Goal: Task Accomplishment & Management: Complete application form

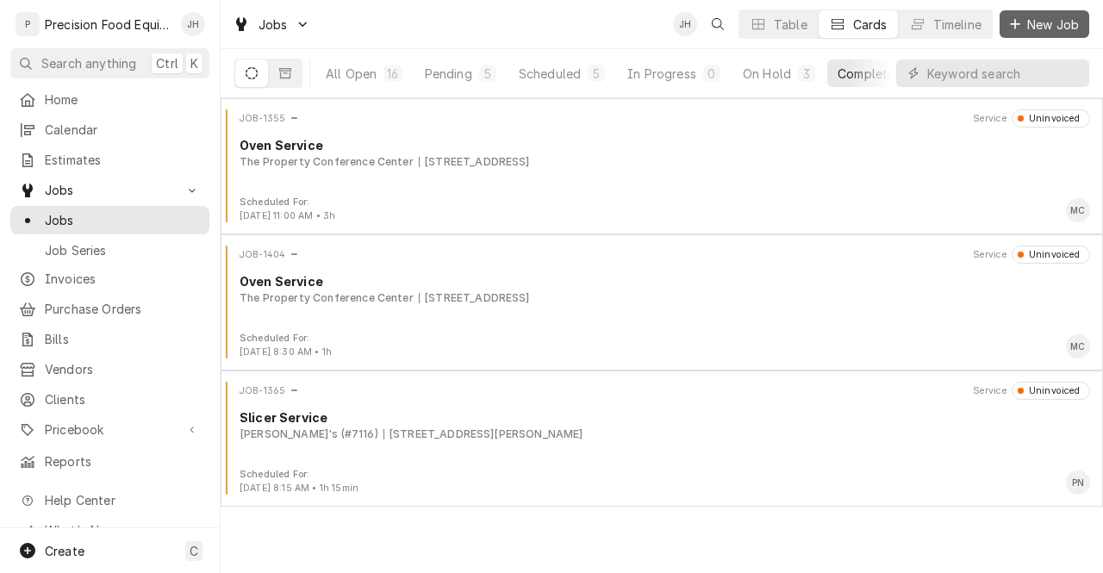
click at [1055, 22] on span "New Job" at bounding box center [1053, 25] width 59 height 18
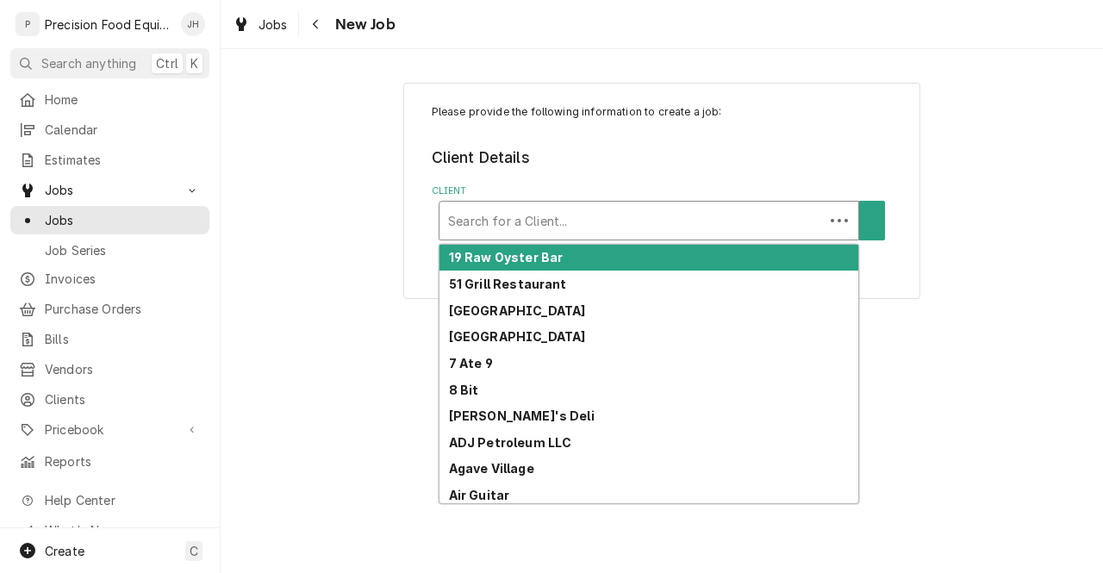
click at [607, 228] on div "Client" at bounding box center [631, 220] width 367 height 31
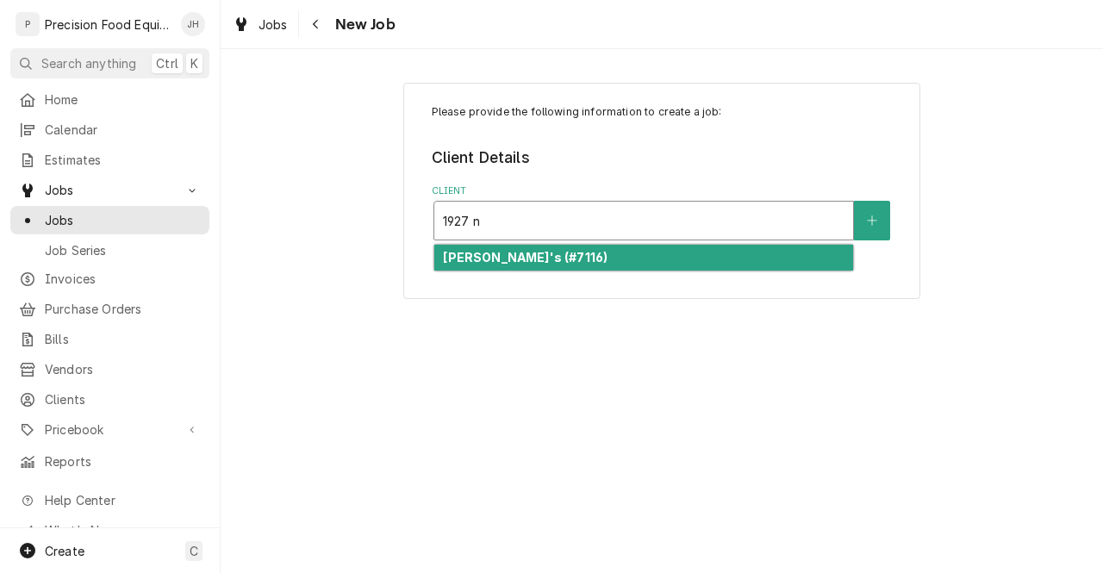
type input "1927 n"
click at [603, 252] on div "[PERSON_NAME]'s (#7116)" at bounding box center [643, 258] width 419 height 27
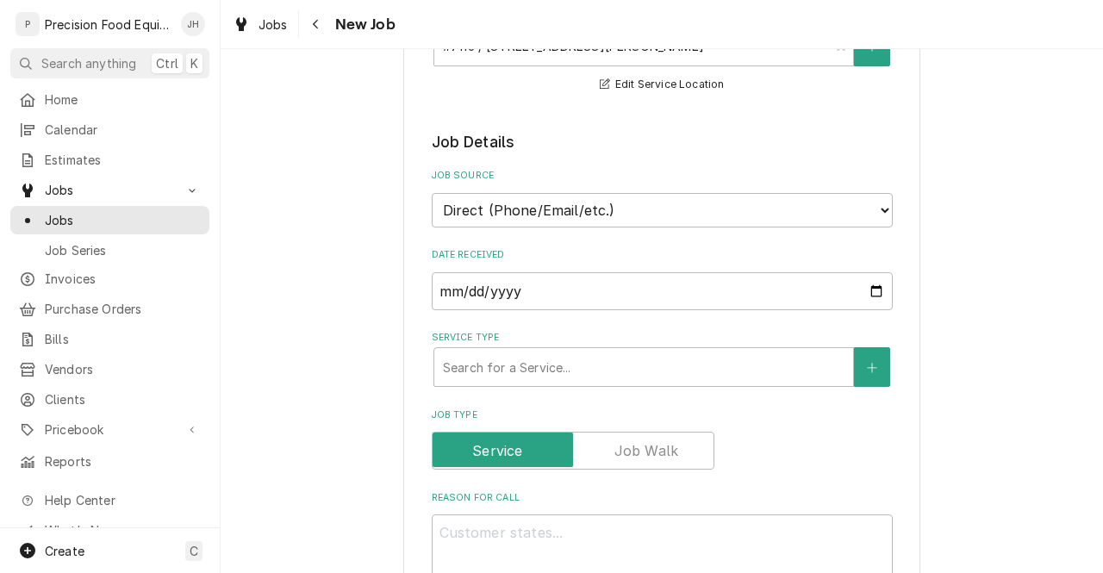
scroll to position [302, 0]
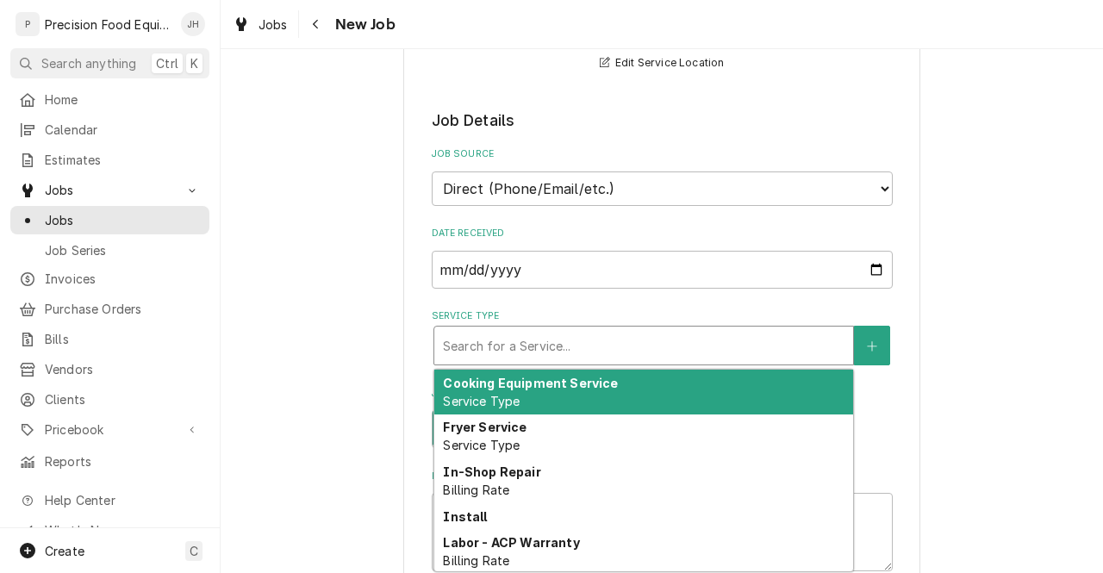
click at [689, 329] on div "Search for a Service..." at bounding box center [643, 346] width 419 height 38
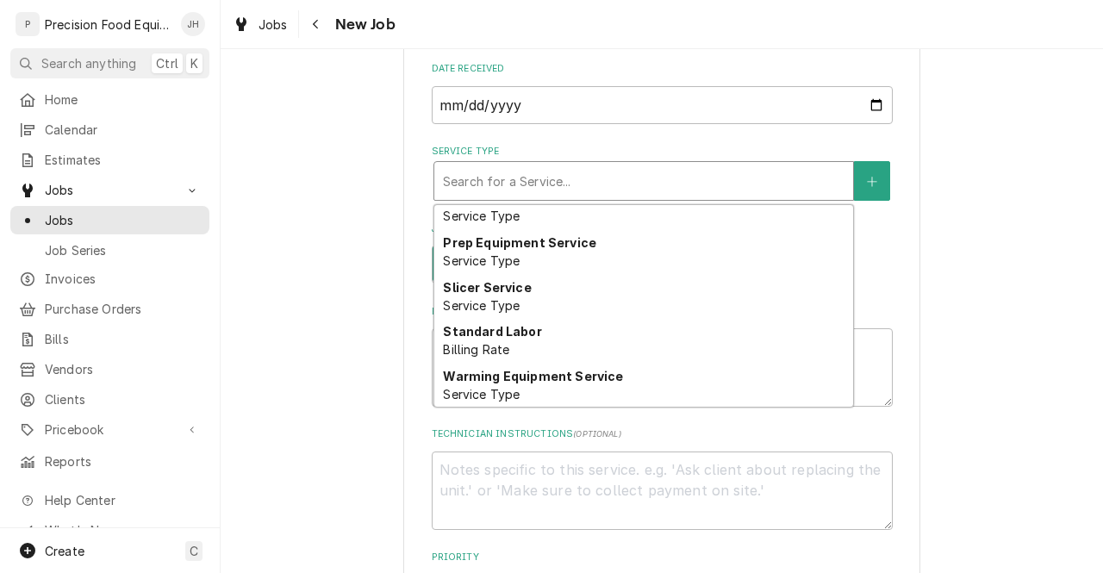
scroll to position [1105, 0]
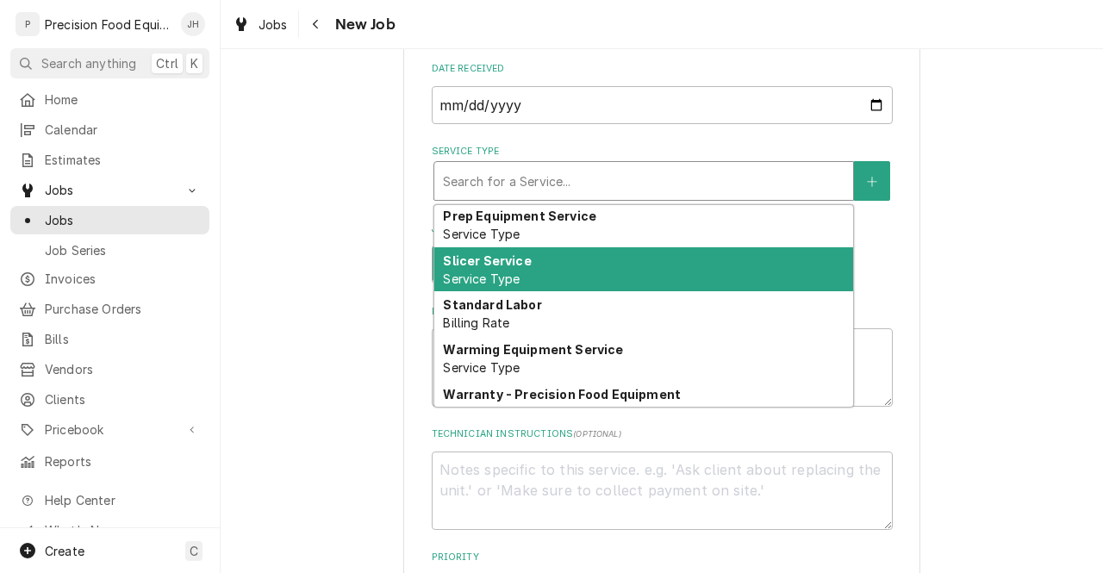
click at [494, 280] on span "Service Type" at bounding box center [481, 278] width 77 height 15
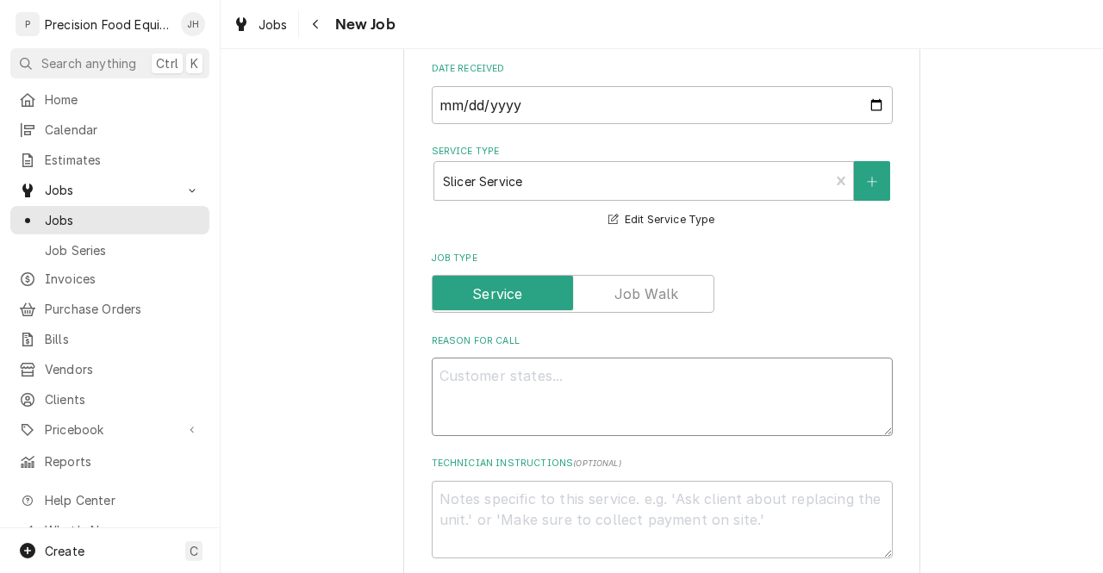
click at [506, 376] on textarea "Reason For Call" at bounding box center [662, 397] width 461 height 78
type textarea "x"
type textarea "P"
type textarea "x"
type textarea "Pet"
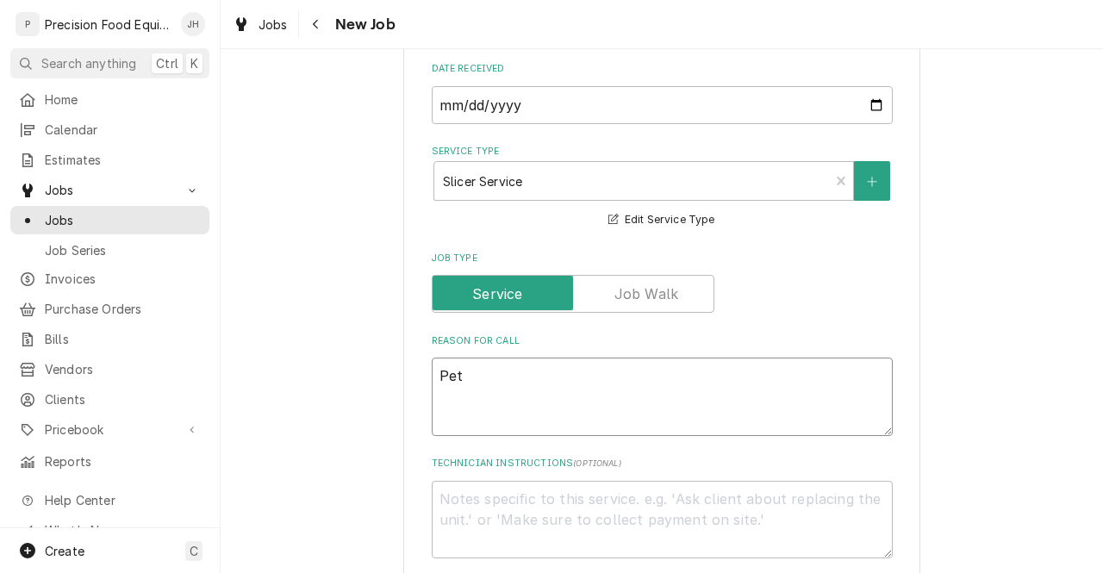
type textarea "x"
type textarea "Pete"
type textarea "x"
type textarea "Pete"
type textarea "x"
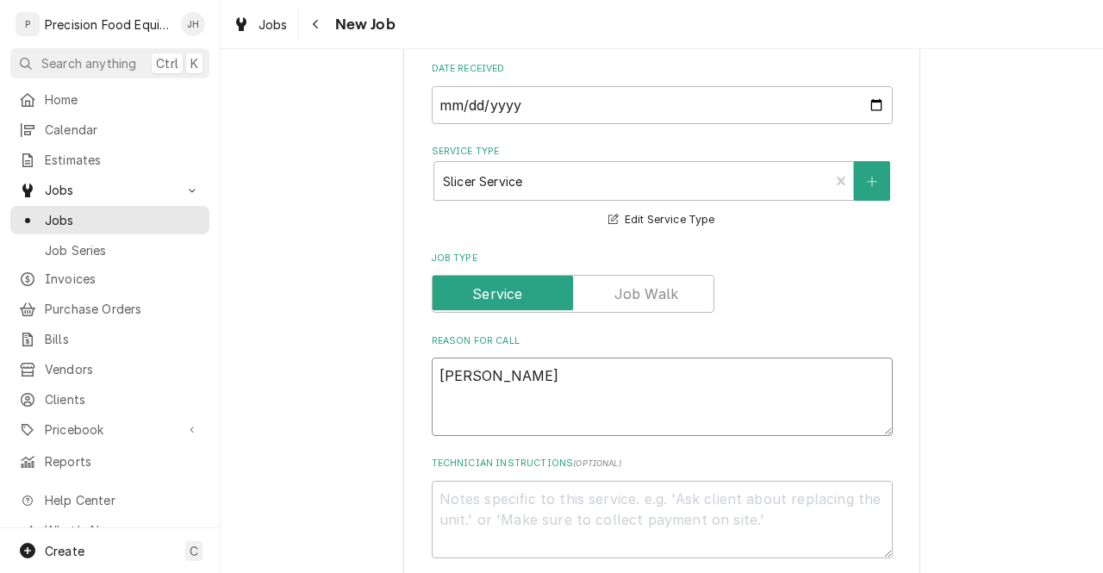
type textarea "Pete in"
type textarea "x"
type textarea "Pete inst"
type textarea "x"
type textarea "Pete insta"
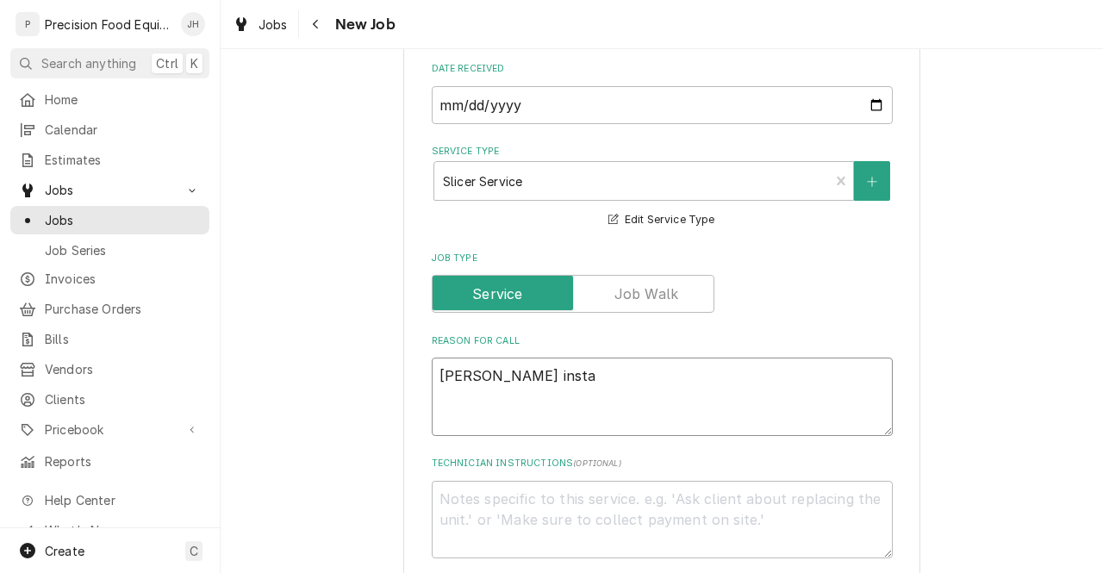
type textarea "x"
type textarea "Pete instal"
type textarea "x"
type textarea "Pete install"
type textarea "x"
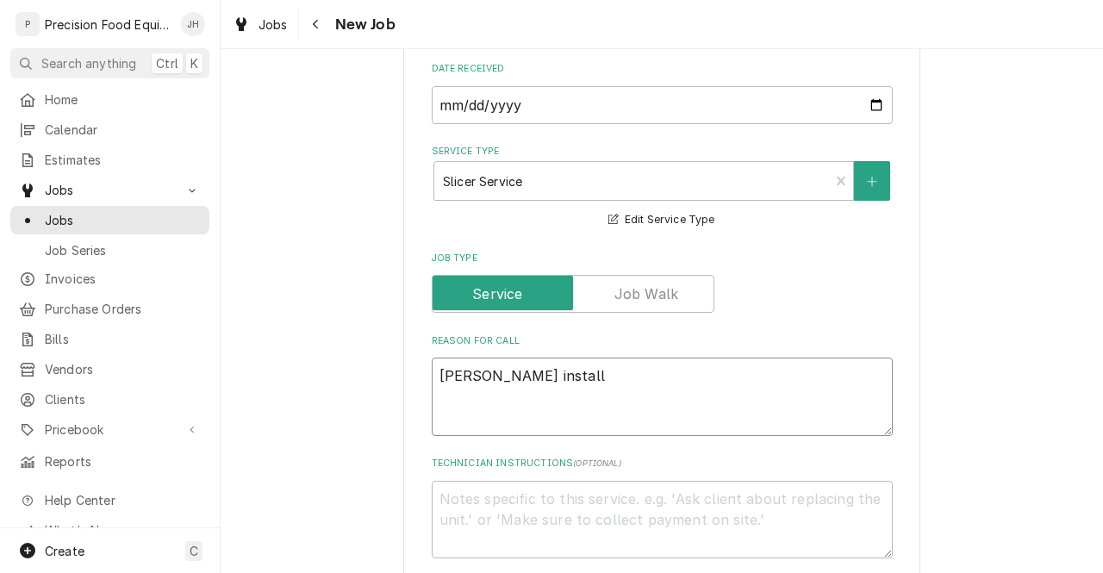
type textarea "Pete installe"
type textarea "x"
type textarea "Pete installed"
type textarea "x"
type textarea "Pete installed"
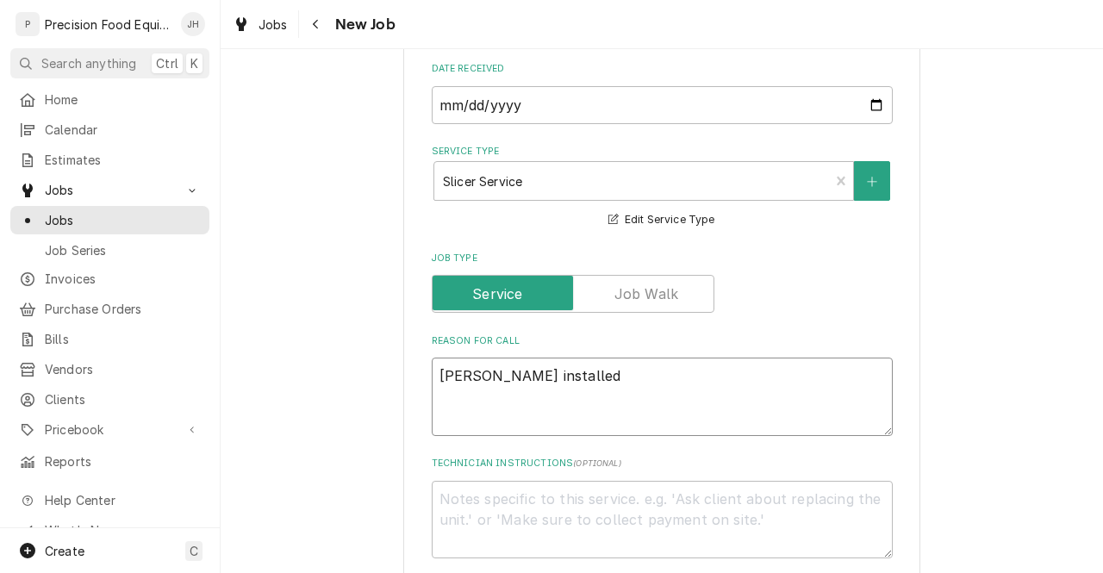
type textarea "x"
type textarea "Pete installed a"
type textarea "x"
type textarea "Pete installed a"
type textarea "x"
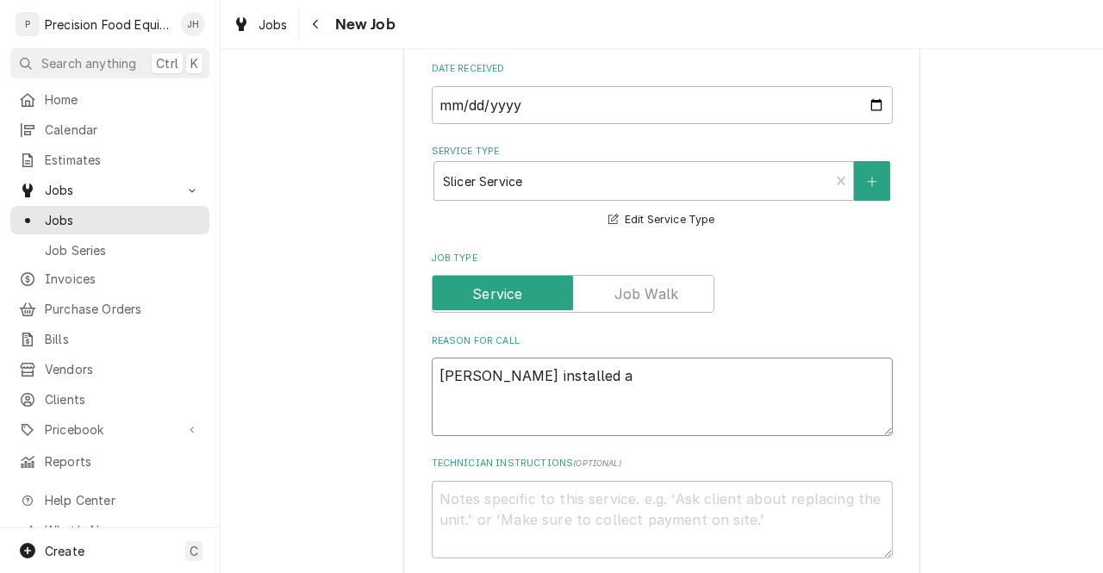
type textarea "Pete installed a n"
type textarea "x"
type textarea "Pete installed a new"
type textarea "x"
type textarea "Pete installed a new"
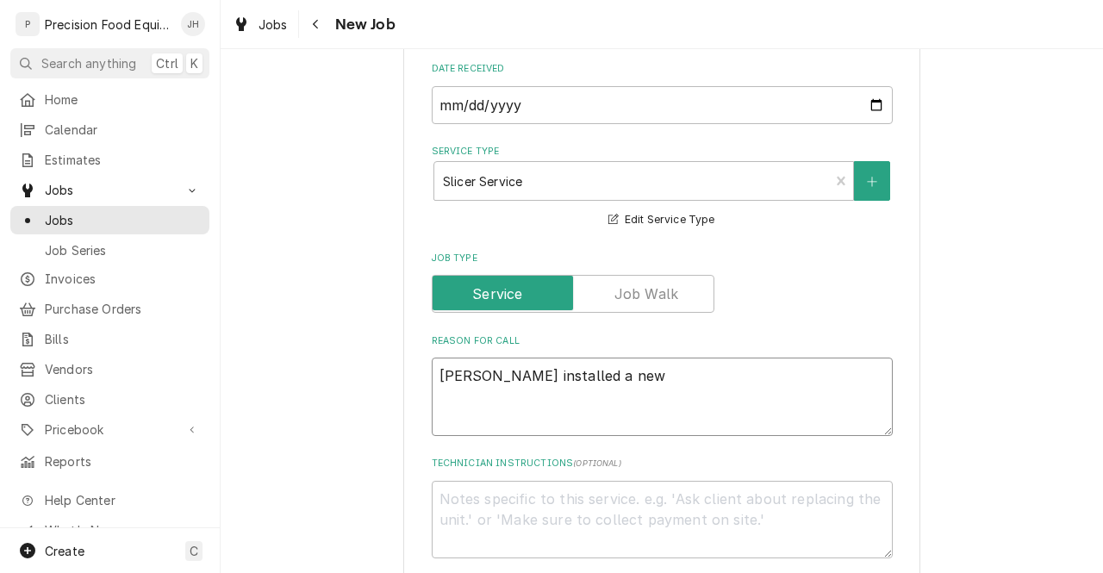
type textarea "x"
type textarea "Pete installed a new sli"
type textarea "x"
type textarea "Pete installed a new slif"
type textarea "x"
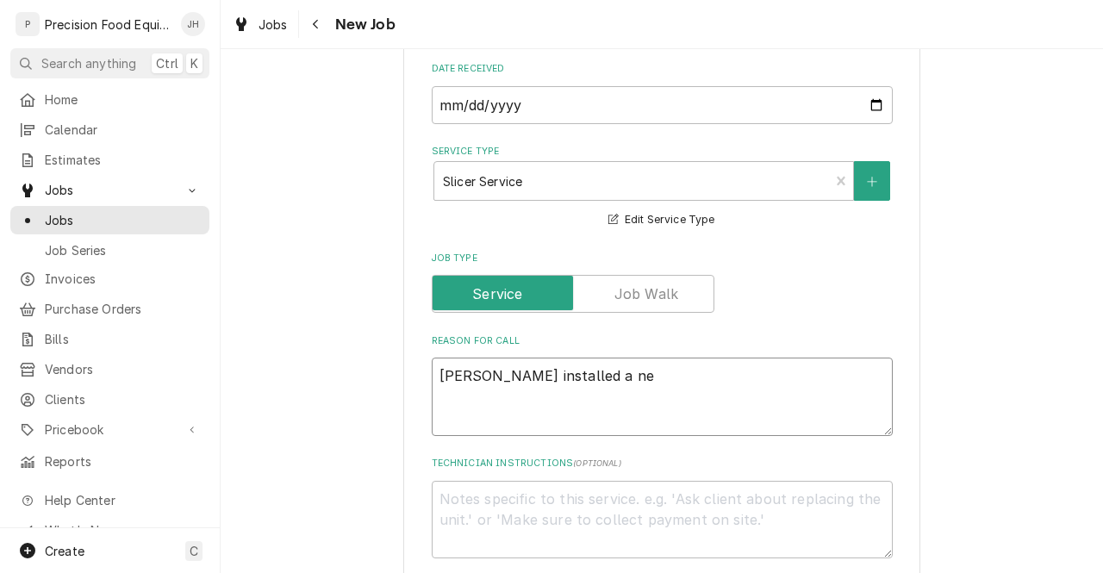
type textarea "Pete installed a n"
type textarea "x"
type textarea "Pete inst"
type textarea "x"
type textarea "P"
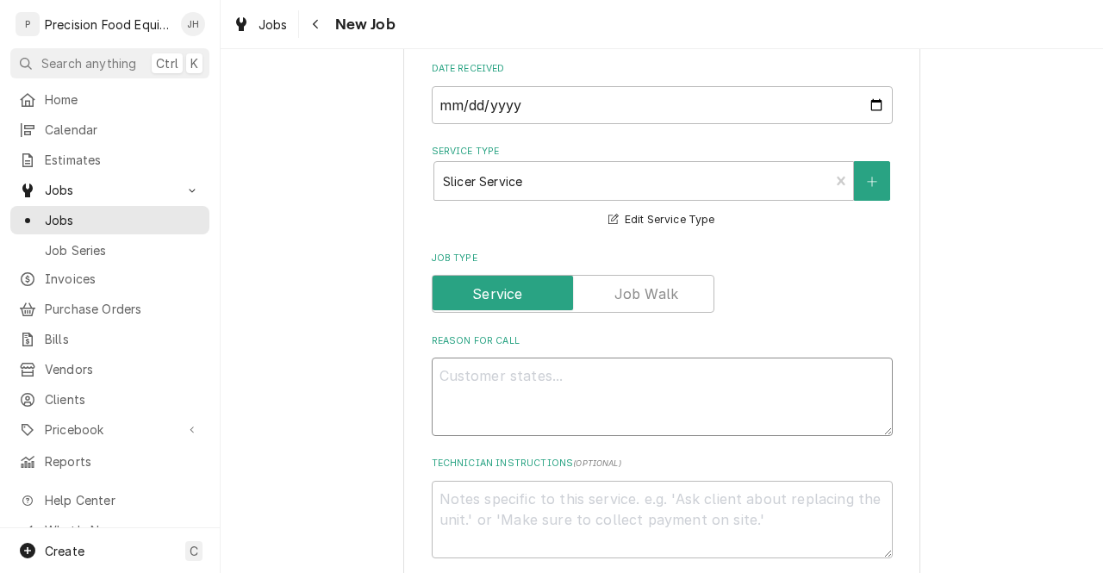
type textarea "x"
type textarea "C"
type textarea "x"
type textarea "Cu"
type textarea "x"
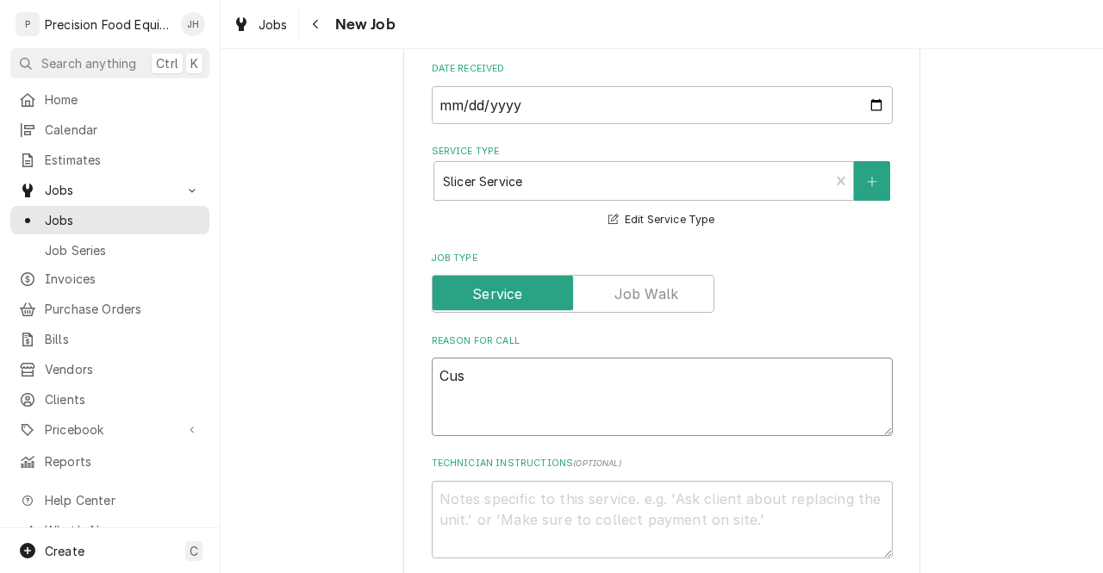
type textarea "Cust"
type textarea "x"
type textarea "Custom"
type textarea "x"
type textarea "Customer"
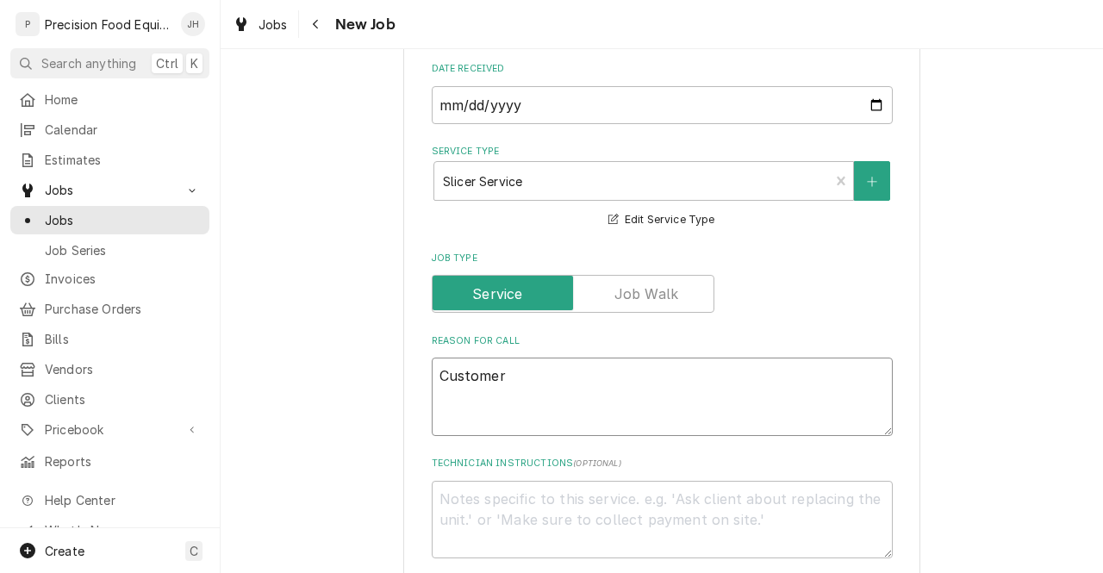
type textarea "x"
type textarea "Customer"
type textarea "x"
type textarea "Customer t"
type textarea "x"
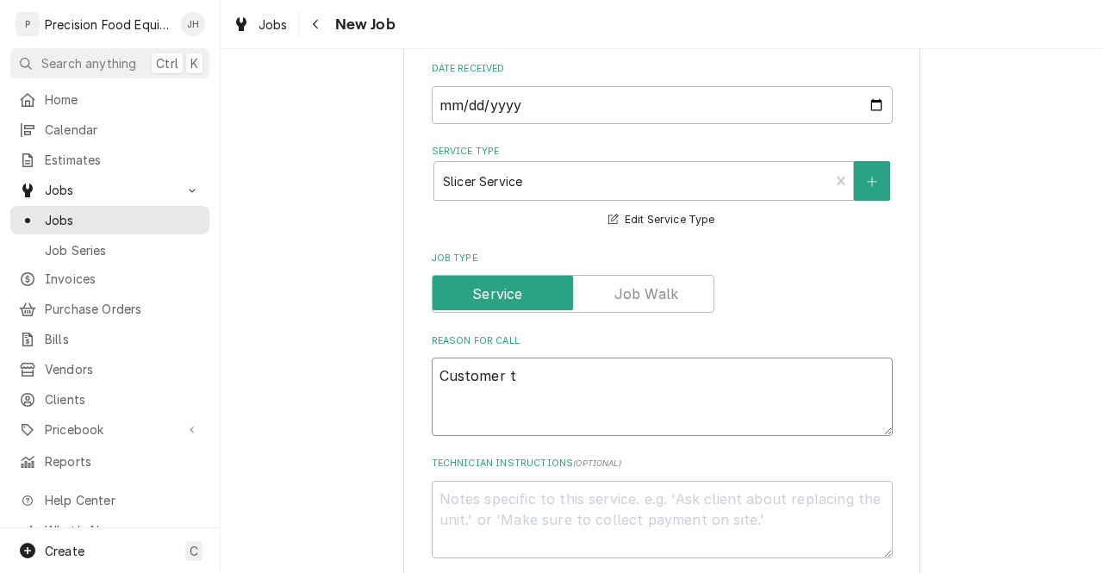
type textarea "Customer to"
type textarea "x"
type textarea "Customer too"
type textarea "x"
type textarea "Customer took"
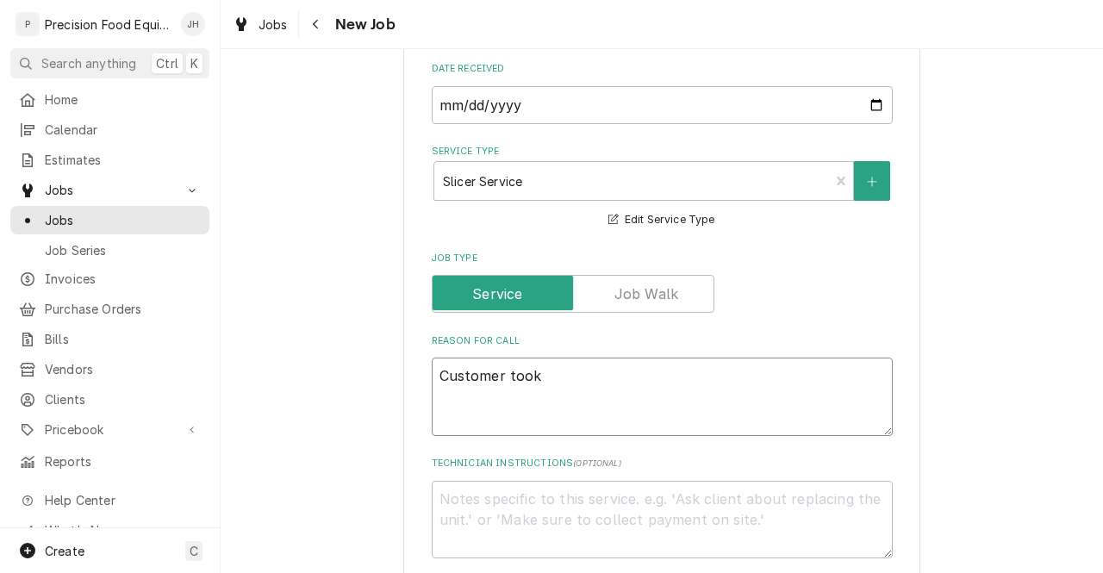
type textarea "x"
type textarea "Customer took"
type textarea "x"
type textarea "Customer took b"
type textarea "x"
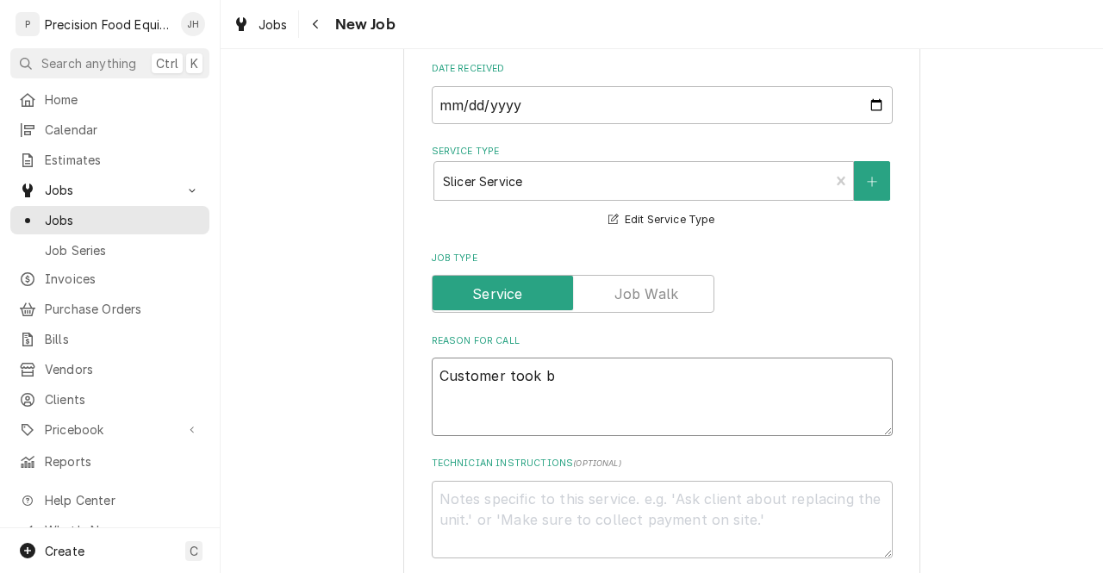
type textarea "Customer took ba"
type textarea "x"
type textarea "Customer took bal"
type textarea "x"
type textarea "Customer took ba"
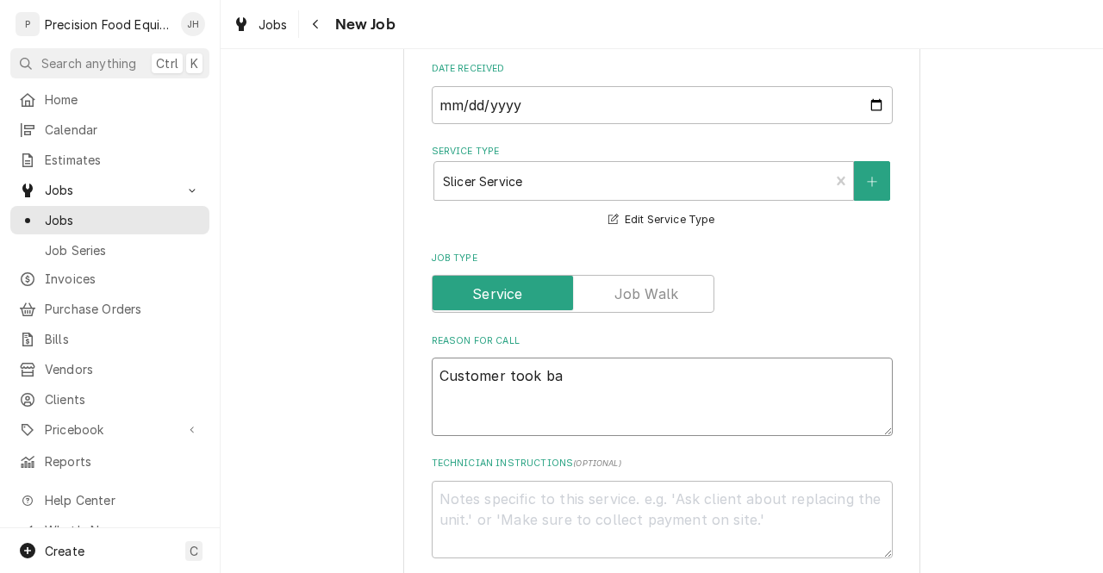
type textarea "x"
type textarea "Customer took b"
type textarea "x"
type textarea "Customer took bl"
type textarea "x"
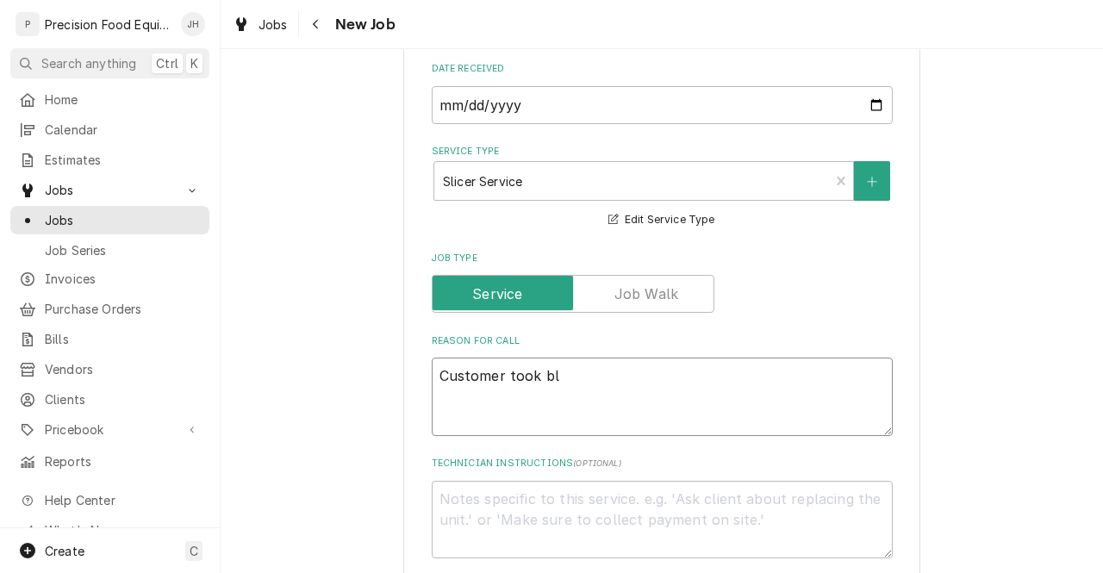
type textarea "Customer took bls"
type textarea "x"
type textarea "Customer took bl"
type textarea "x"
type textarea "Customer took bla"
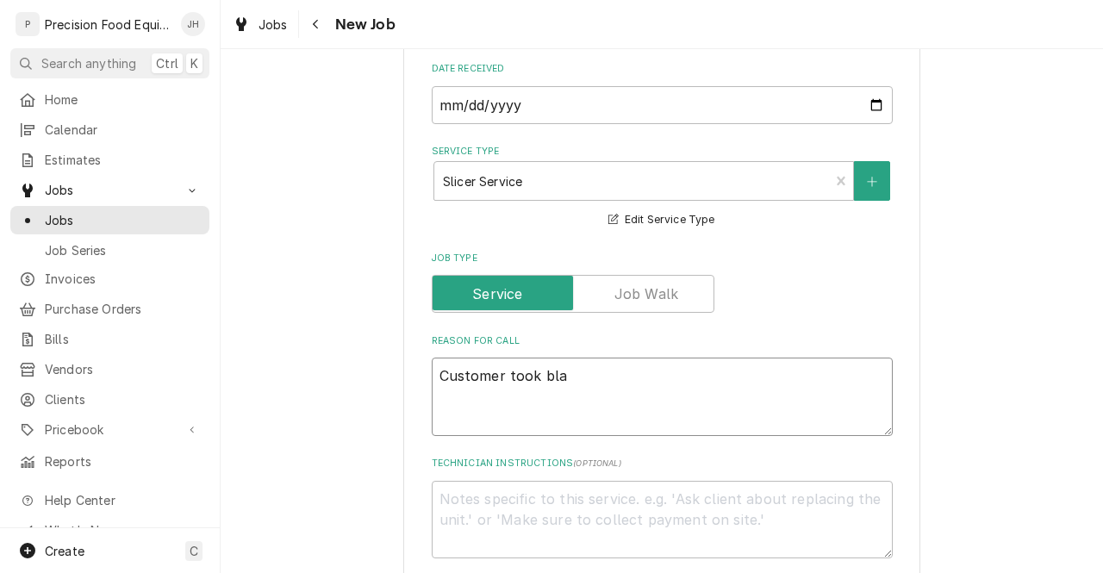
type textarea "x"
type textarea "Customer took blad"
type textarea "x"
type textarea "Customer took blade"
type textarea "x"
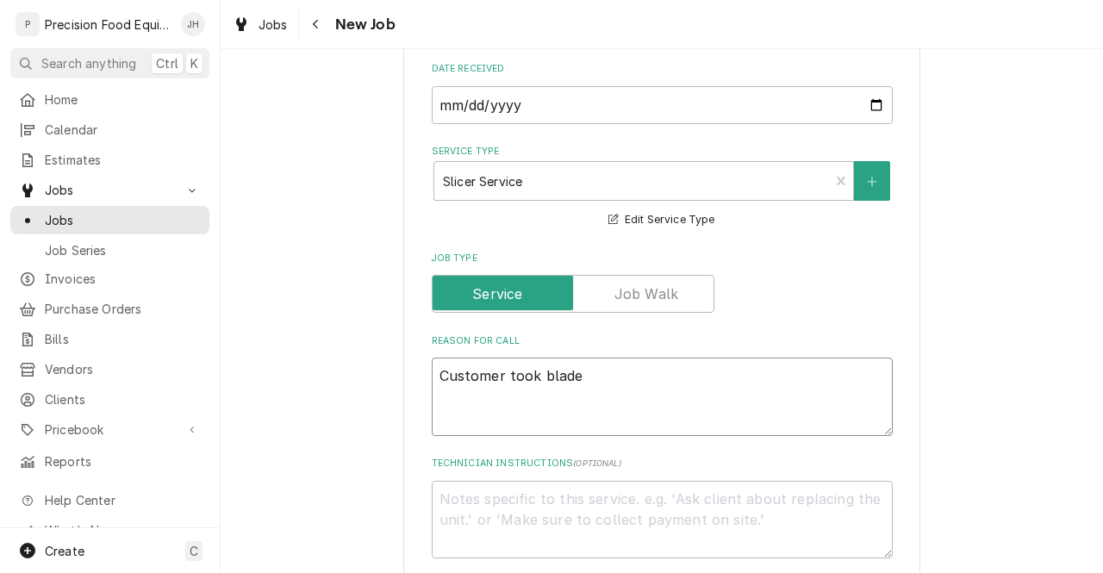
type textarea "Customer took blade"
type textarea "x"
type textarea "Customer took blade o"
type textarea "x"
type textarea "Customer took blade of"
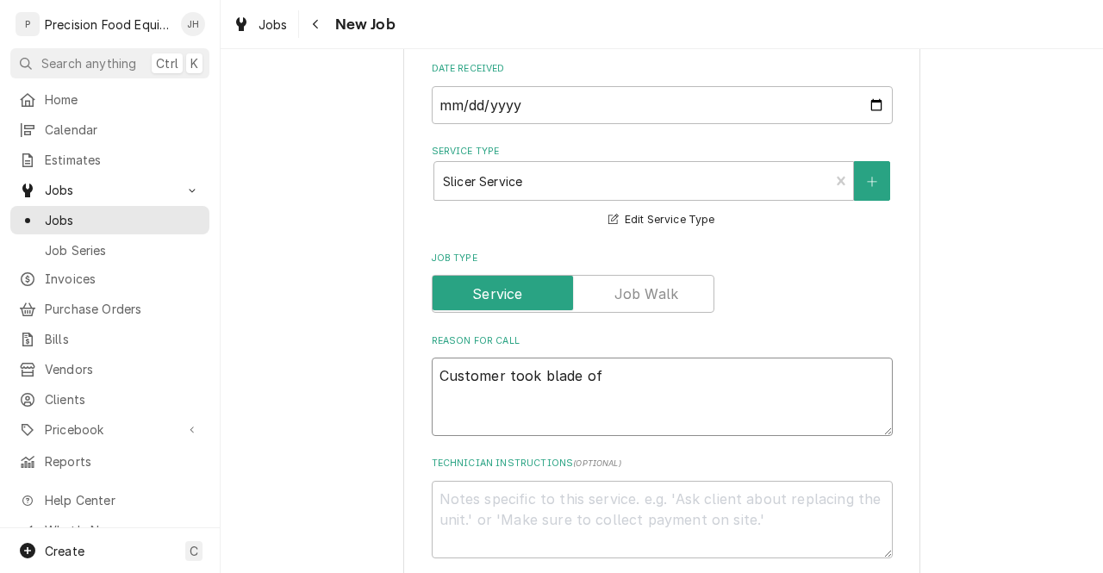
type textarea "x"
type textarea "Customer took blade off"
type textarea "x"
type textarea "Customer took blade off"
type textarea "x"
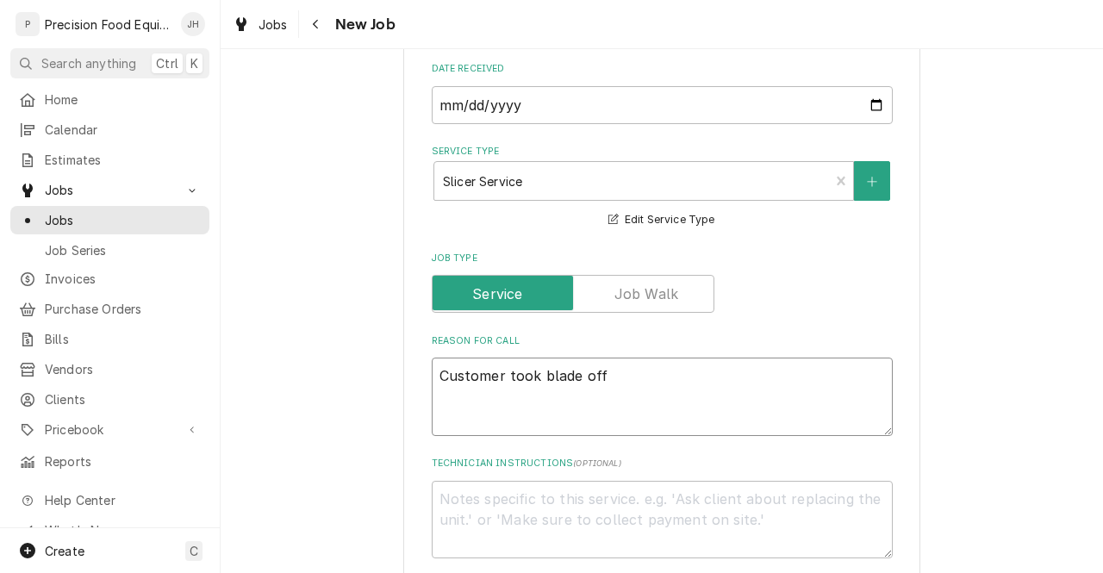
type textarea "Customer took blade off t"
type textarea "x"
type textarea "Customer took blade off to"
type textarea "x"
type textarea "Customer took blade off to"
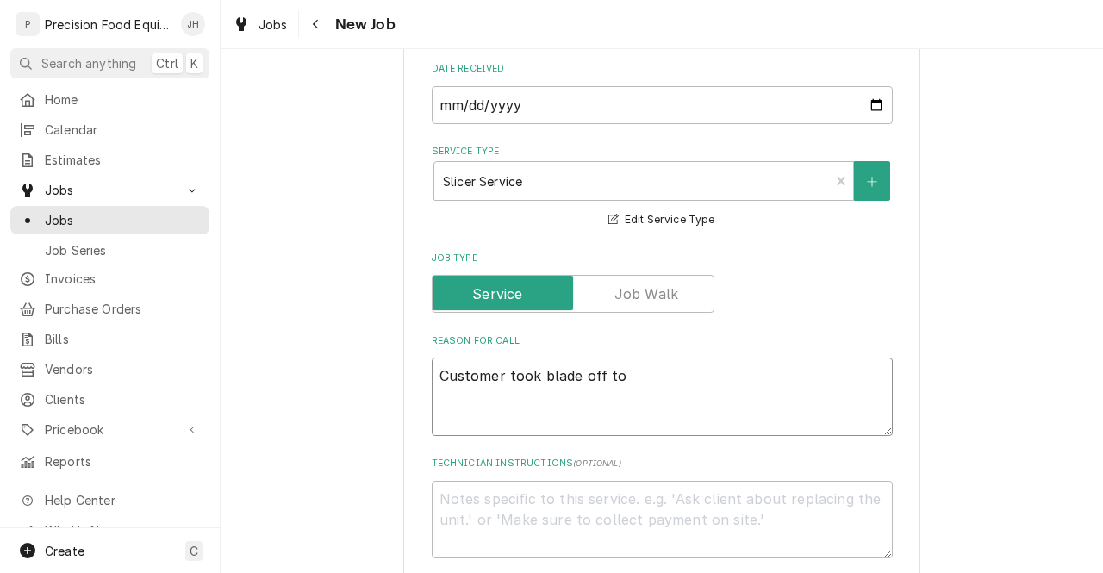
type textarea "x"
type textarea "Customer took blade off to c"
type textarea "x"
type textarea "Customer took blade off to cl"
type textarea "x"
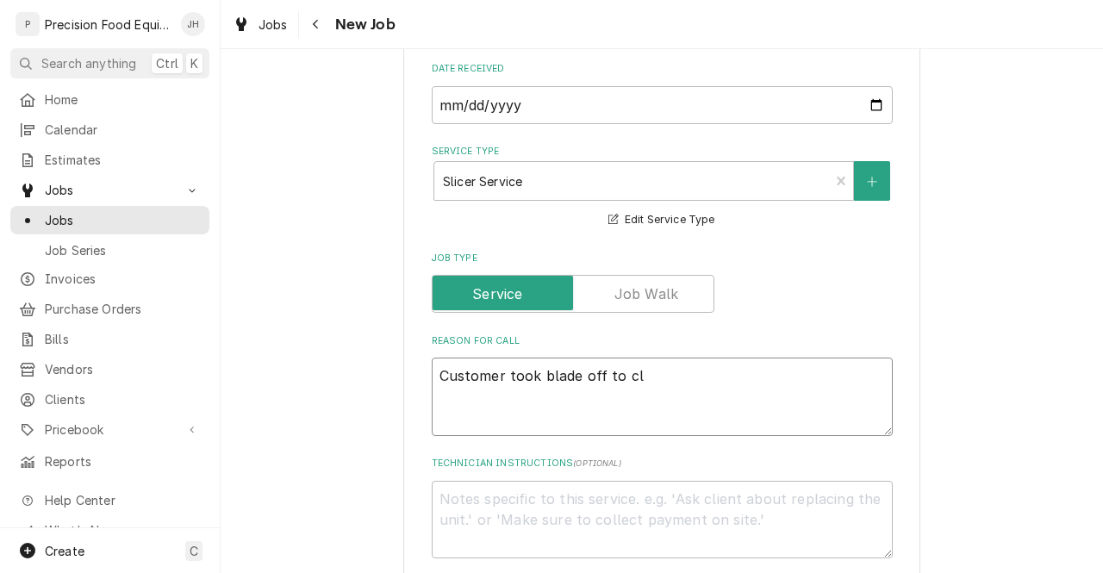
type textarea "Customer took blade off to cle"
type textarea "x"
type textarea "Customer took blade off to clea"
type textarea "x"
type textarea "Customer took blade off to clean"
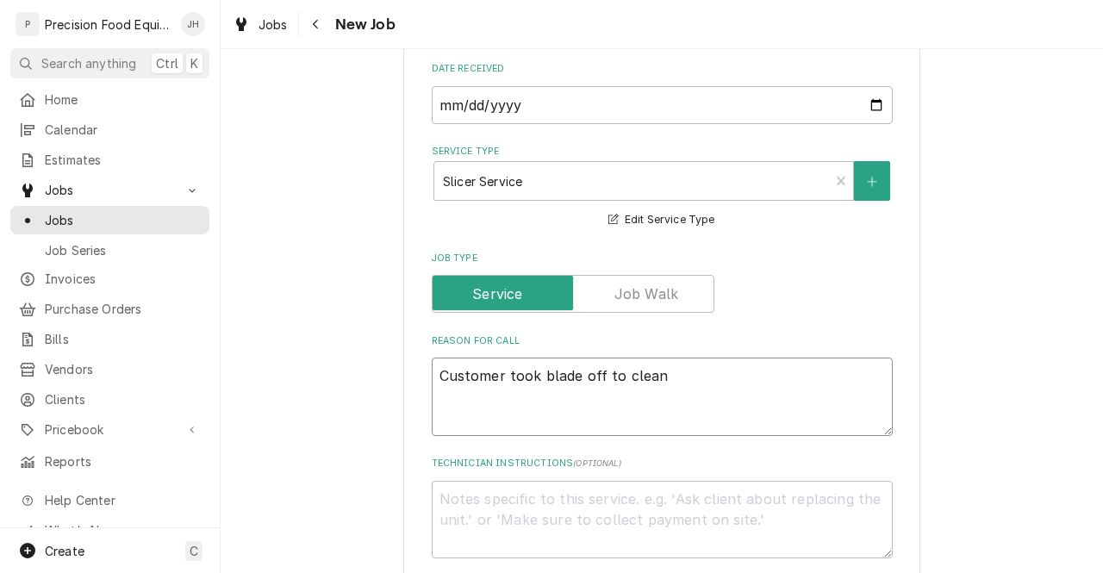
type textarea "x"
type textarea "Customer took blade off to clean"
type textarea "x"
type textarea "Customer took blade off to clean n"
type textarea "x"
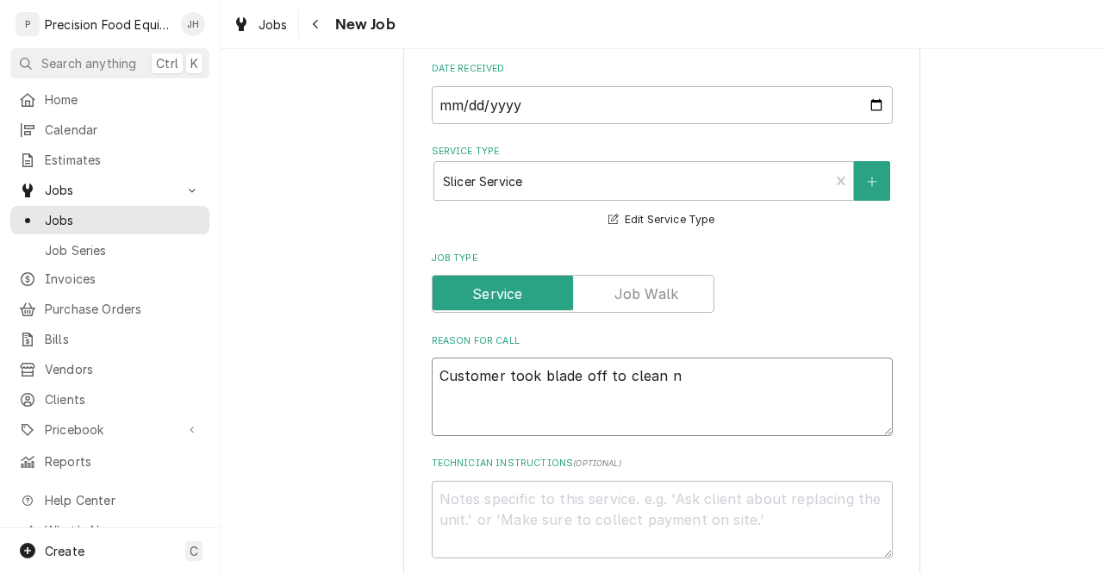
type textarea "Customer took blade off to clean no"
type textarea "x"
type textarea "Customer took blade off to clean now"
type textarea "x"
type textarea "Customer took blade off to clean now"
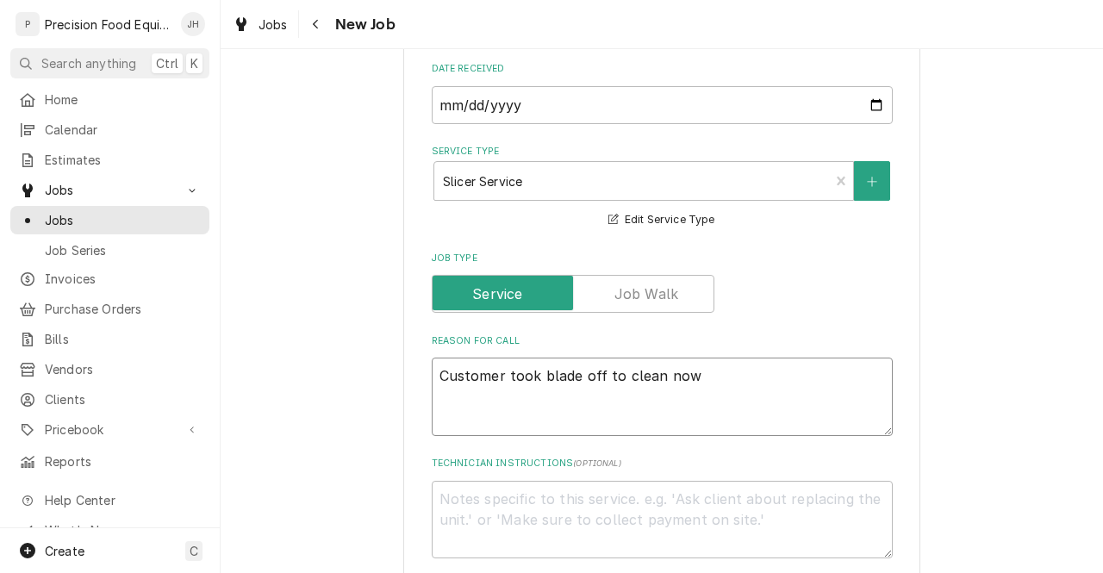
type textarea "x"
type textarea "Customer took blade off to clean now t"
type textarea "x"
type textarea "Customer took blade off to clean now ti"
type textarea "x"
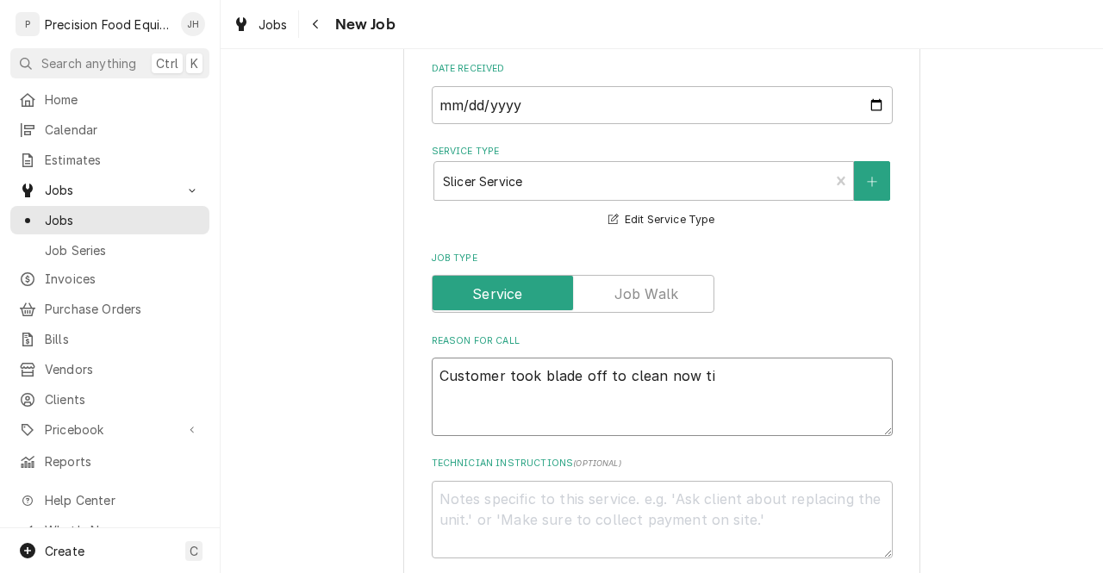
type textarea "Customer took blade off to clean now t"
type textarea "x"
type textarea "Customer took blade off to clean now"
type textarea "x"
type textarea "Customer took blade off to clean now i"
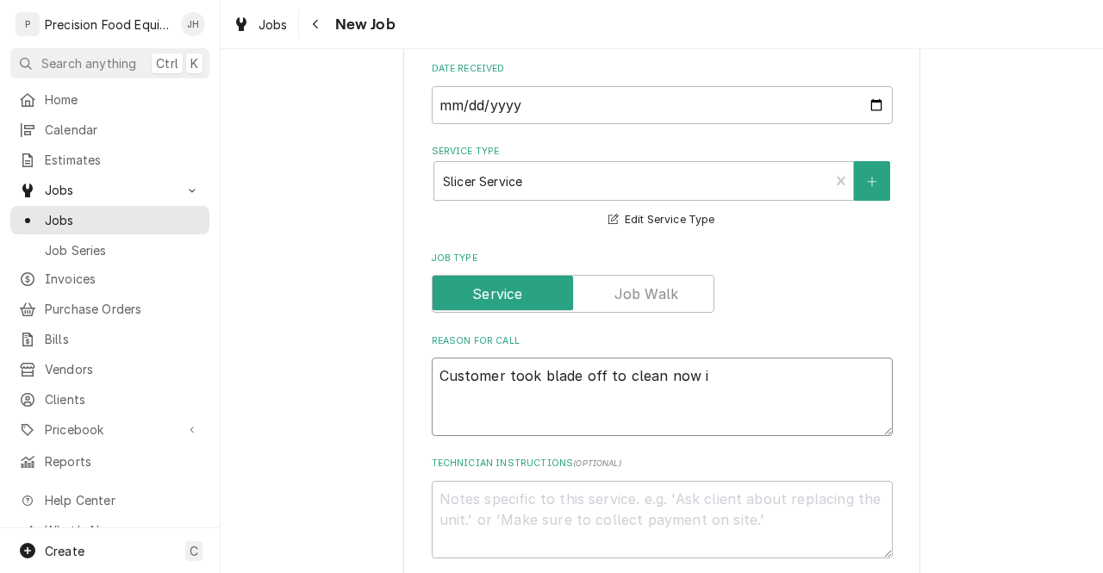
type textarea "x"
type textarea "Customer took blade off to clean now it"
type textarea "x"
type textarea "Customer took blade off to clean now it"
type textarea "x"
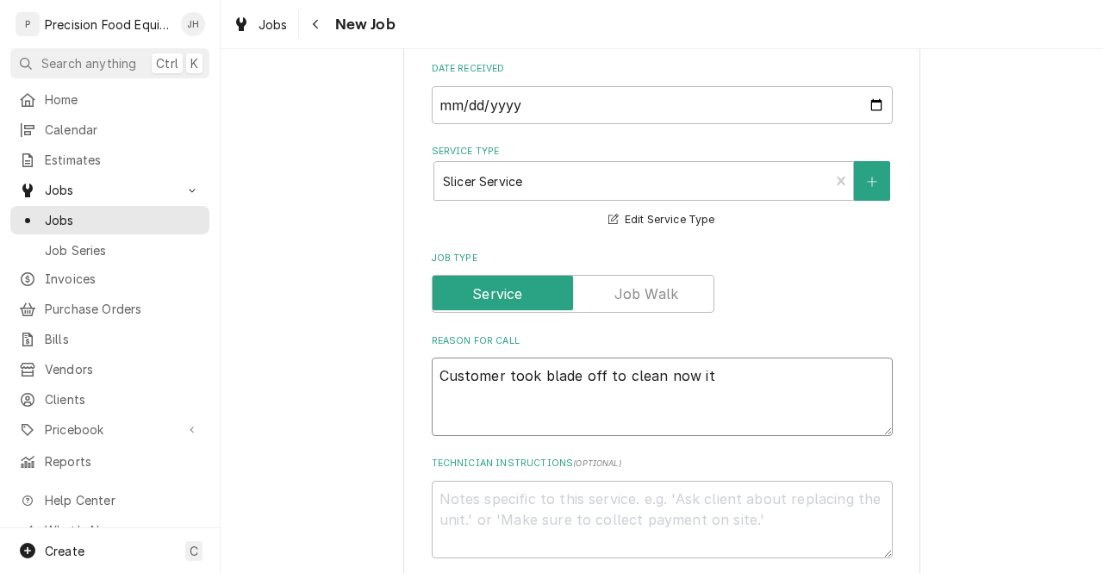
type textarea "Customer took blade off to clean now it w"
type textarea "x"
type textarea "Customer took blade off to clean now it wi"
type textarea "x"
type textarea "Customer took blade off to clean now it wil"
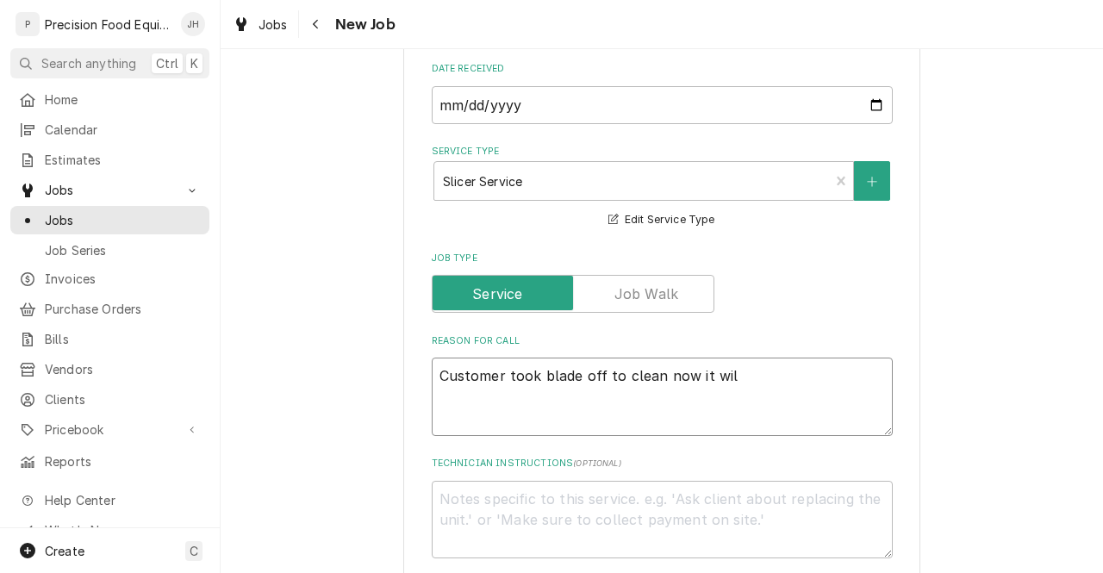
type textarea "x"
type textarea "Customer took blade off to clean now it will"
type textarea "x"
type textarea "Customer took blade off to clean now it will"
type textarea "x"
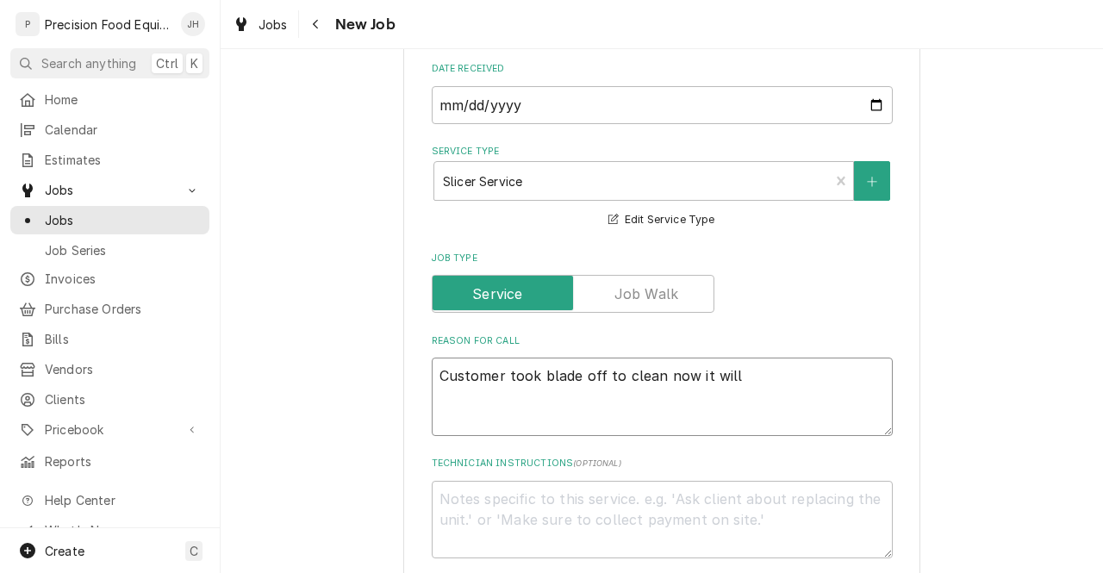
type textarea "Customer took blade off to clean now it will n"
type textarea "x"
type textarea "Customer took blade off to clean now it will no"
type textarea "x"
type textarea "Customer took blade off to clean now it will not"
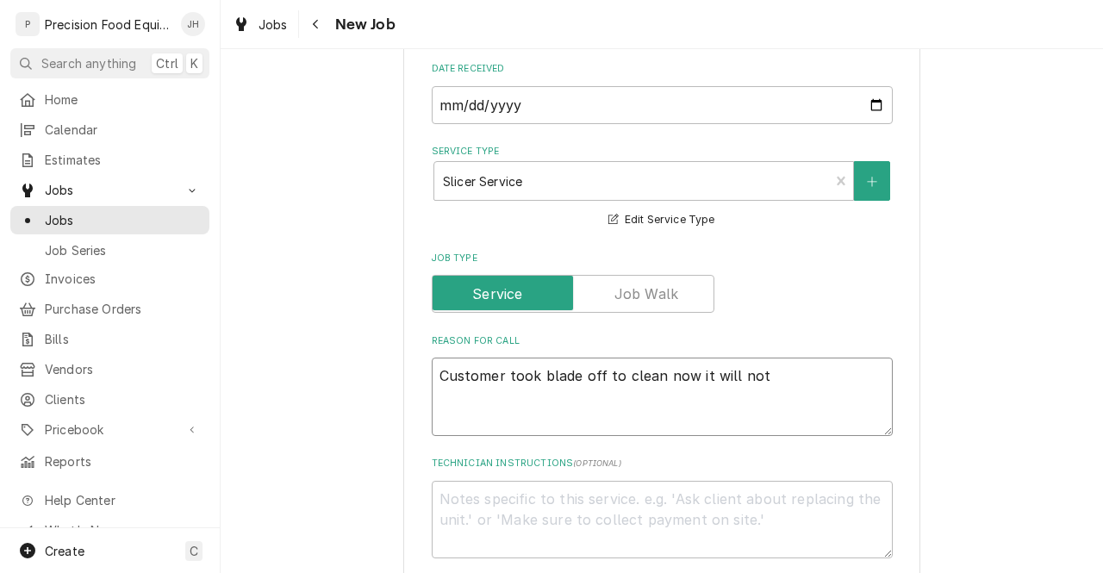
type textarea "x"
type textarea "Customer took blade off to clean now it will not"
type textarea "x"
type textarea "Customer took blade off to clean now it will not g"
type textarea "x"
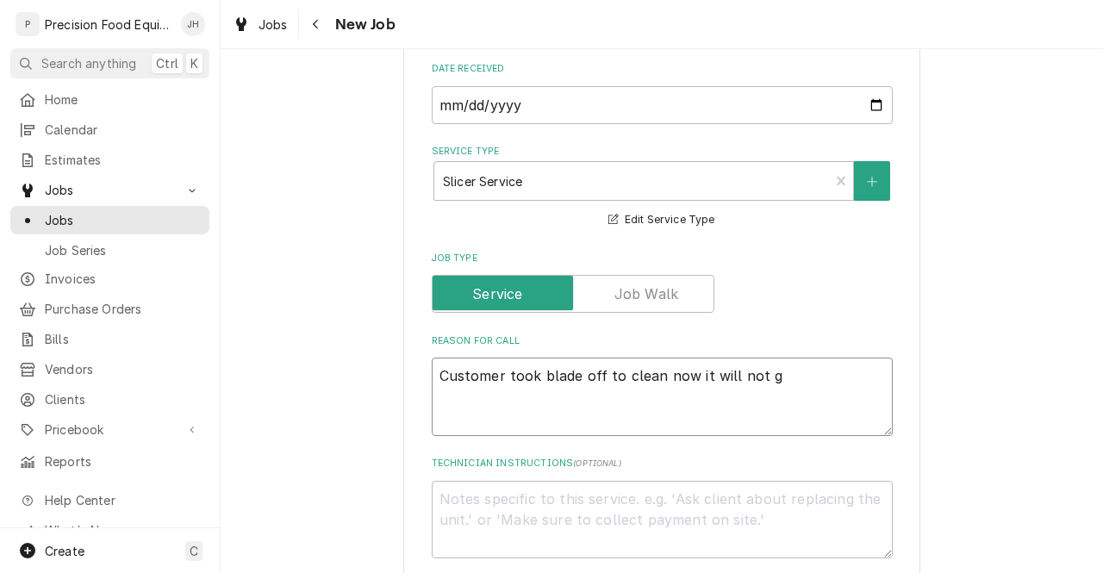
type textarea "Customer took blade off to clean now it will not go"
type textarea "x"
type textarea "Customer took blade off to clean now it will not go"
type textarea "x"
type textarea "Customer took blade off to clean now it will not go b"
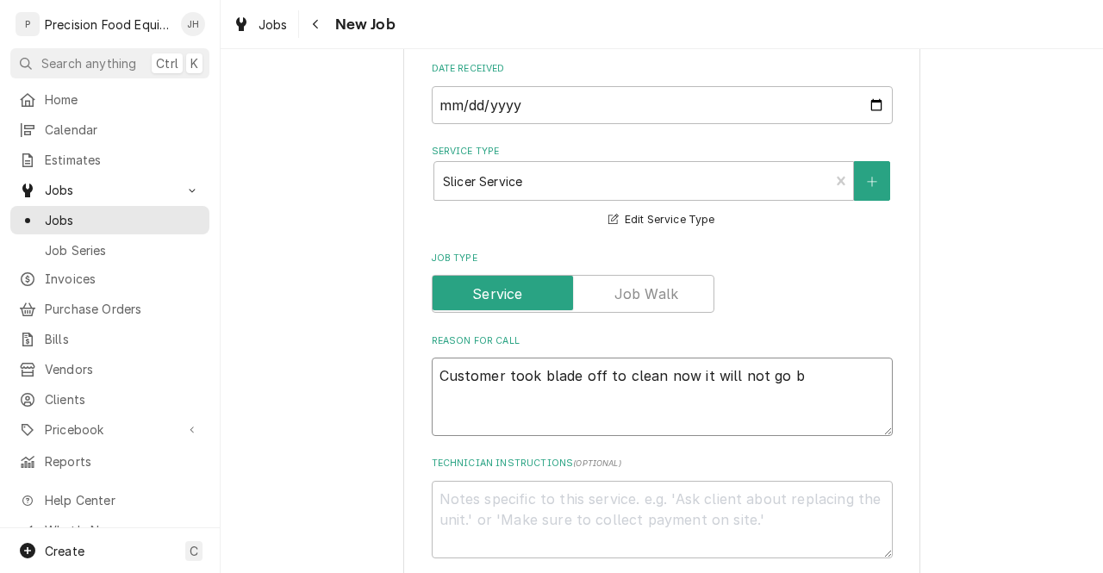
type textarea "x"
type textarea "Customer took blade off to clean now it will not go ba"
type textarea "x"
type textarea "Customer took blade off to clean now it will not go bac"
type textarea "x"
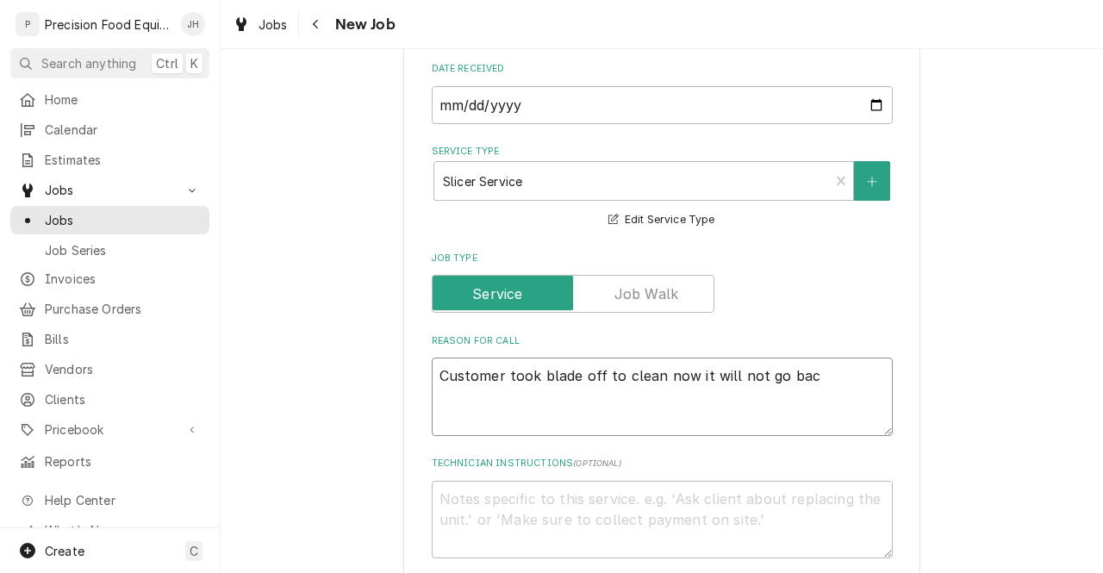
type textarea "Customer took blade off to clean now it will not go back"
type textarea "x"
type textarea "Customer took blade off to clean now it will not go back"
type textarea "x"
type textarea "Customer took blade off to clean now it will not go back o"
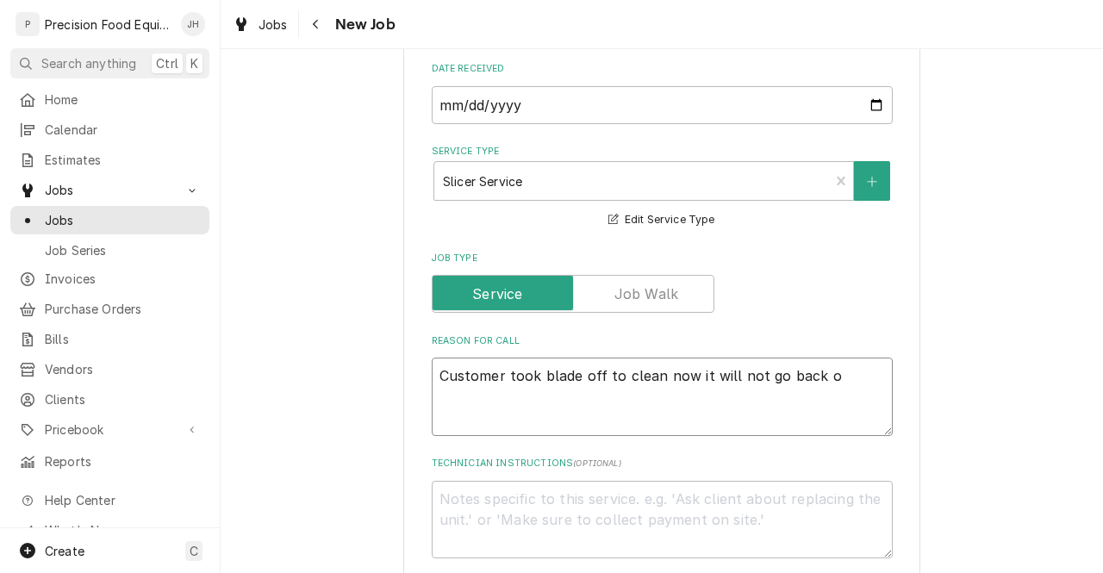
type textarea "x"
type textarea "Customer took blade off to clean now it will not go back on"
type textarea "x"
type textarea "Customer took blade off to clean now it will not go back on"
type textarea "x"
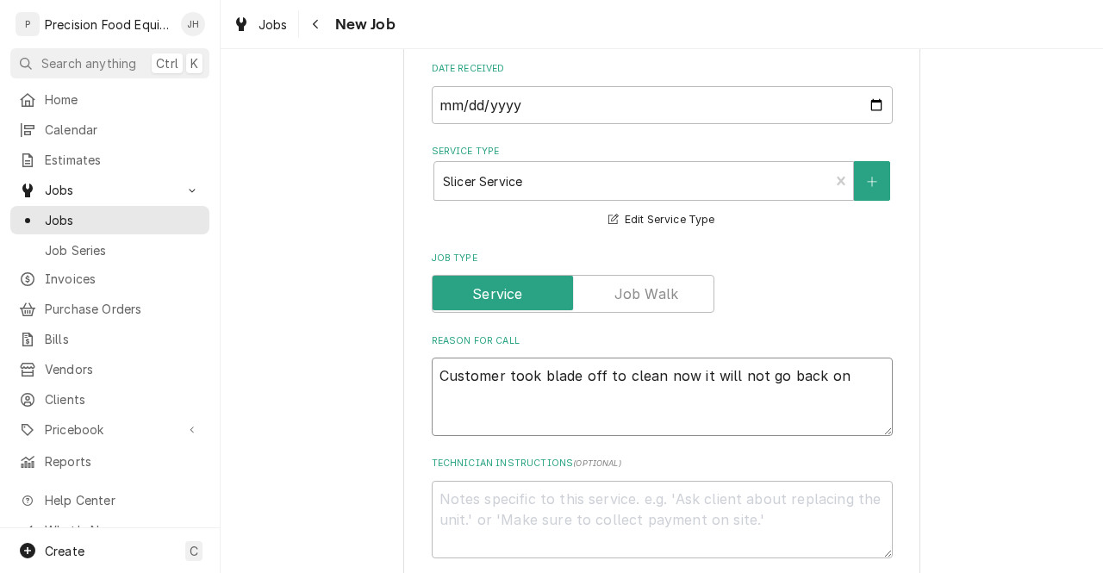
type textarea "Customer took blade off to clean now it will not go back on"
type textarea "x"
type textarea "Customer took blade off to clean now it will not go back on."
type textarea "x"
type textarea "Customer took blade off to clean now it will not go back on."
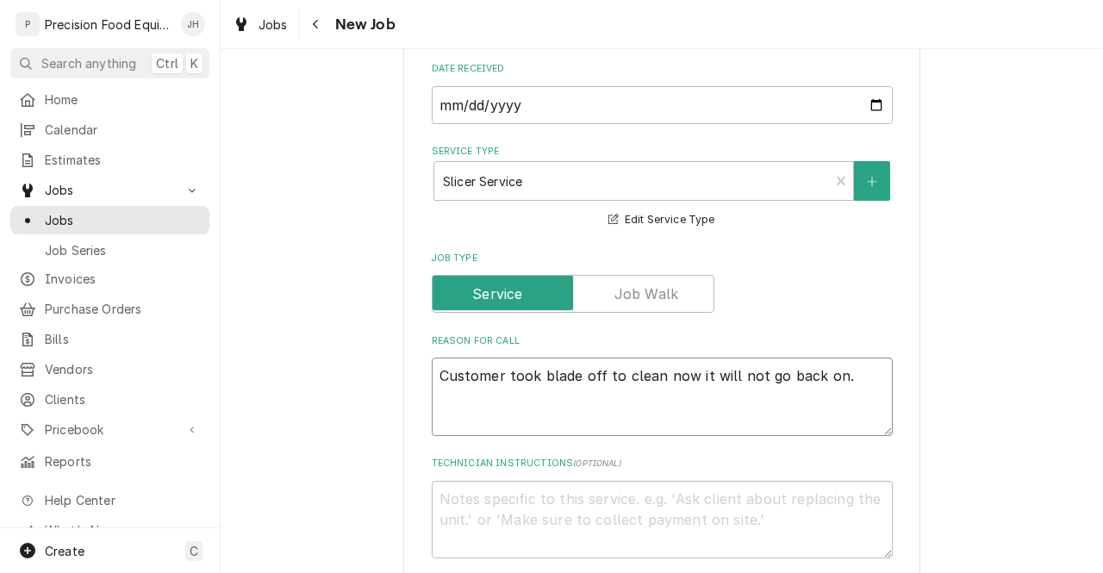
type textarea "x"
type textarea "Customer took blade off to clean now it will not go back on. T"
type textarea "x"
type textarea "Customer took blade off to clean now it will not go back on. Thi"
type textarea "x"
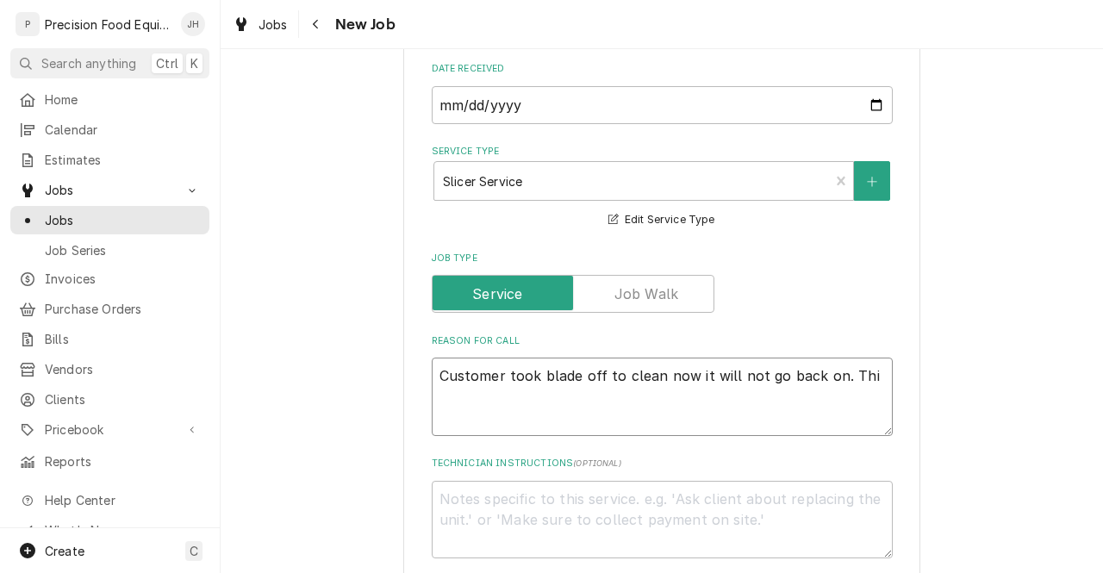
type textarea "Customer took blade off to clean now it will not go back on. This"
type textarea "x"
type textarea "Customer took blade off to clean now it will not go back on. This"
type textarea "x"
type textarea "Customer took blade off to clean now it will not go back on. This is the"
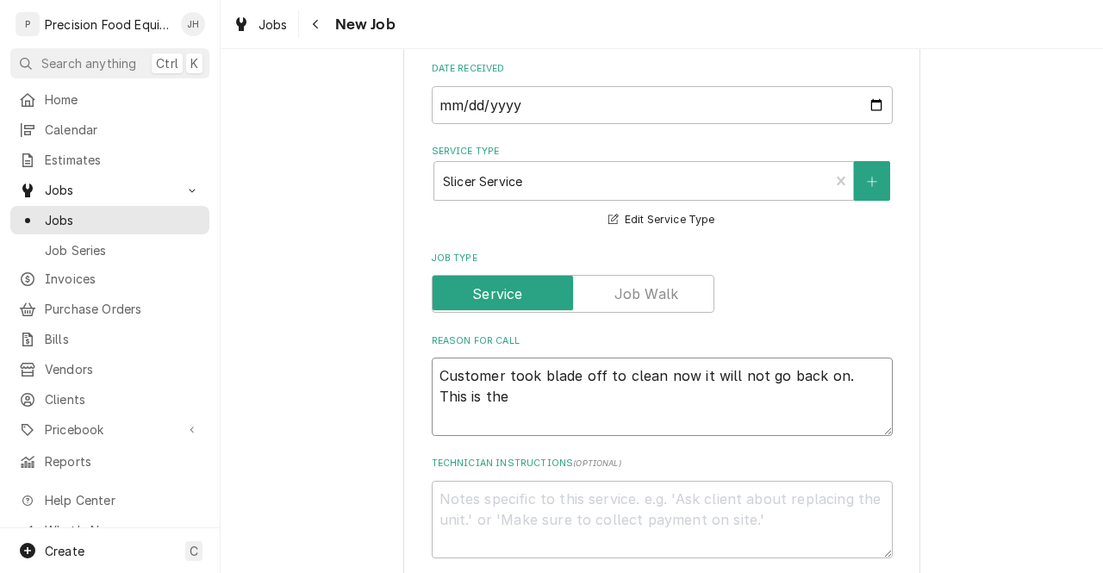
type textarea "x"
type textarea "Customer took blade off to clean now it will not go back on. This is the"
type textarea "x"
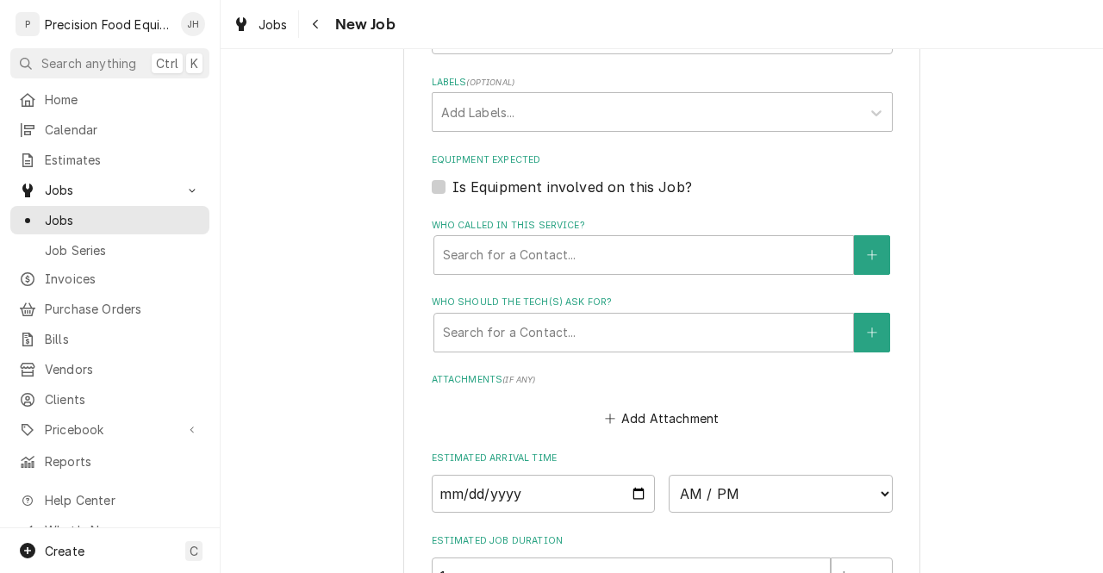
scroll to position [1055, 0]
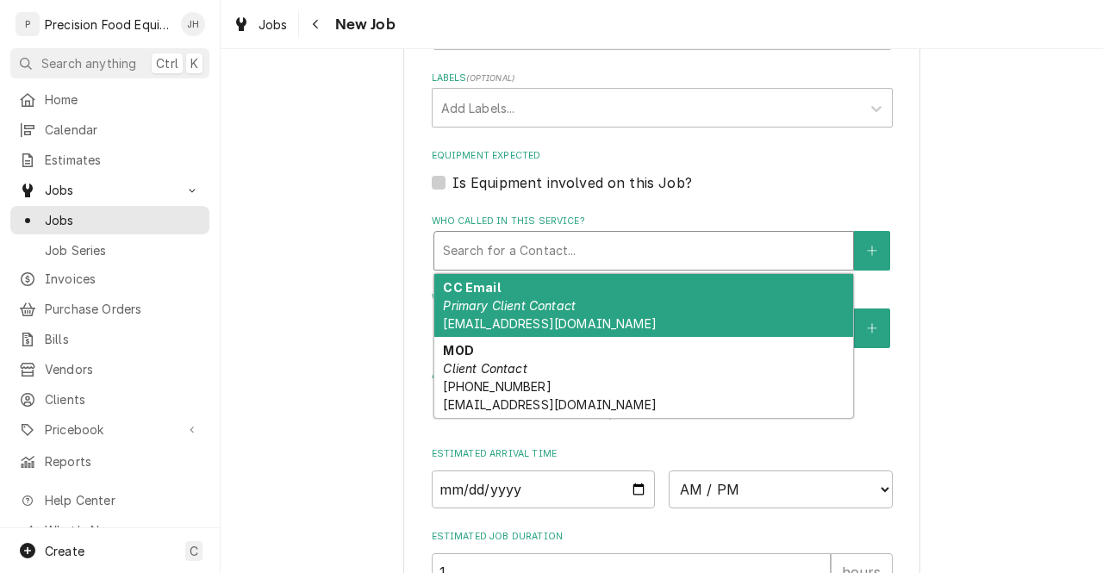
click at [714, 269] on div "Search for a Contact..." at bounding box center [643, 251] width 419 height 38
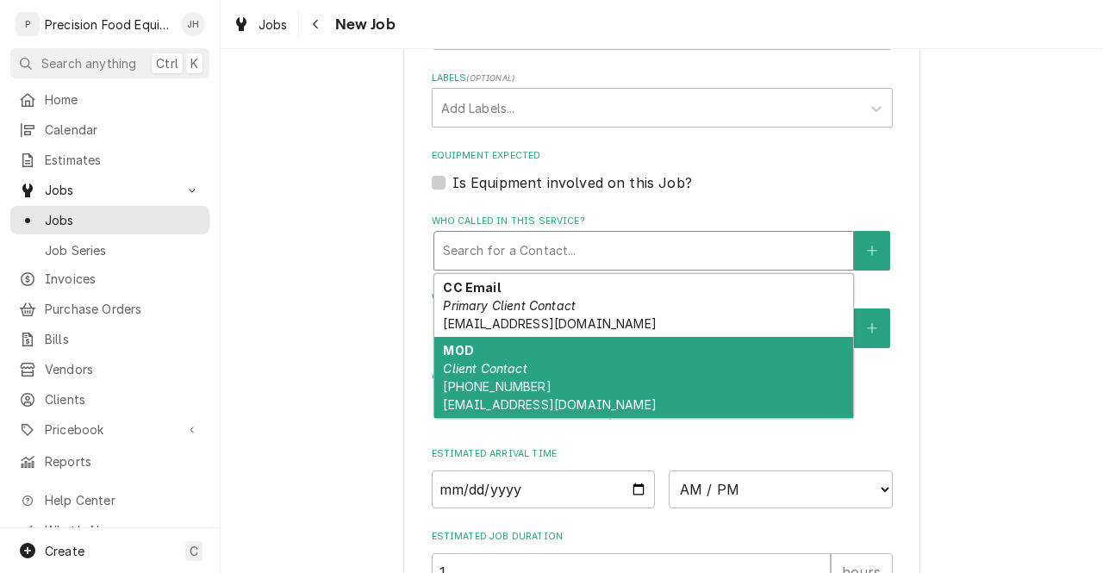
click at [667, 390] on div "MOD Client Contact (480) 218-5097 ar77116@kbpstores.com" at bounding box center [643, 377] width 419 height 81
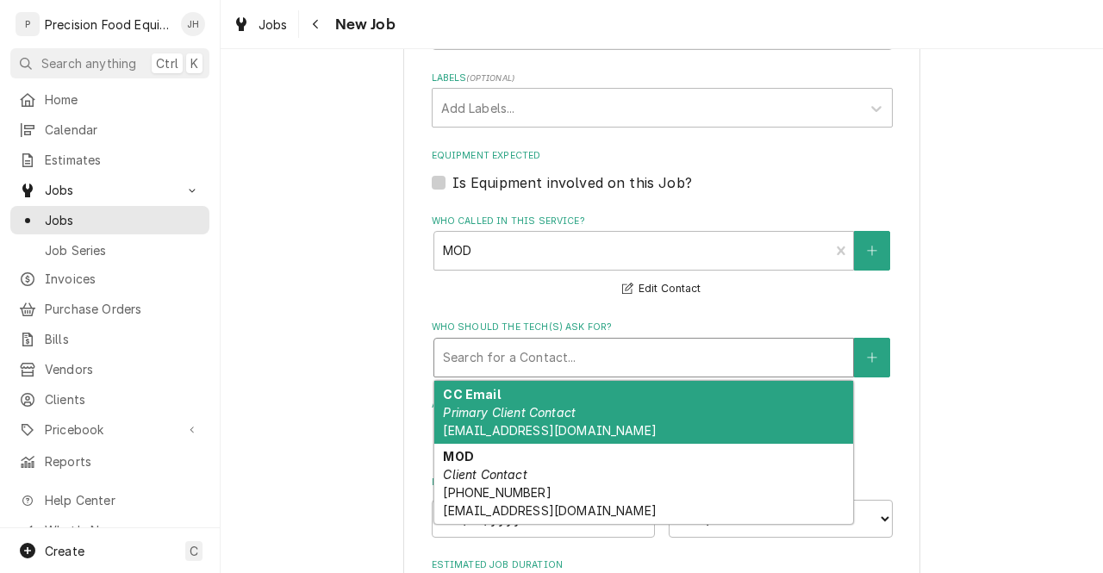
click at [663, 362] on div "Who should the tech(s) ask for?" at bounding box center [643, 357] width 401 height 31
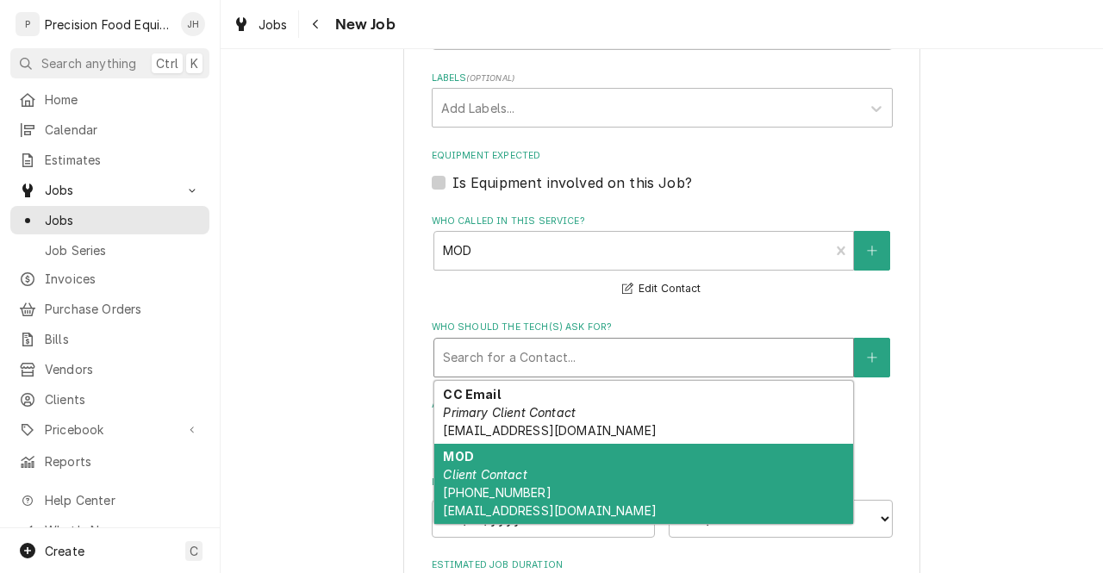
click at [632, 489] on div "MOD Client Contact (480) 218-5097 ar77116@kbpstores.com" at bounding box center [643, 484] width 419 height 81
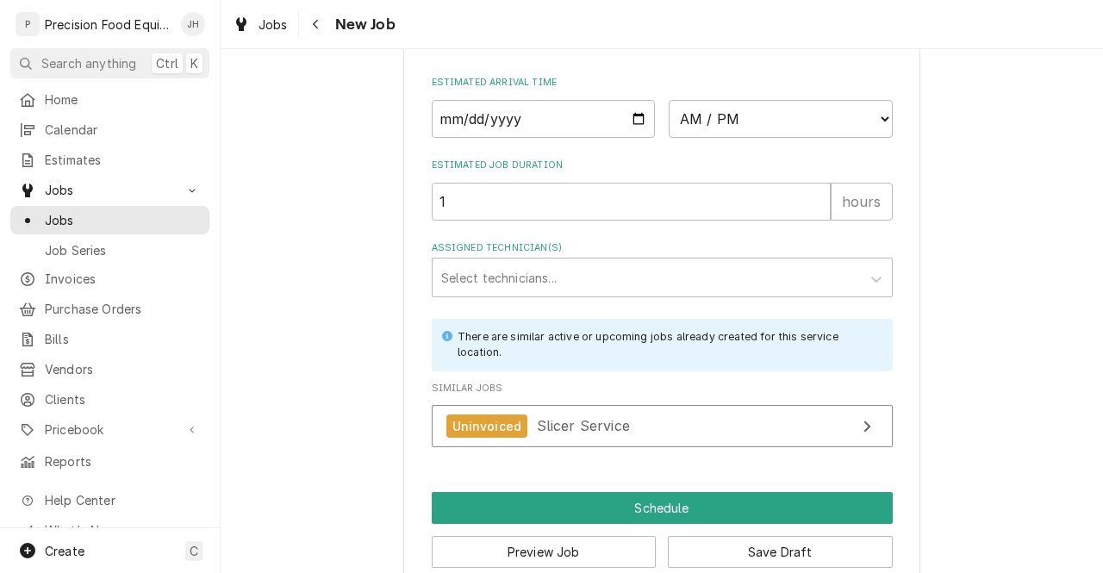
scroll to position [1486, 0]
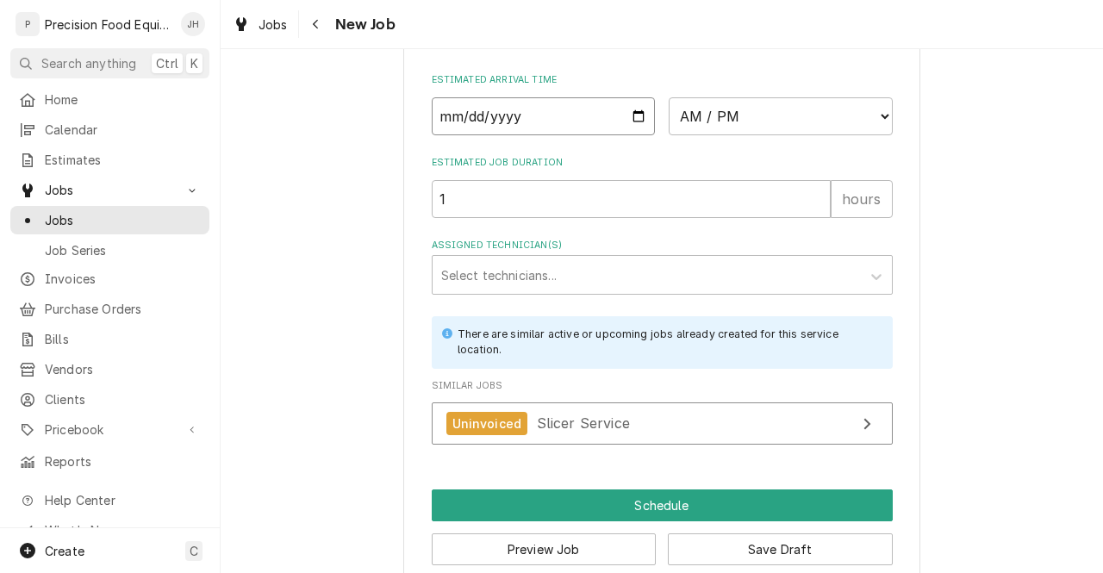
click at [632, 111] on input "Date" at bounding box center [544, 116] width 224 height 38
click at [727, 120] on select "AM / PM 6:00 AM 6:15 AM 6:30 AM 6:45 AM 7:00 AM 7:15 AM 7:30 AM 7:45 AM 8:00 AM…" at bounding box center [781, 116] width 224 height 38
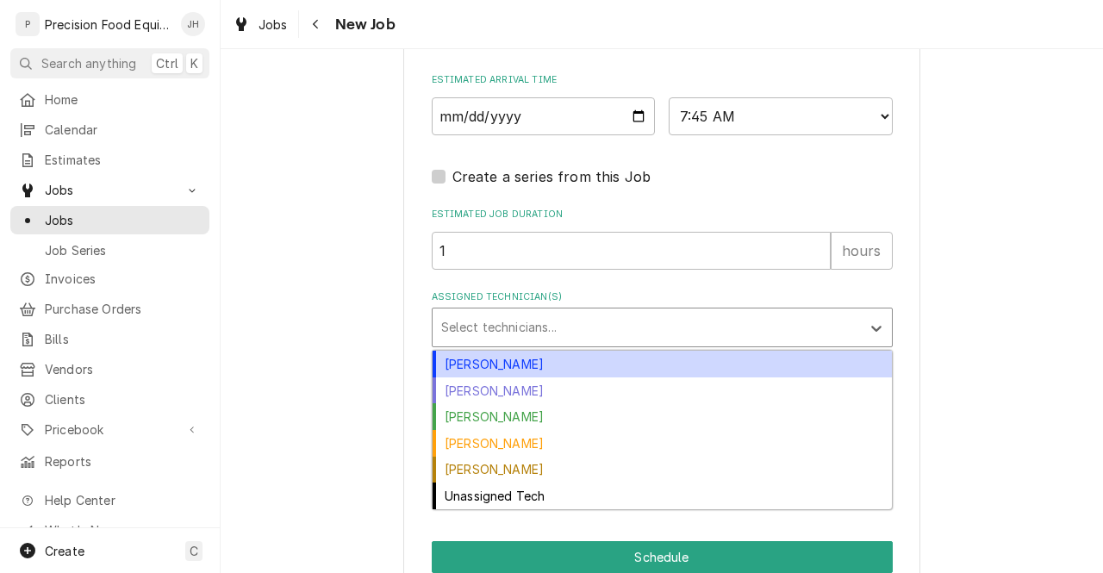
click at [689, 340] on div "Assigned Technician(s)" at bounding box center [646, 327] width 411 height 31
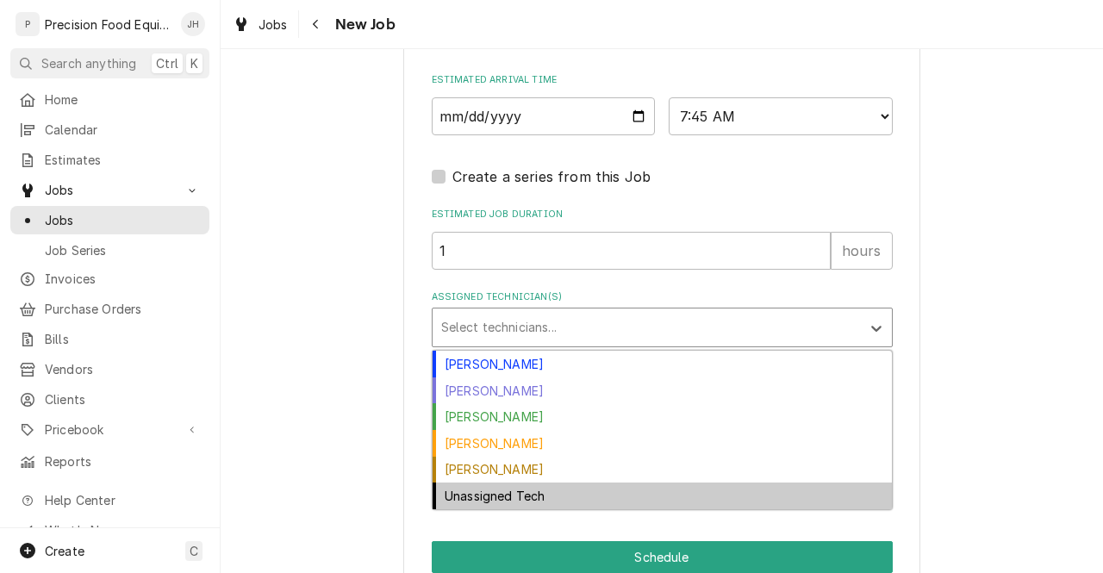
click at [612, 494] on div "Unassigned Tech" at bounding box center [662, 495] width 459 height 27
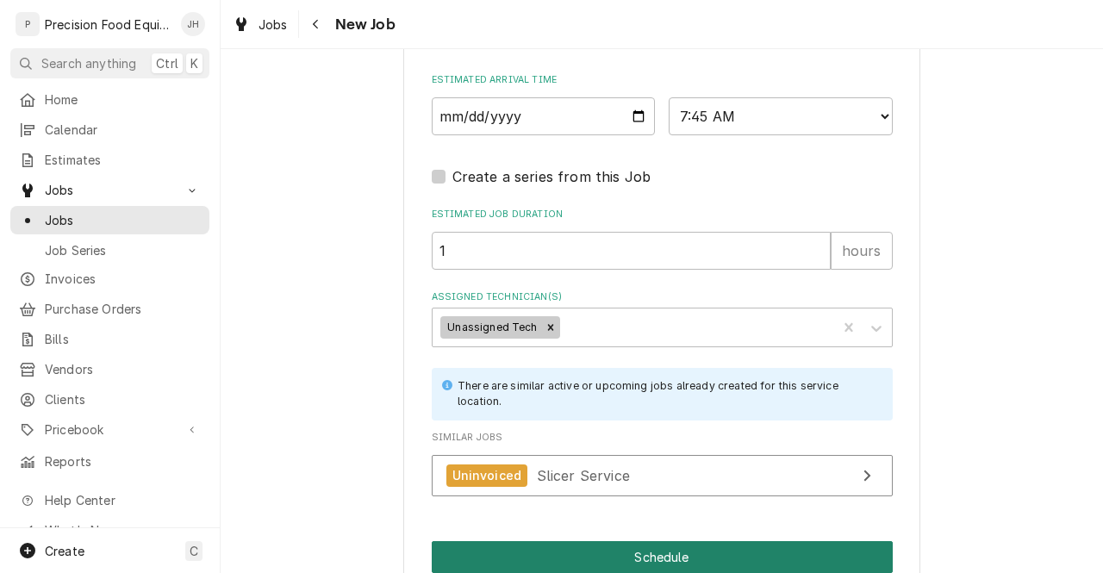
click at [632, 567] on button "Schedule" at bounding box center [662, 557] width 461 height 32
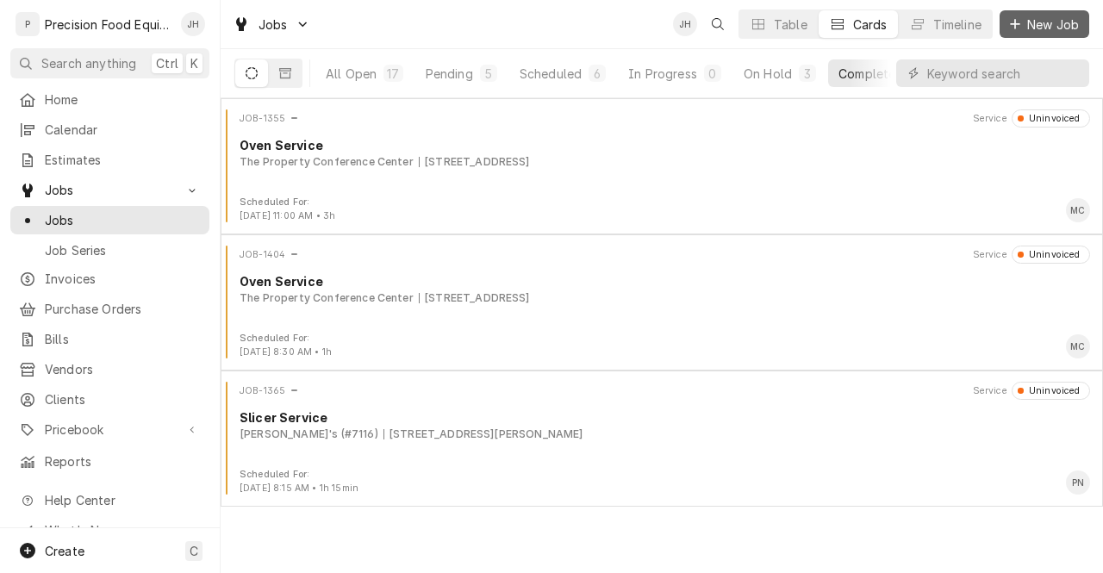
click at [1053, 20] on span "New Job" at bounding box center [1053, 25] width 59 height 18
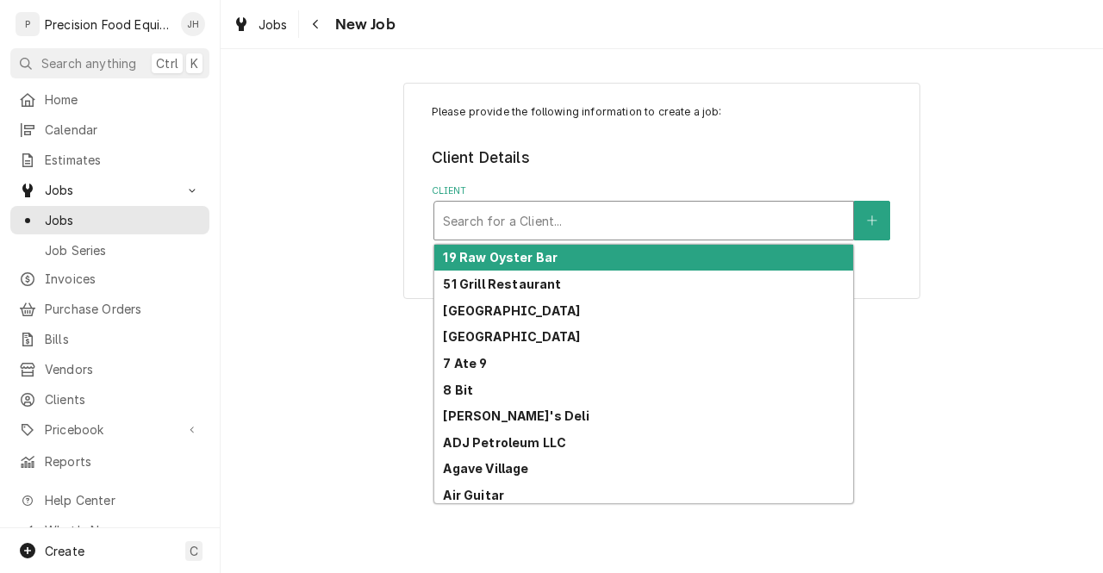
click at [665, 209] on div "Client" at bounding box center [643, 220] width 401 height 31
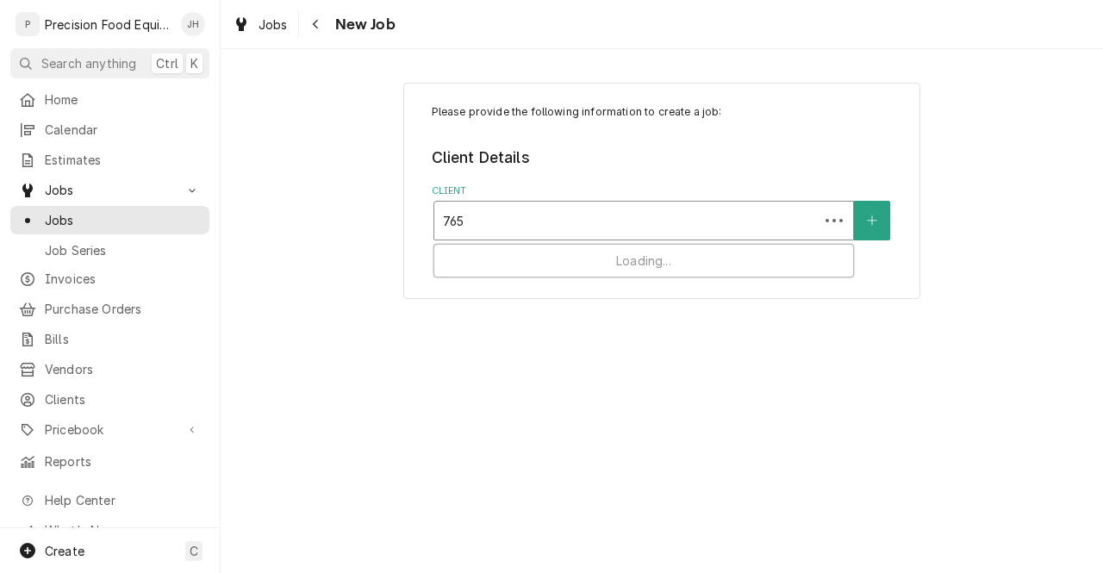
type input "7650"
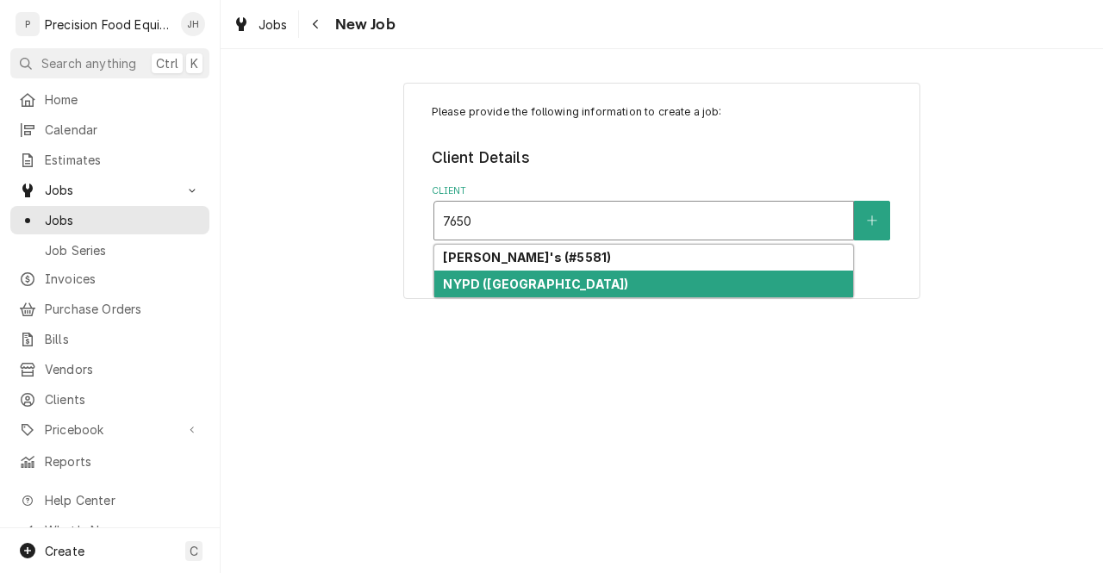
click at [576, 287] on div "NYPD ([GEOGRAPHIC_DATA])" at bounding box center [643, 284] width 419 height 27
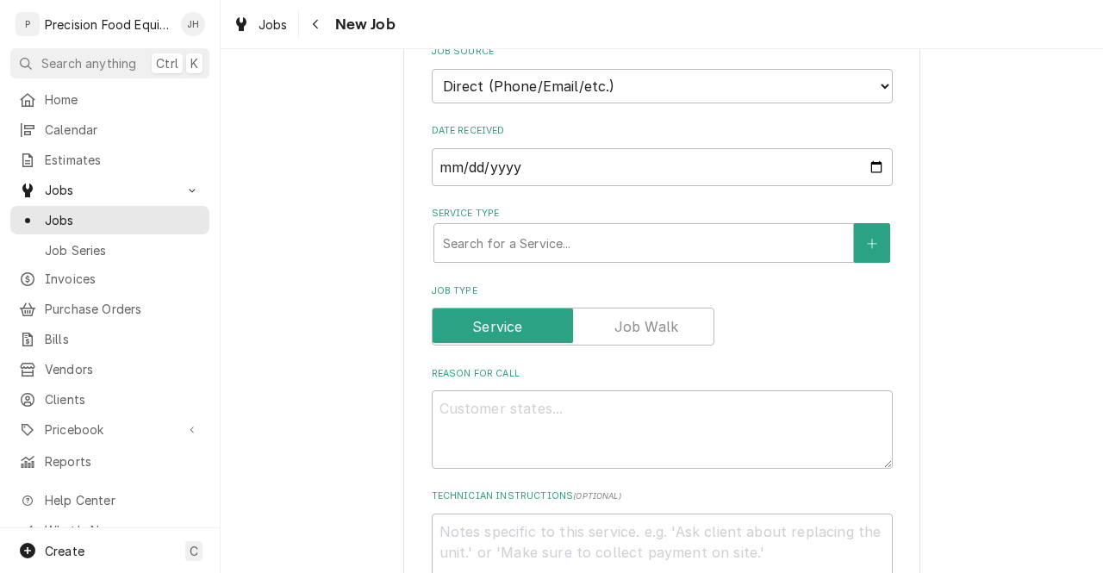
scroll to position [449, 0]
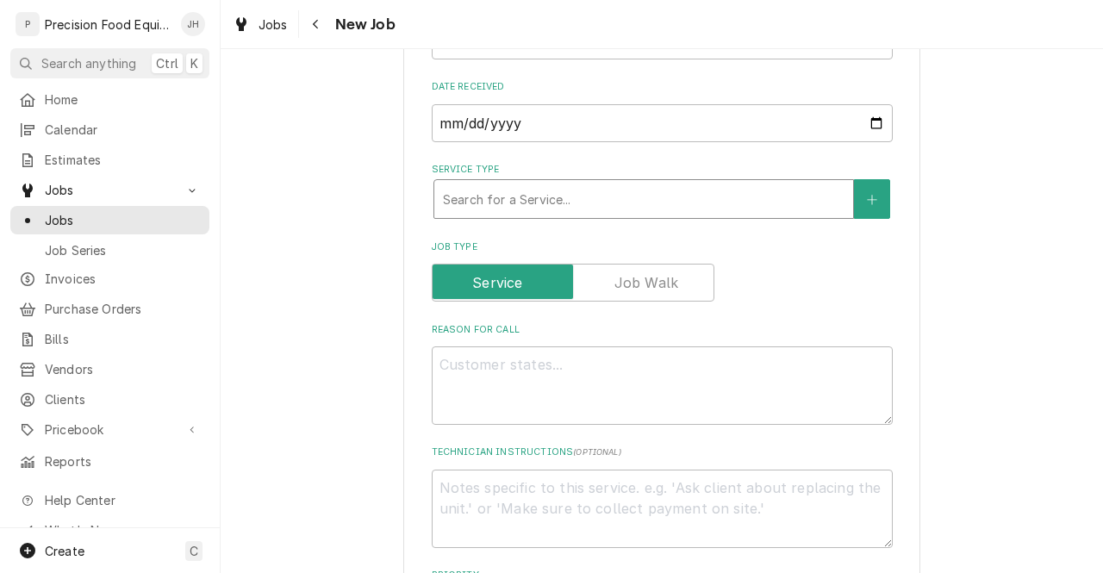
click at [694, 211] on div "Service Type" at bounding box center [643, 199] width 401 height 31
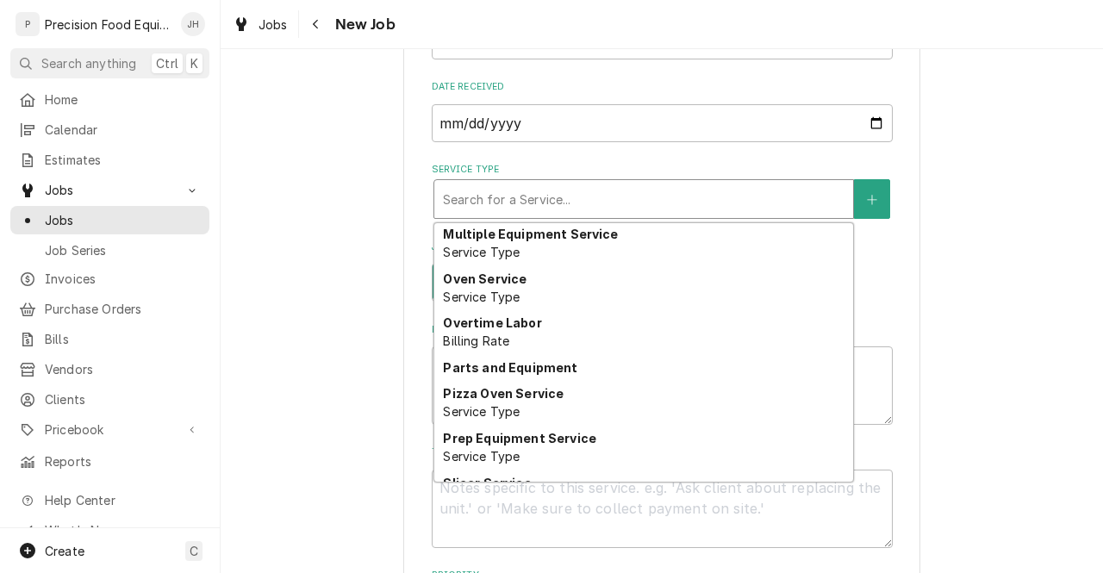
scroll to position [923, 0]
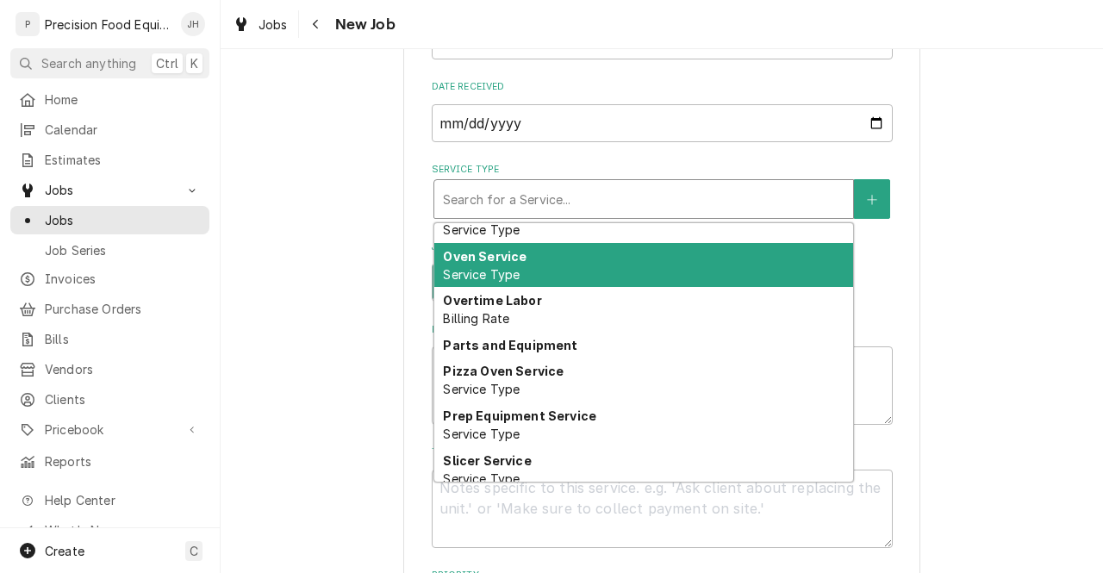
click at [694, 278] on div "Oven Service Service Type" at bounding box center [643, 265] width 419 height 45
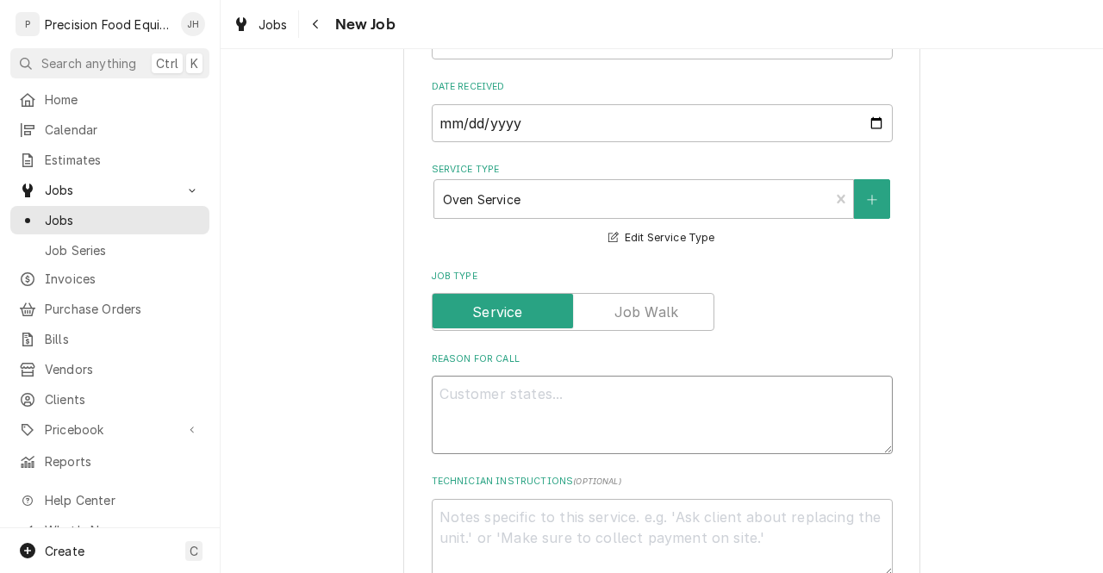
click at [632, 395] on textarea "Reason For Call" at bounding box center [662, 415] width 461 height 78
type textarea "x"
type textarea "T"
type textarea "x"
type textarea "Tu"
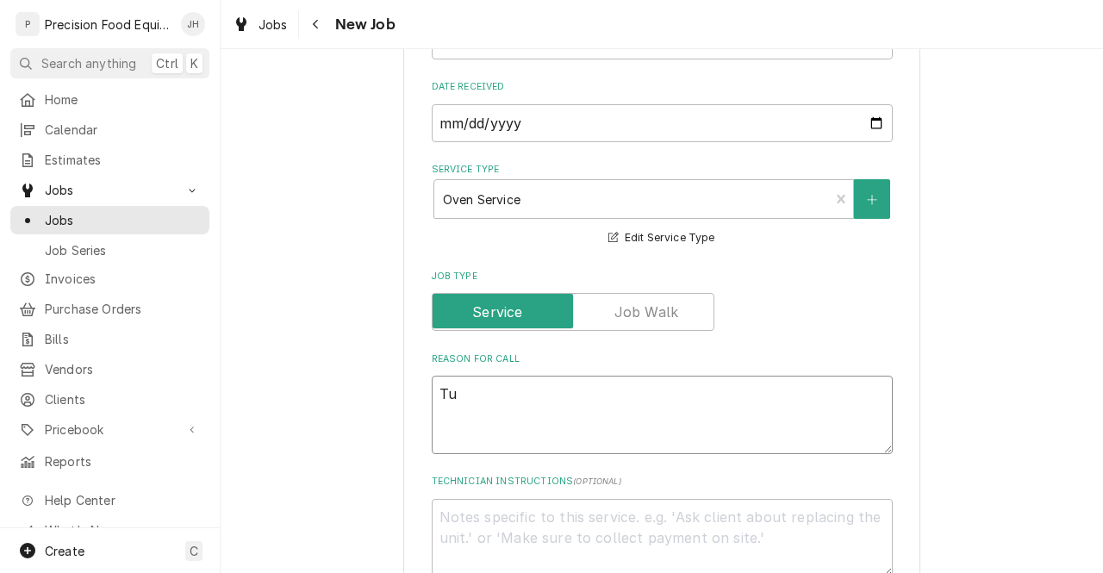
type textarea "x"
type textarea "Tur"
type textarea "x"
type textarea "Turb"
type textarea "x"
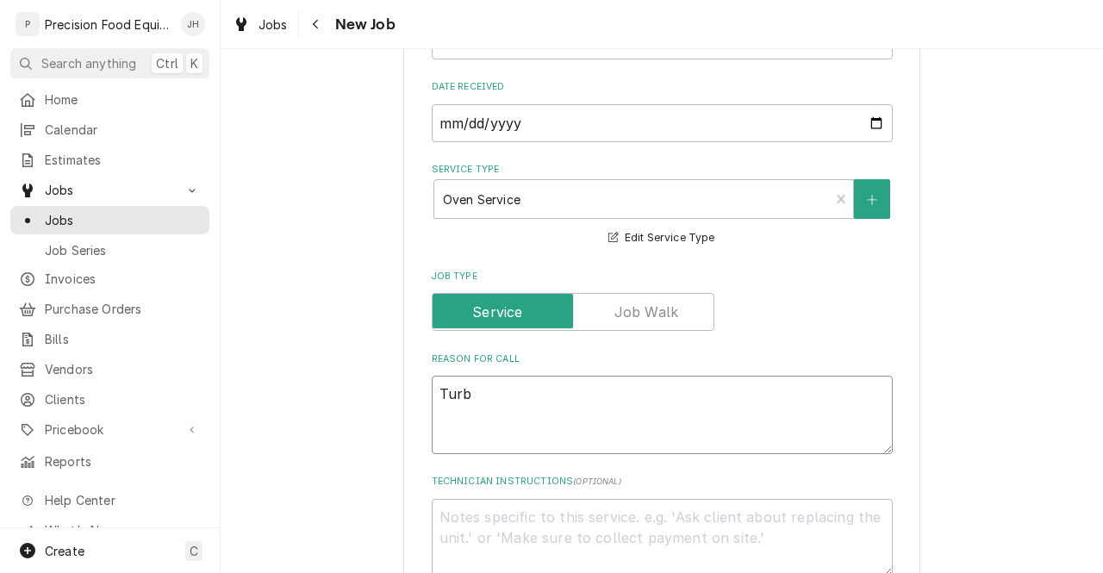
type textarea "Turbo"
type textarea "x"
type textarea "Turbo"
type textarea "x"
type textarea "Turbo ov"
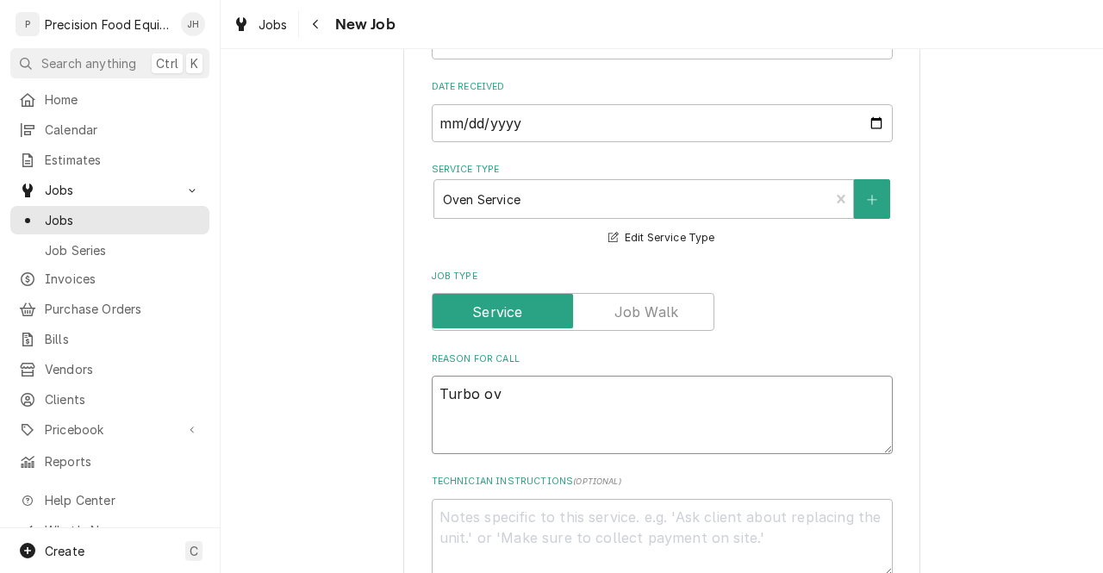
type textarea "x"
type textarea "Turbo ove"
type textarea "x"
type textarea "Turbo oven"
type textarea "x"
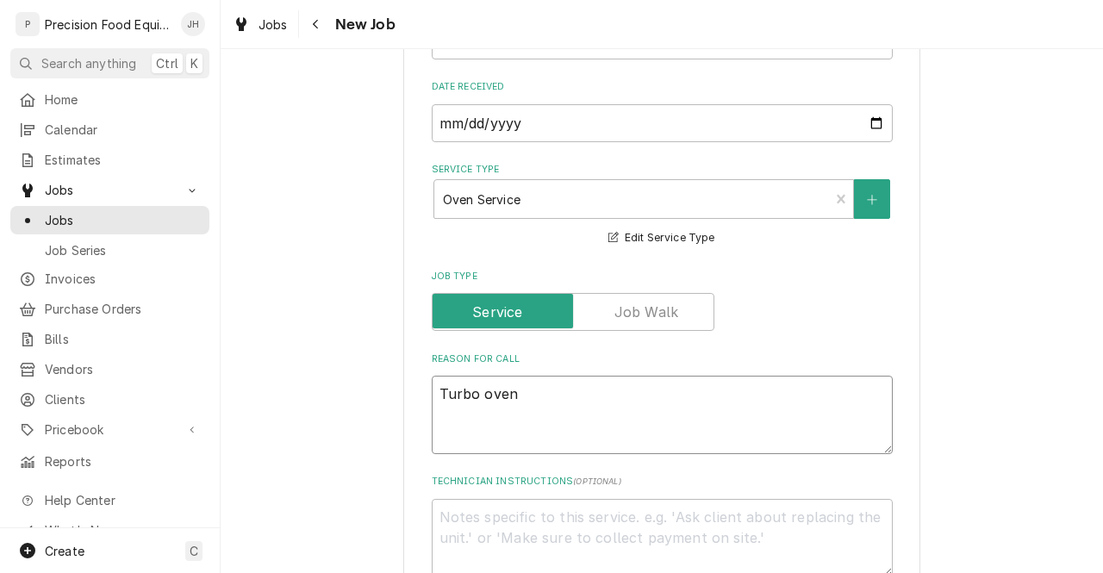
type textarea "Turbo oven"
type textarea "x"
type textarea "Turbo oven no"
type textarea "x"
type textarea "Turbo oven not"
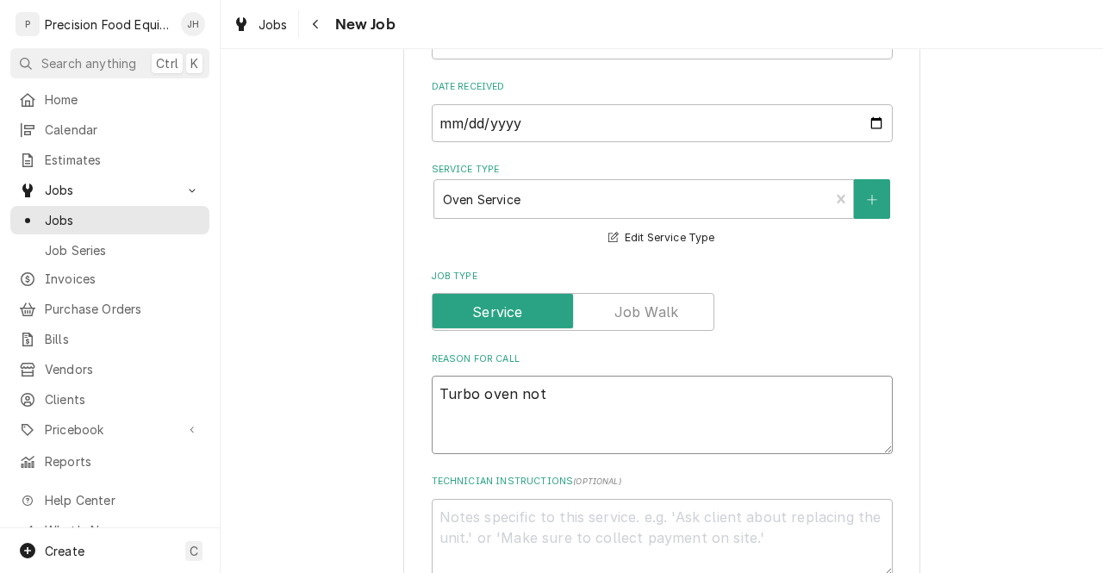
type textarea "x"
type textarea "Turbo oven not"
type textarea "x"
type textarea "Turbo oven not w"
type textarea "x"
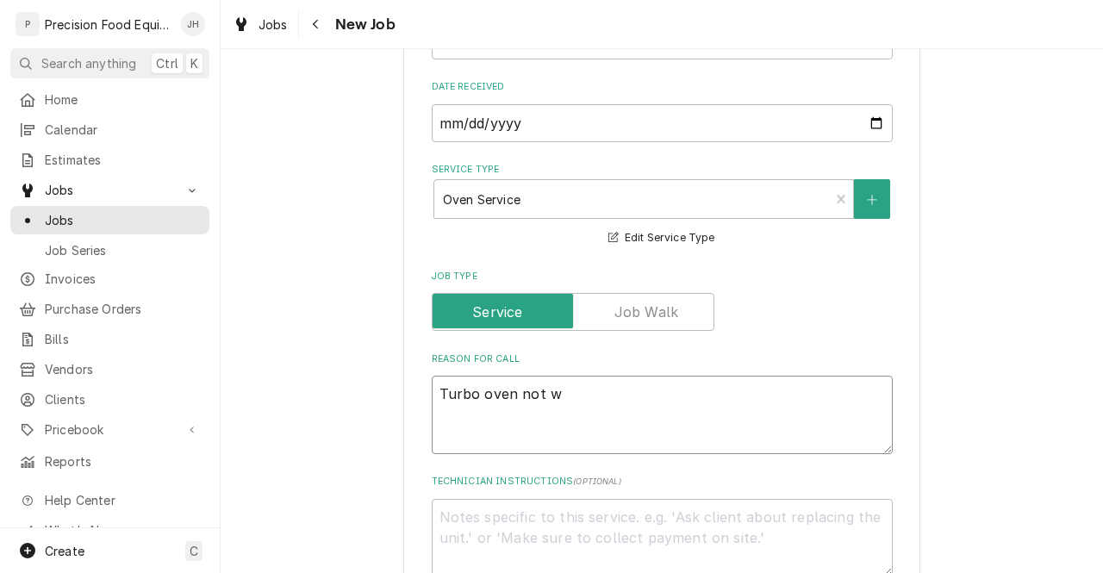
type textarea "Turbo oven not wo"
type textarea "x"
type textarea "Turbo oven not wor"
type textarea "x"
type textarea "Turbo oven not wori"
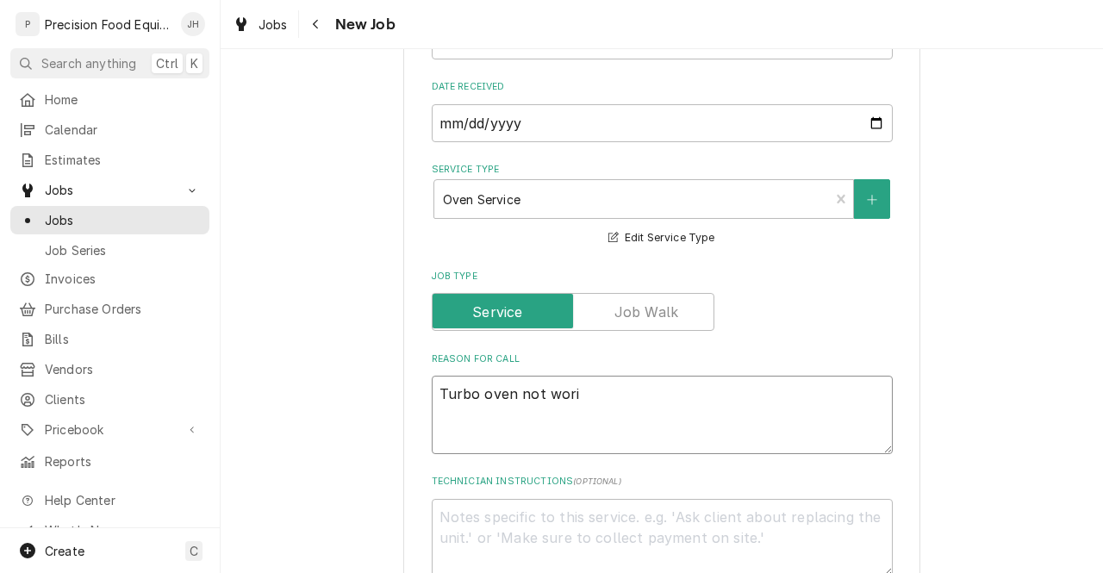
type textarea "x"
type textarea "Turbo oven not wor"
type textarea "x"
type textarea "Turbo oven not work"
type textarea "x"
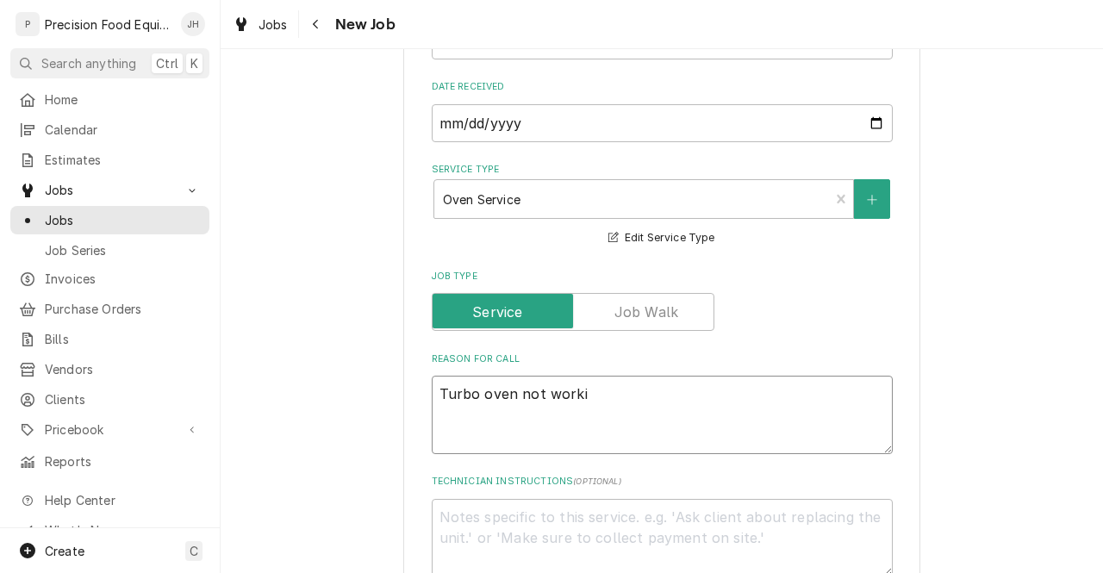
type textarea "Turbo oven not workin"
type textarea "x"
type textarea "Turbo oven not working."
type textarea "x"
type textarea "Turbo oven not working. C"
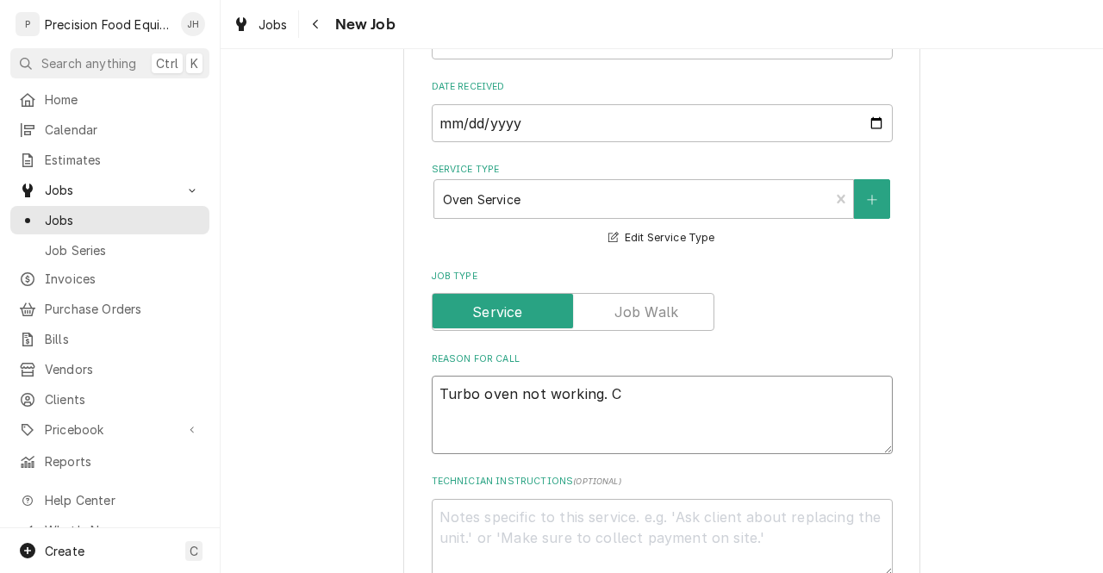
type textarea "x"
type textarea "Turbo oven not working. Cu"
type textarea "x"
type textarea "Turbo oven not working. Cust"
type textarea "x"
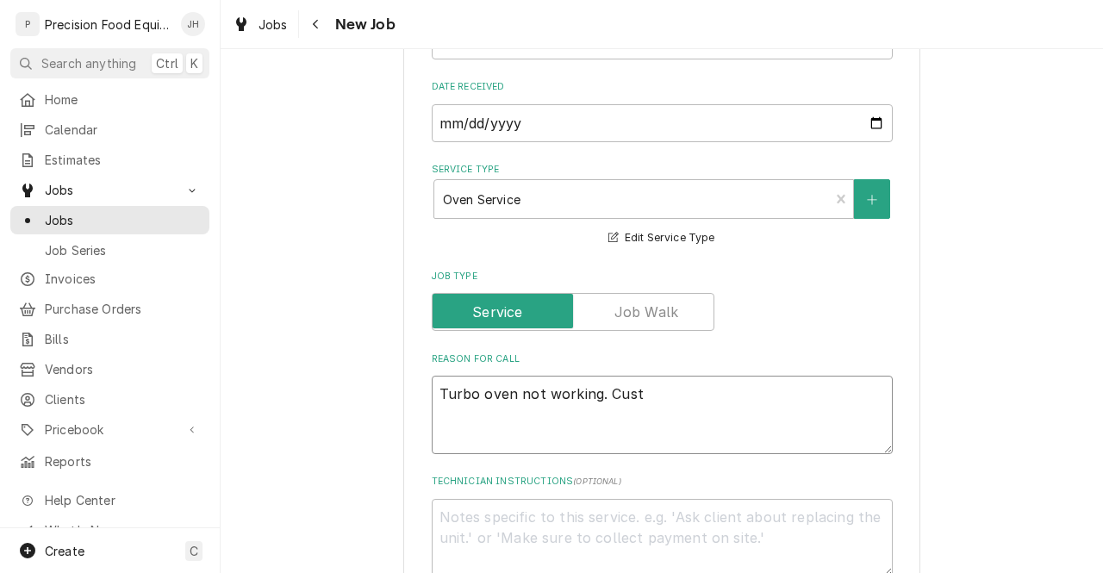
type textarea "Turbo oven not working. Custo"
type textarea "x"
type textarea "Turbo oven not working. Custome"
type textarea "x"
type textarea "Turbo oven not working. Customer"
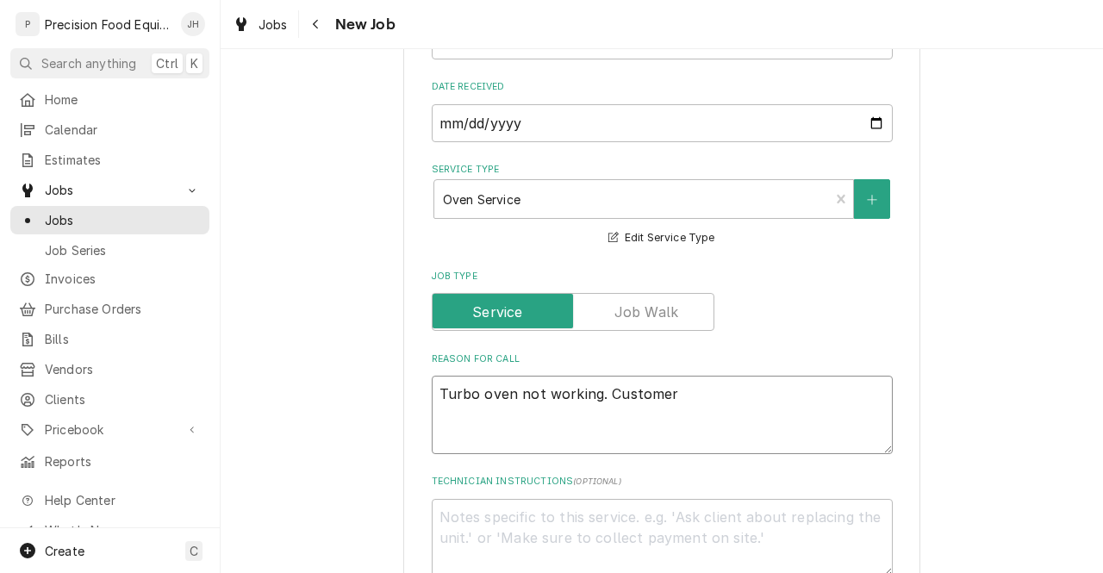
type textarea "x"
type textarea "Turbo oven not working. Customer"
type textarea "x"
type textarea "Turbo oven not working. Customer a"
type textarea "x"
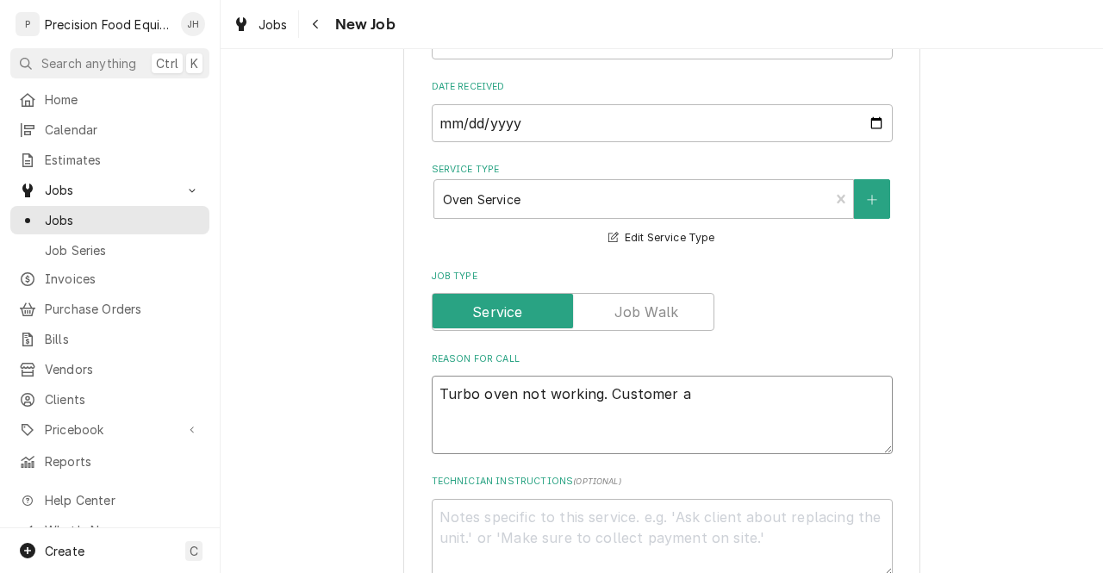
type textarea "Turbo oven not working. Customer al"
type textarea "x"
type textarea "Turbo oven not working. Customer als"
type textarea "x"
type textarea "Turbo oven not working. Customer also"
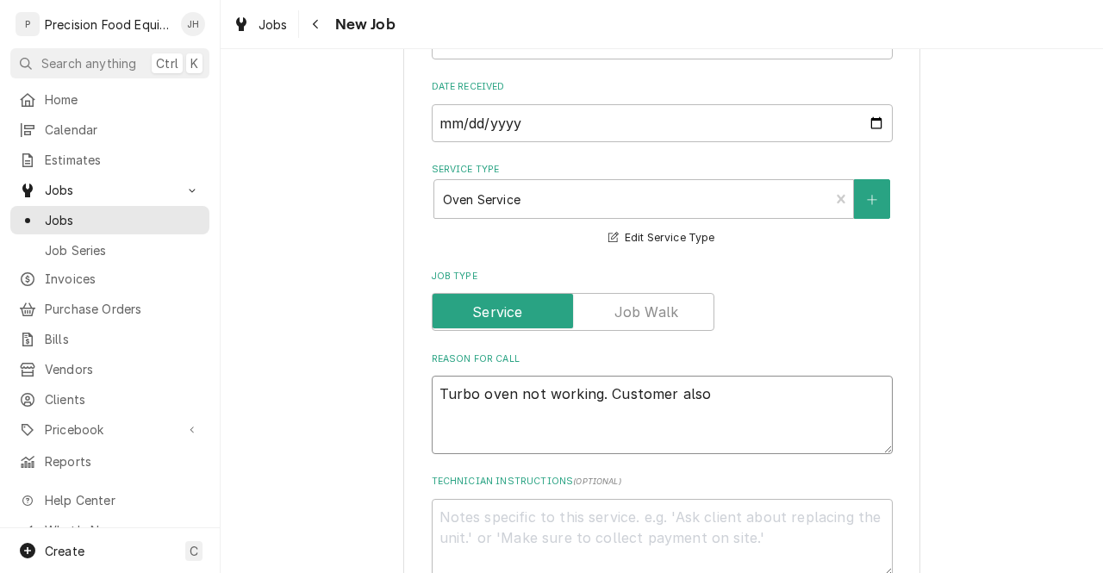
type textarea "x"
type textarea "Turbo oven not working. Customer also sa"
type textarea "x"
type textarea "Turbo oven not working. Customer also sai"
type textarea "x"
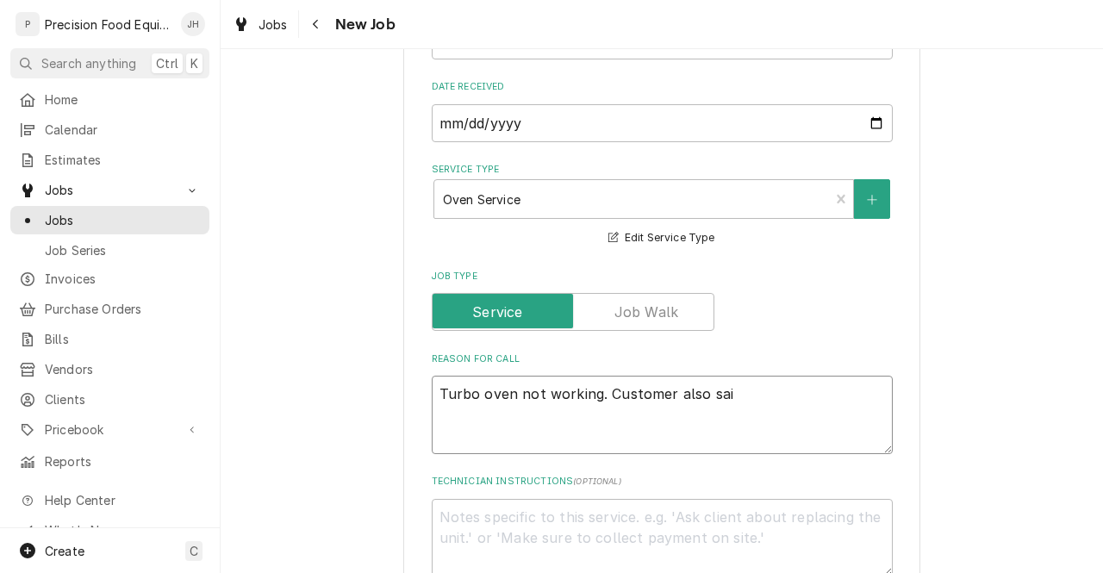
type textarea "Turbo oven not working. Customer also said"
type textarea "x"
type textarea "Turbo oven not working. Customer also said"
type textarea "x"
type textarea "Turbo oven not working. Customer also said t"
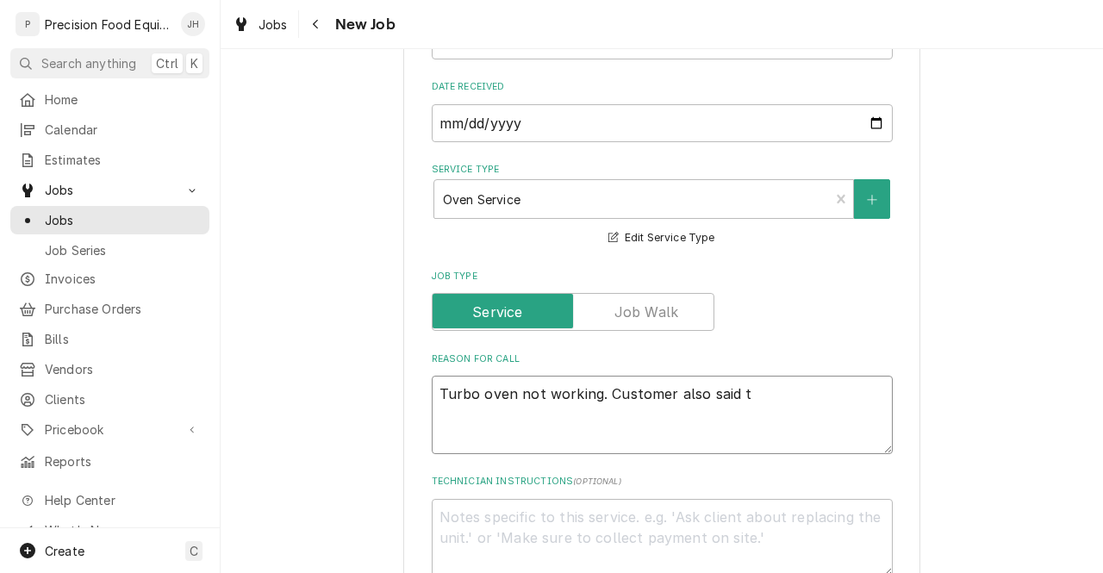
type textarea "x"
type textarea "Turbo oven not working. Customer also said th"
type textarea "x"
type textarea "Turbo oven not working. Customer also said tha"
type textarea "x"
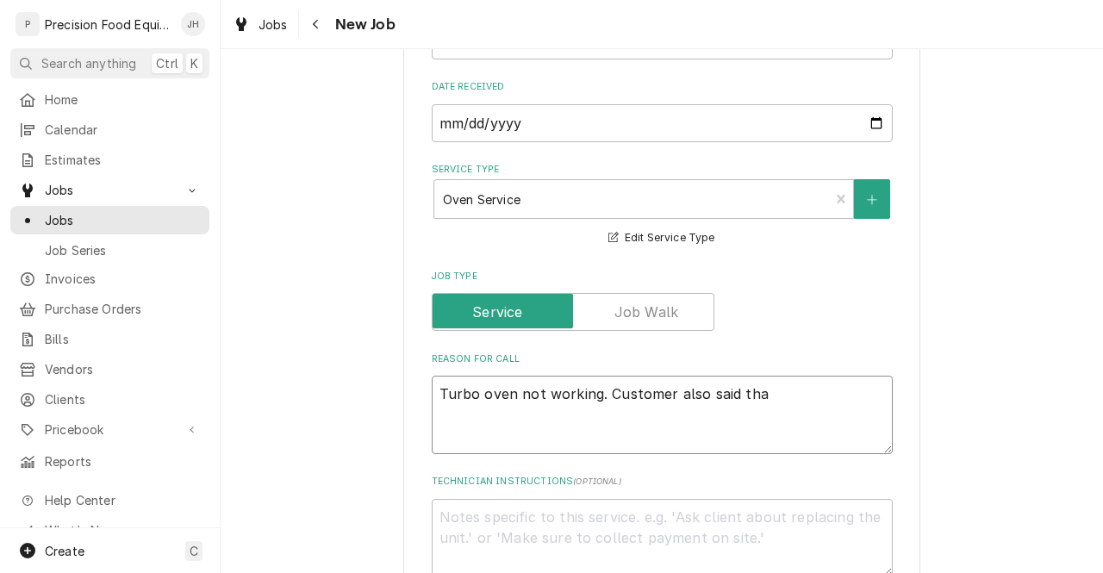
type textarea "Turbo oven not working. Customer also said that"
type textarea "x"
type textarea "Turbo oven not working. Customer also said that"
type textarea "x"
type textarea "Turbo oven not working. Customer also said that c"
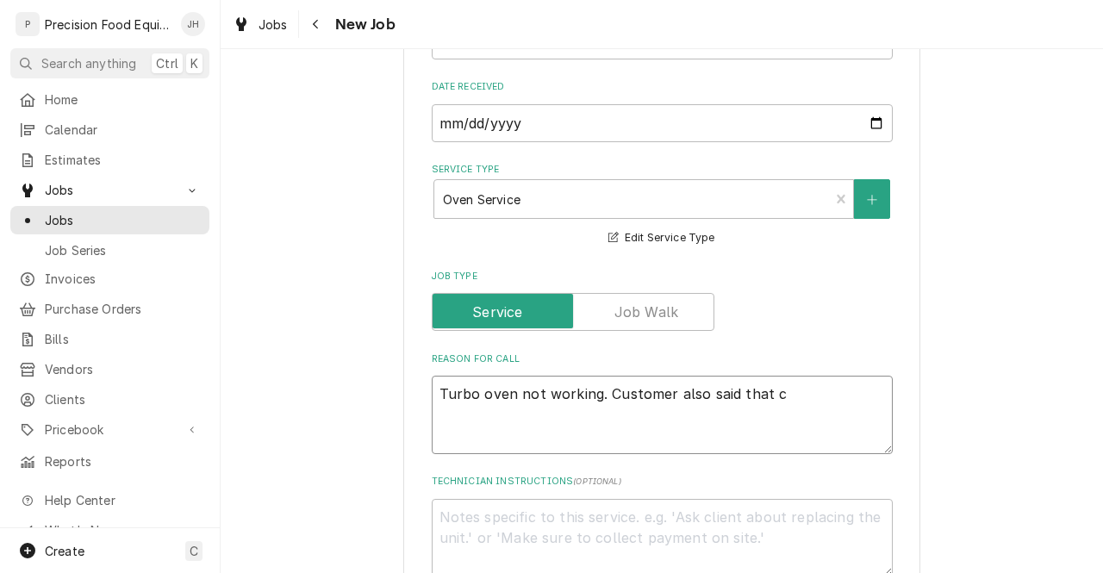
type textarea "x"
type textarea "Turbo oven not working. Customer also said that ce"
type textarea "x"
type textarea "Turbo oven not working. Customer also said that cei"
type textarea "x"
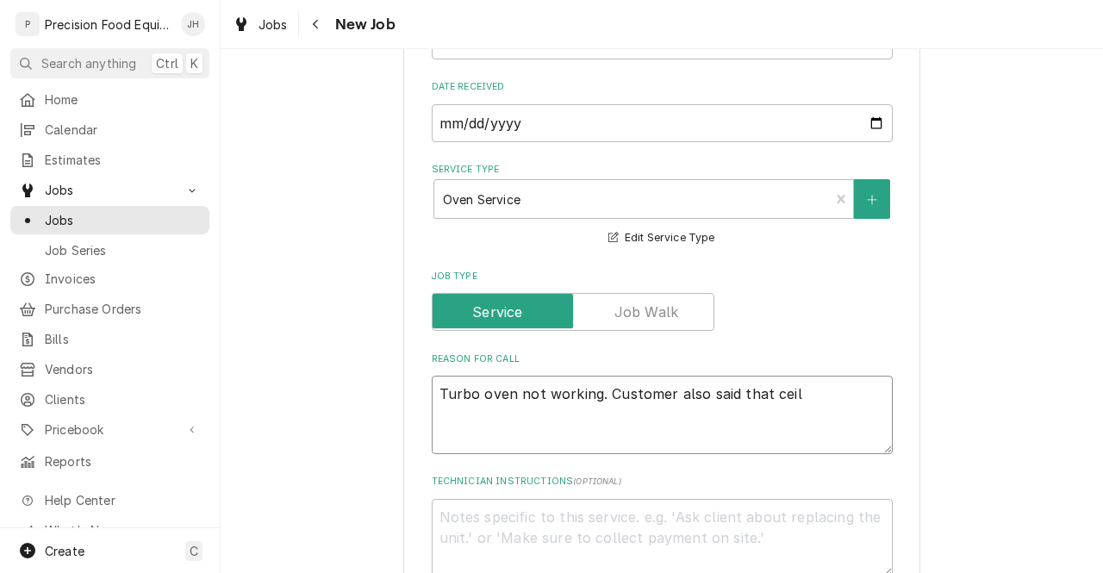
type textarea "Turbo oven not working. Customer also said that ceili"
type textarea "x"
type textarea "Turbo oven not working. Customer also said that ceilin"
type textarea "x"
type textarea "Turbo oven not working. Customer also said that ceiling"
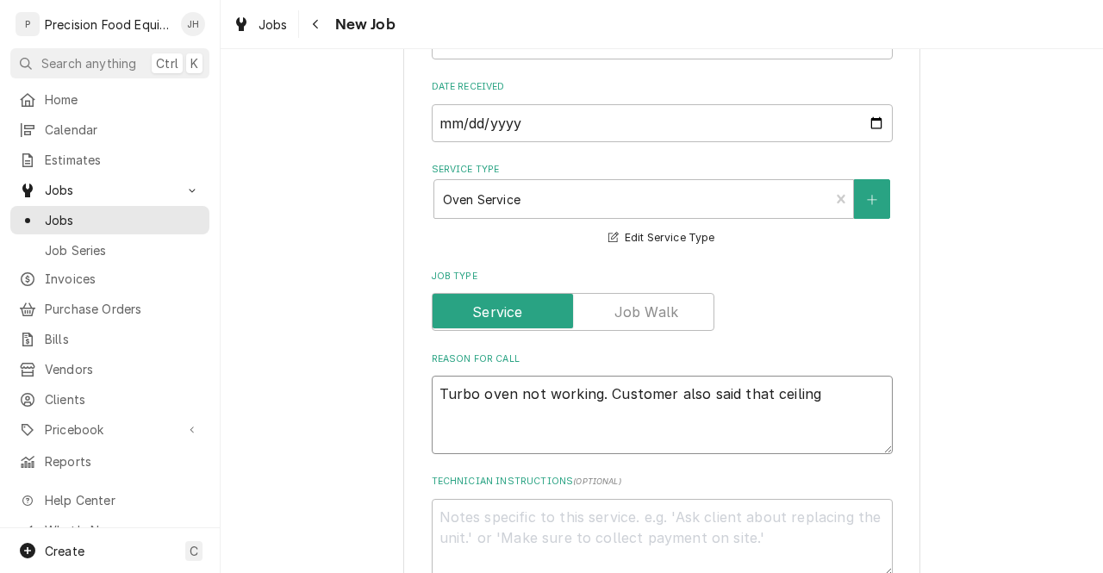
type textarea "x"
type textarea "Turbo oven not working. Customer also said that ceiling"
type textarea "x"
type textarea "Turbo oven not working. Customer also said that ceiling l"
type textarea "x"
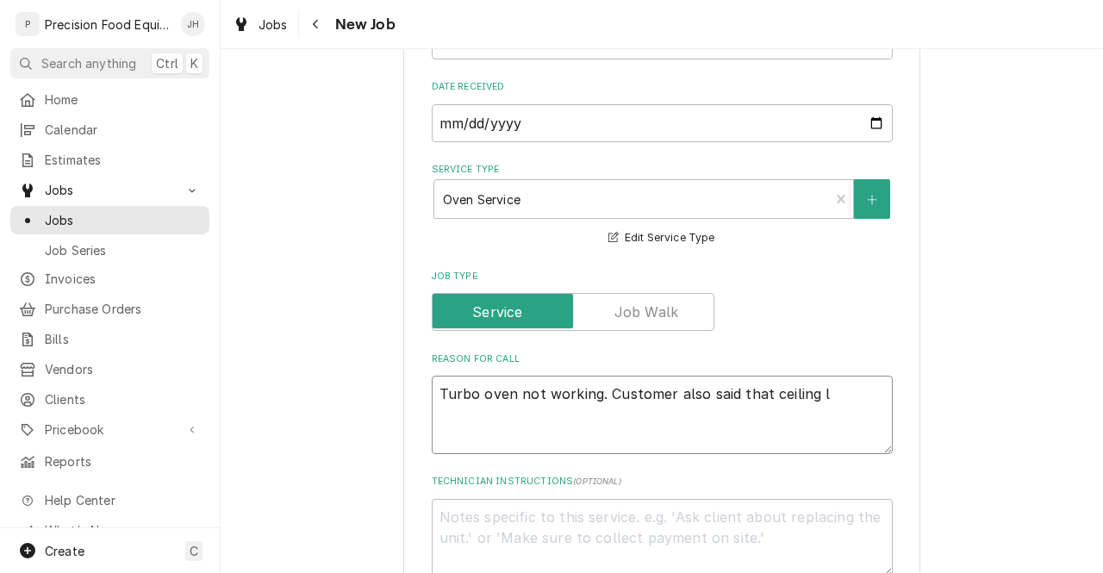
type textarea "Turbo oven not working. Customer also said that ceiling li"
type textarea "x"
type textarea "Turbo oven not working. Customer also said that ceiling lig"
type textarea "x"
type textarea "Turbo oven not working. Customer also said that ceiling ligh"
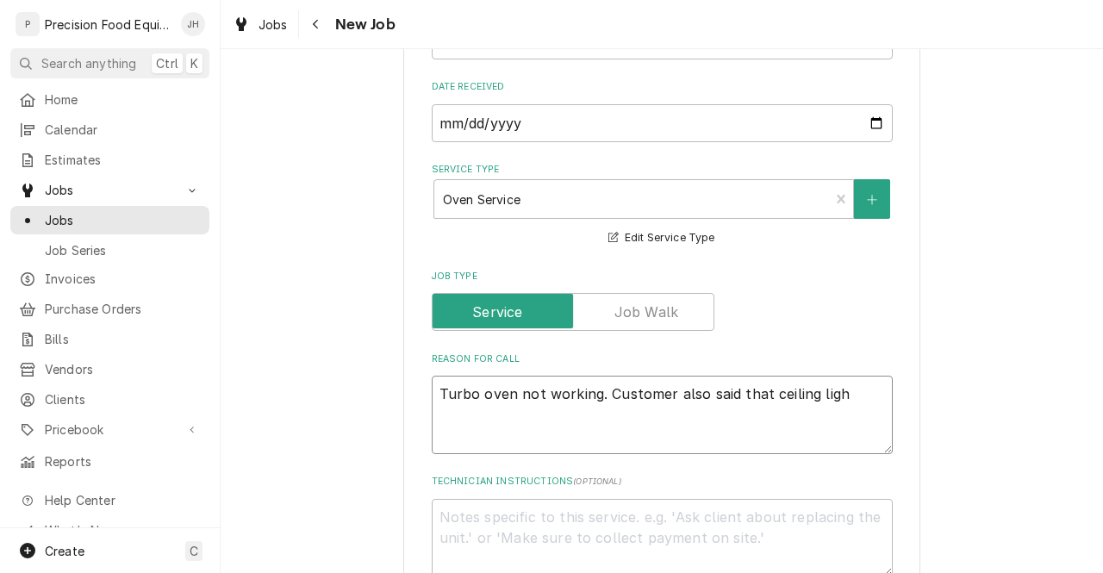
type textarea "x"
type textarea "Turbo oven not working. Customer also said that ceiling light"
type textarea "x"
type textarea "Turbo oven not working. Customer also said that ceiling light"
type textarea "x"
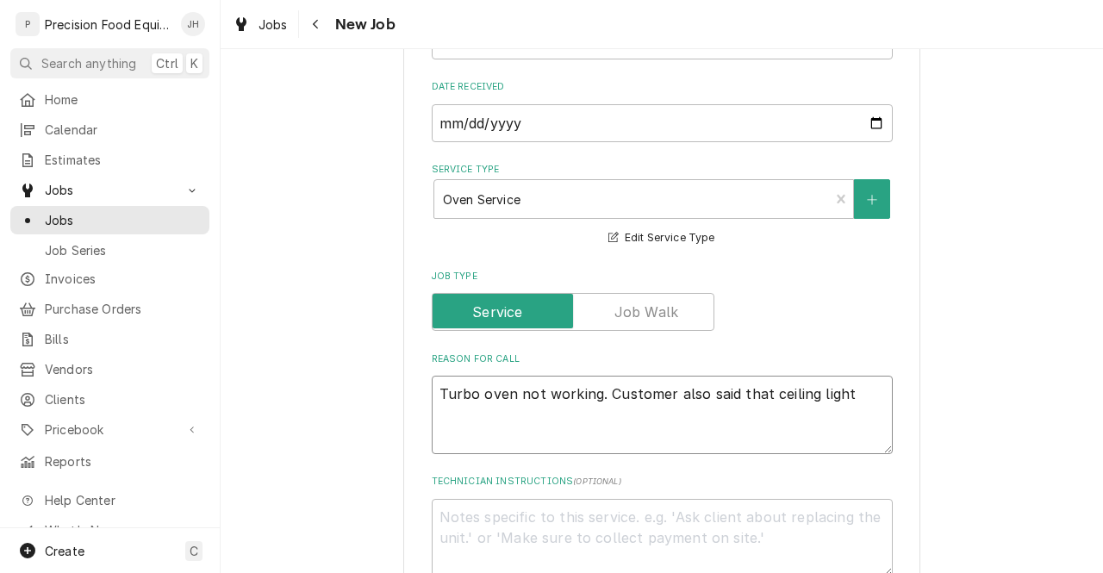
type textarea "Turbo oven not working. Customer also said that ceiling light i"
type textarea "x"
type textarea "Turbo oven not working. Customer also said that ceiling light is"
type textarea "x"
type textarea "Turbo oven not working. Customer also said that ceiling light is a"
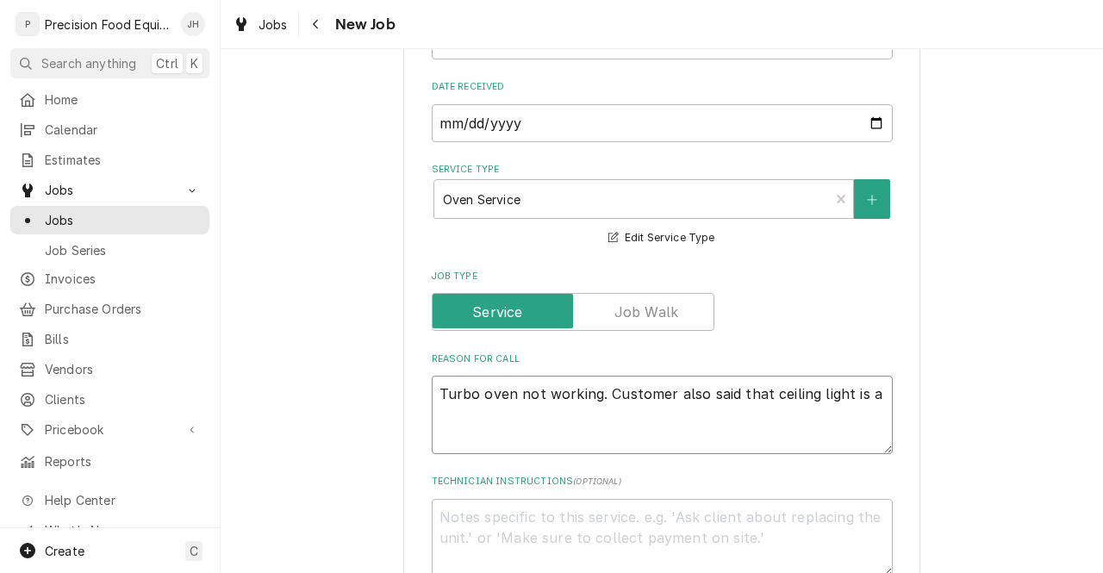
type textarea "x"
type textarea "Turbo oven not working. Customer also said that ceiling light is al"
type textarea "x"
type textarea "Turbo oven not working. Customer also said that ceiling light is also"
type textarea "x"
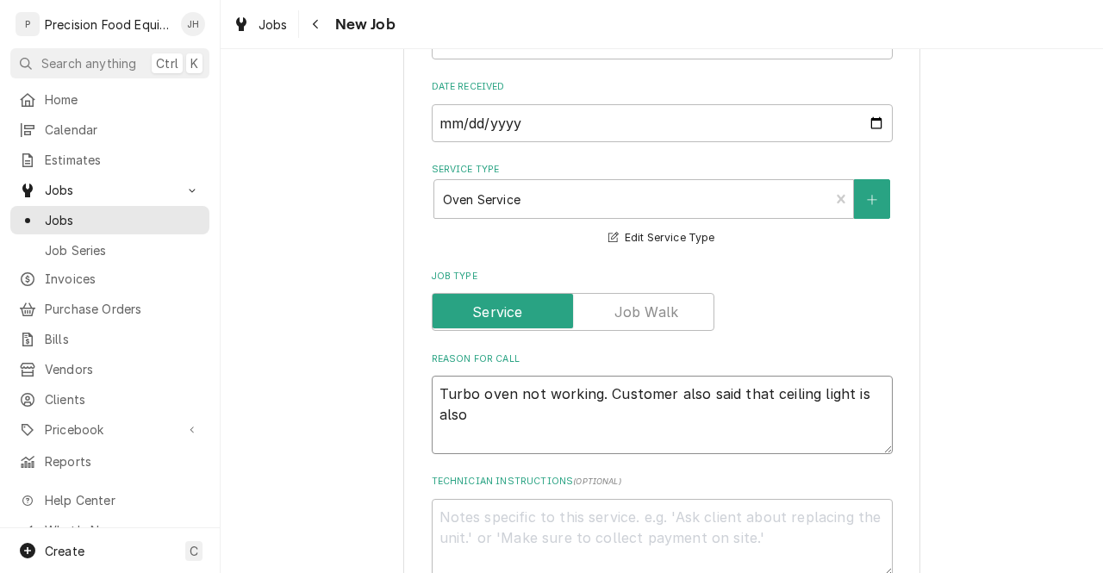
type textarea "Turbo oven not working. Customer also said that ceiling light is also"
type textarea "x"
type textarea "Turbo oven not working. Customer also said that ceiling light is also n"
type textarea "x"
type textarea "Turbo oven not working. Customer also said that ceiling light is also not"
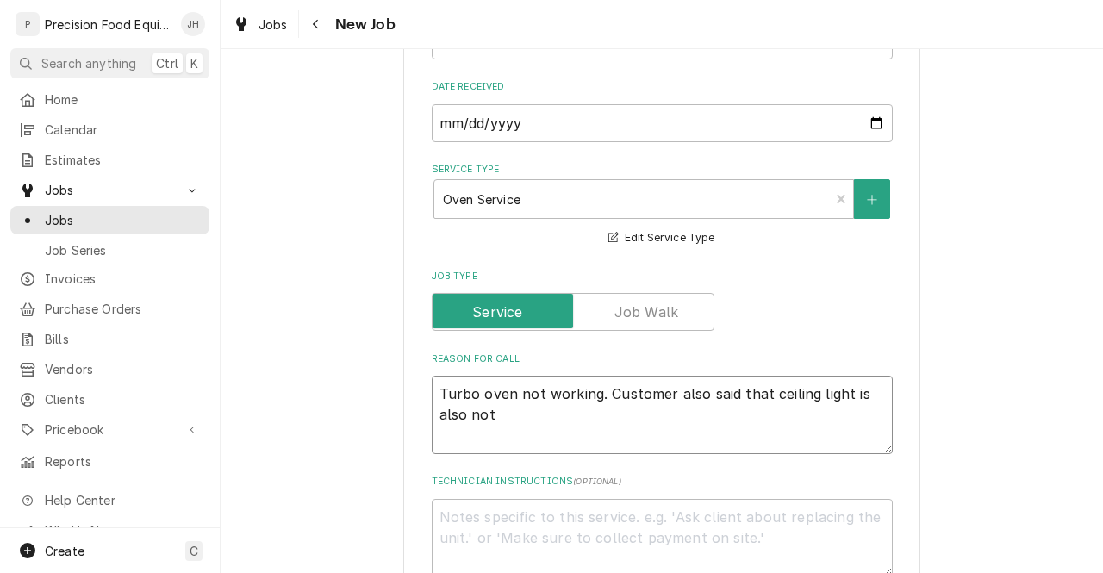
type textarea "x"
type textarea "Turbo oven not working. Customer also said that ceiling light is also not"
type textarea "x"
type textarea "Turbo oven not working. Customer also said that ceiling light is also not w"
type textarea "x"
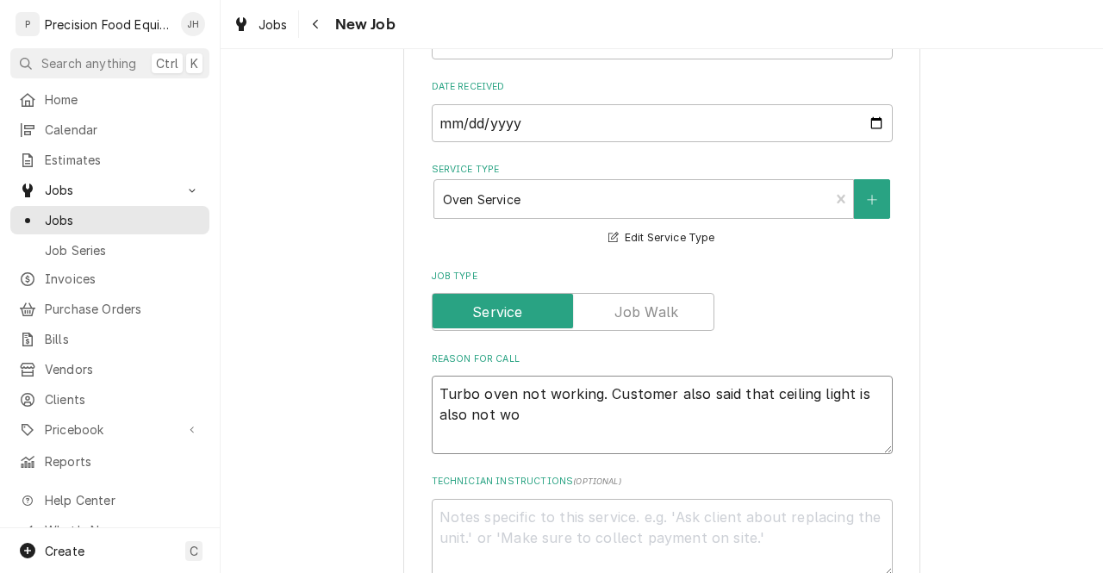
type textarea "Turbo oven not working. Customer also said that ceiling light is also not wor"
type textarea "x"
type textarea "Turbo oven not working. Customer also said that ceiling light is also not work"
type textarea "x"
type textarea "Turbo oven not working. Customer also said that ceiling light is also not workin"
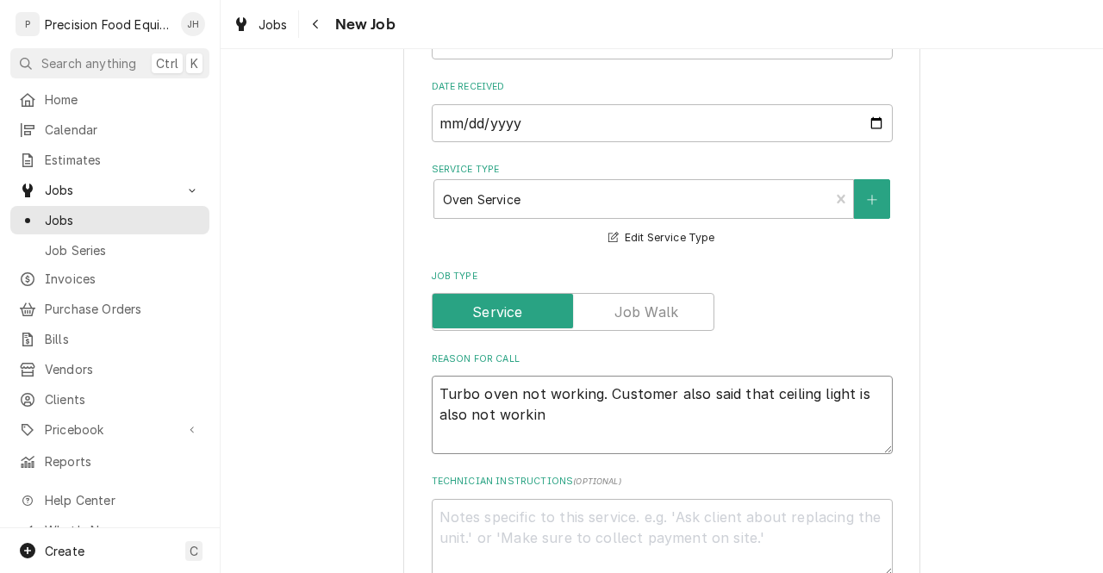
type textarea "x"
type textarea "Turbo oven not working. Customer also said that ceiling light is also not worki…"
type textarea "x"
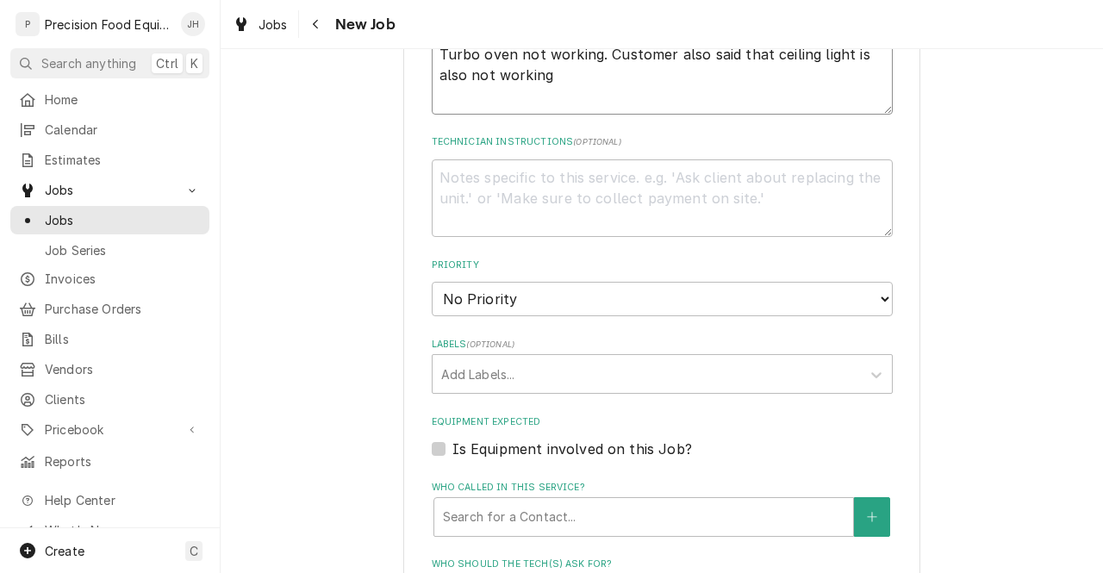
scroll to position [941, 0]
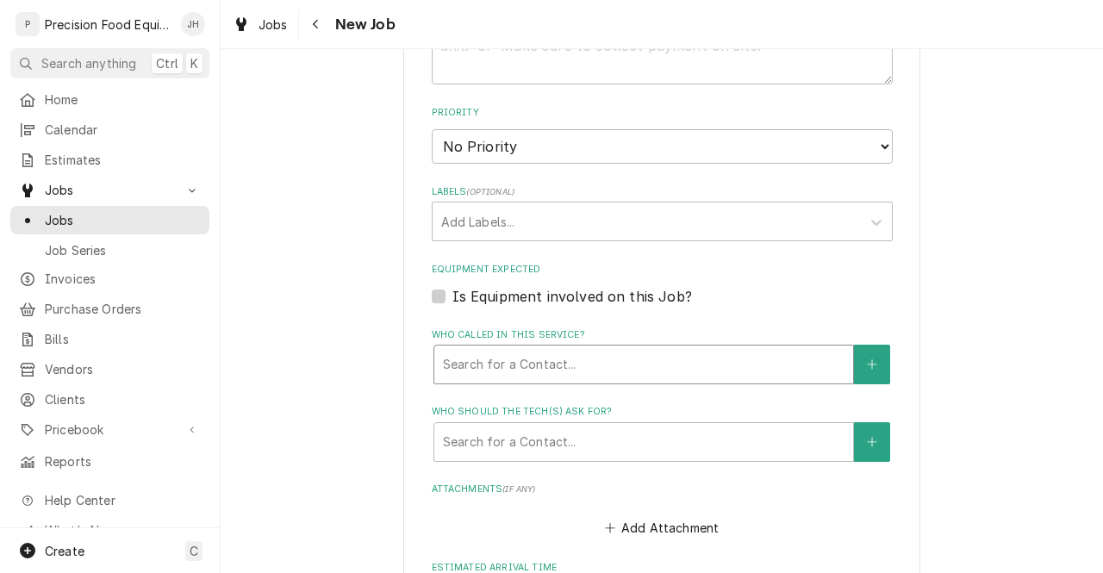
type textarea "Turbo oven not working. Customer also said that ceiling light is also not worki…"
click at [582, 357] on div "Who called in this service?" at bounding box center [643, 364] width 401 height 31
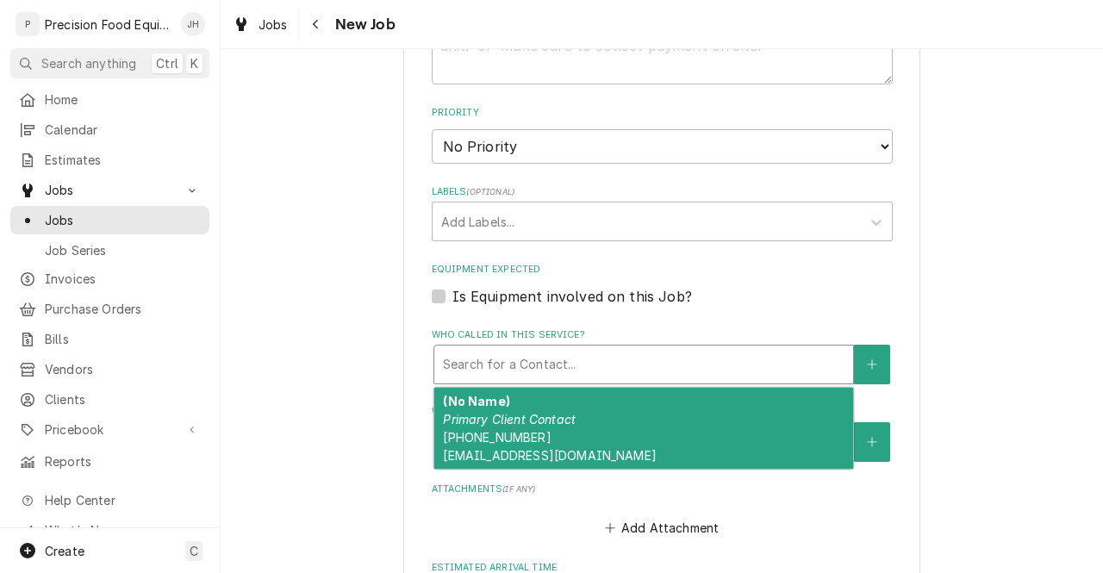
click at [574, 433] on div "(No Name) Primary Client Contact (623) 561-6973 arrowhead@aznypdpizza.com" at bounding box center [643, 428] width 419 height 81
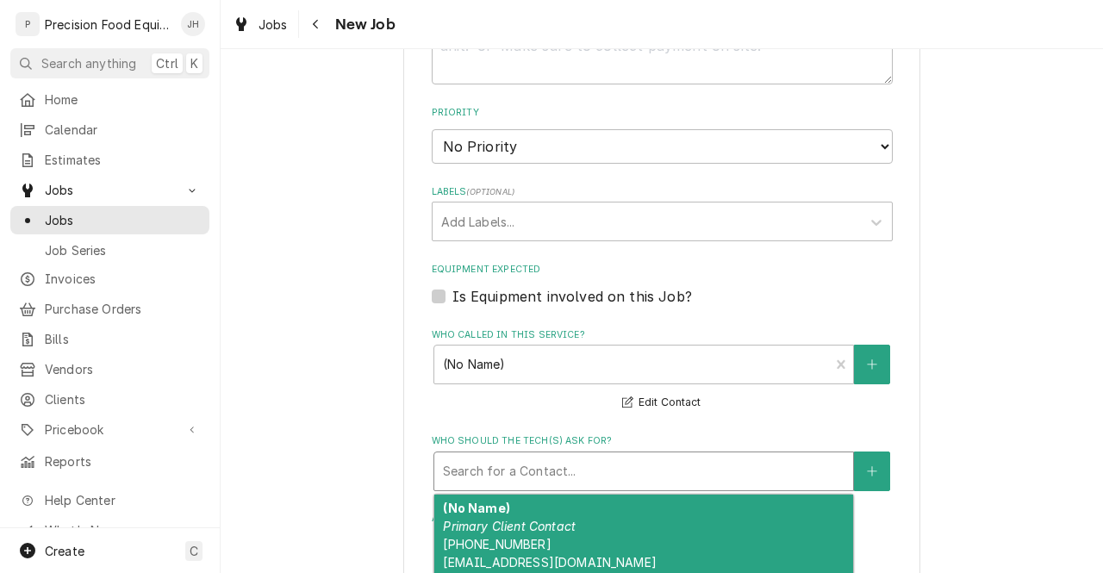
click at [569, 471] on div "Who should the tech(s) ask for?" at bounding box center [643, 471] width 401 height 31
click at [583, 523] on div "(No Name) Primary Client Contact (623) 561-6973 arrowhead@aznypdpizza.com" at bounding box center [643, 535] width 419 height 81
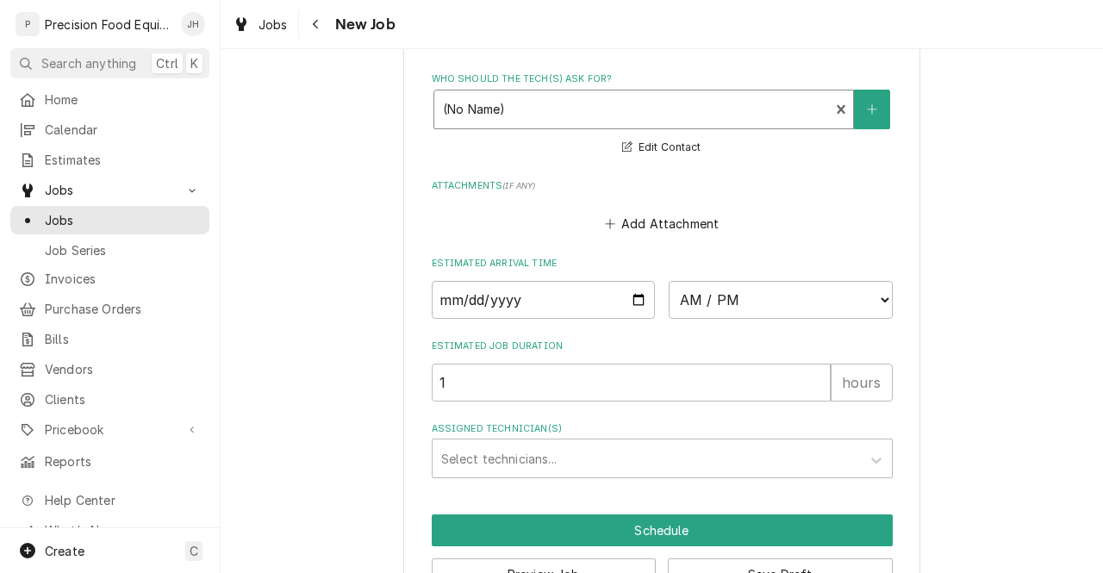
scroll to position [1360, 0]
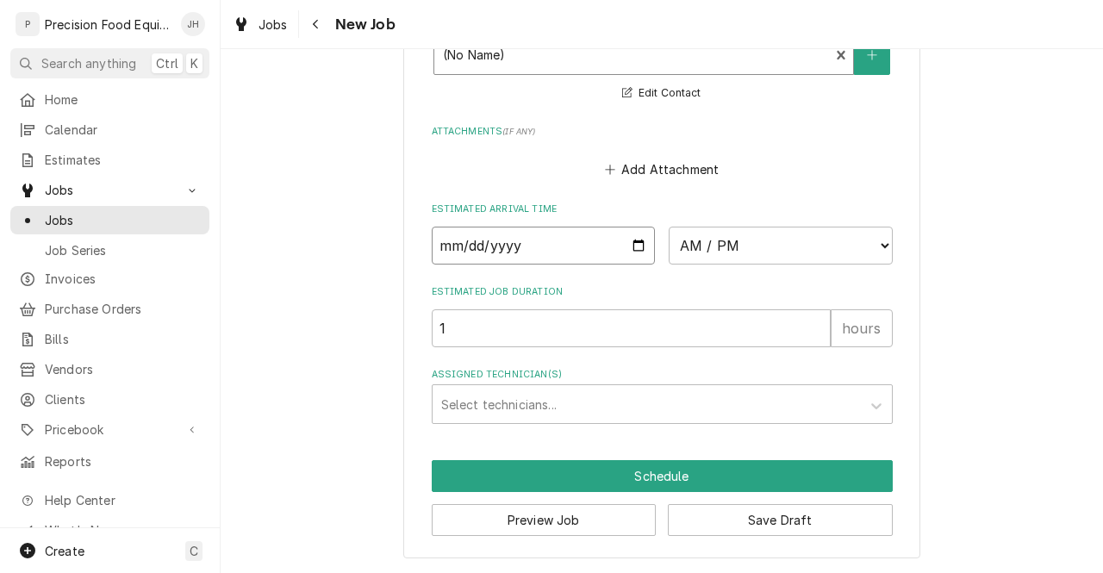
click at [640, 254] on input "Date" at bounding box center [544, 246] width 224 height 38
click at [629, 240] on input "Date" at bounding box center [544, 246] width 224 height 38
type textarea "x"
type input "2025-09-29"
type textarea "x"
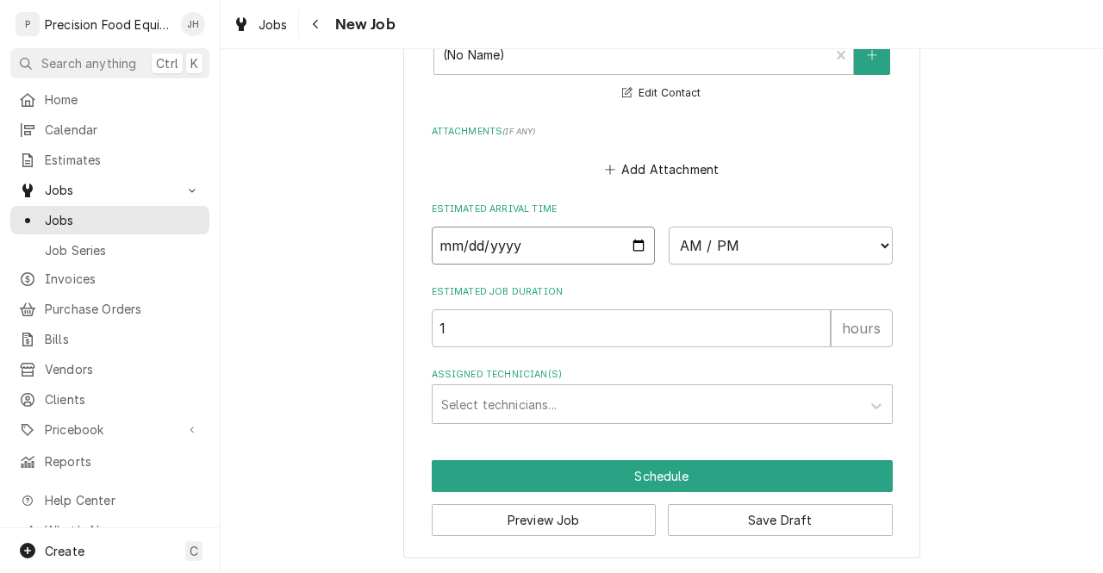
type input "2025-09-02"
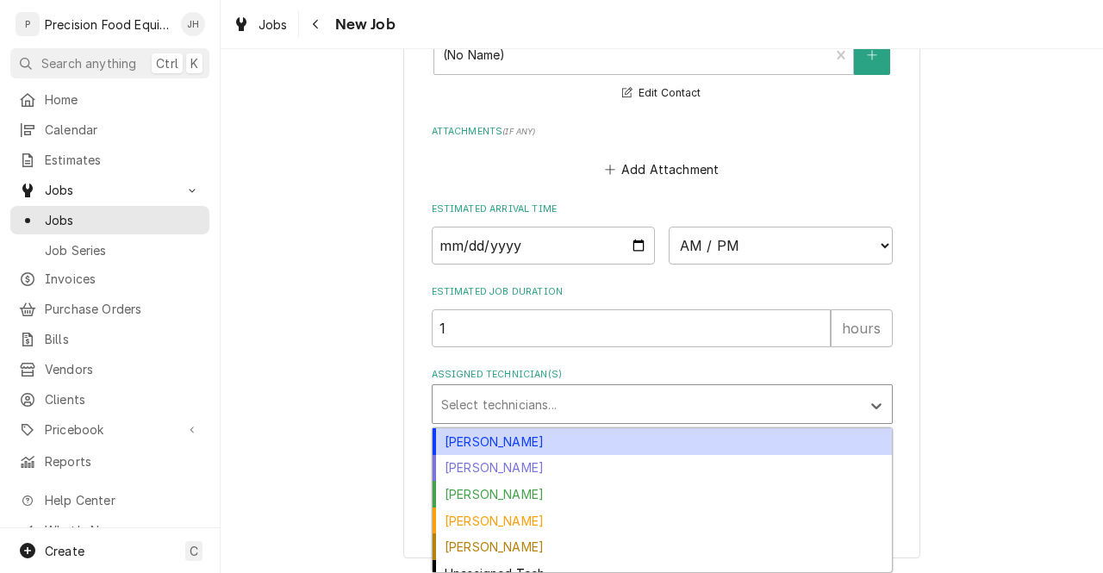
click at [501, 409] on div "Assigned Technician(s)" at bounding box center [646, 404] width 411 height 31
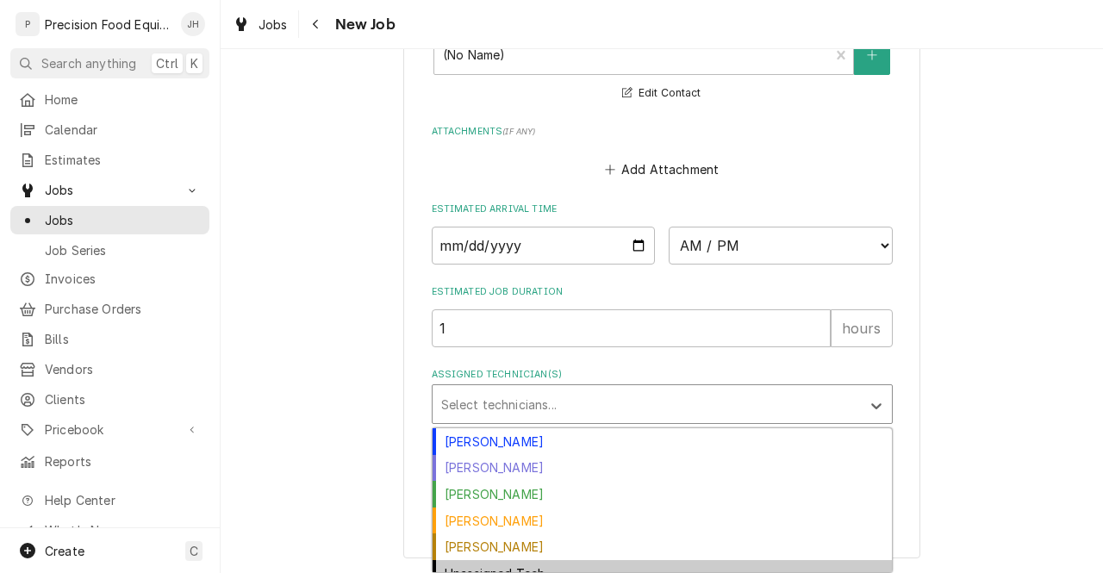
click at [628, 565] on div "Unassigned Tech" at bounding box center [662, 573] width 459 height 27
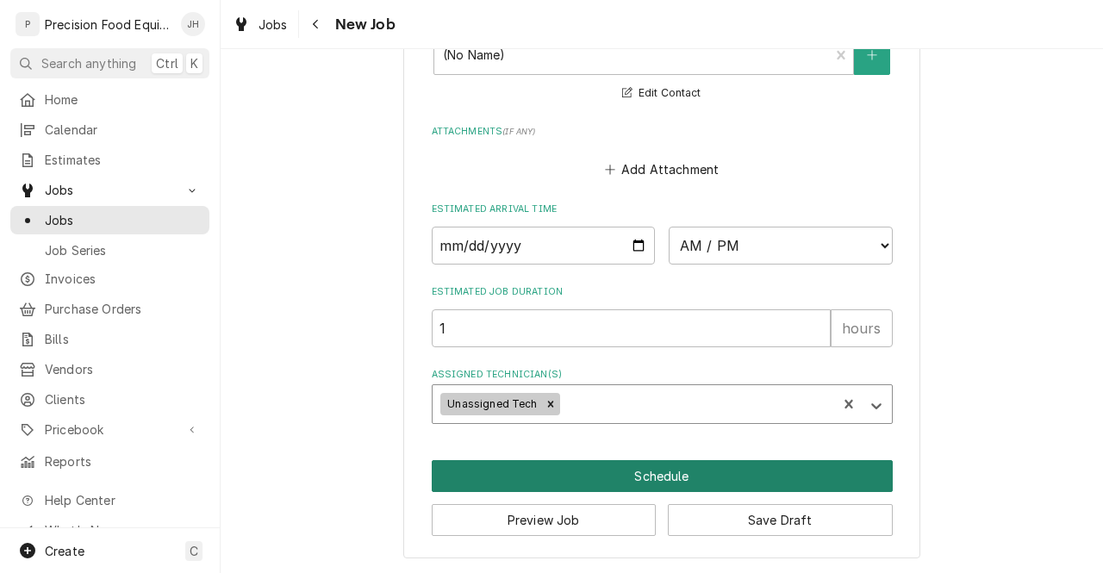
click at [663, 470] on button "Schedule" at bounding box center [662, 476] width 461 height 32
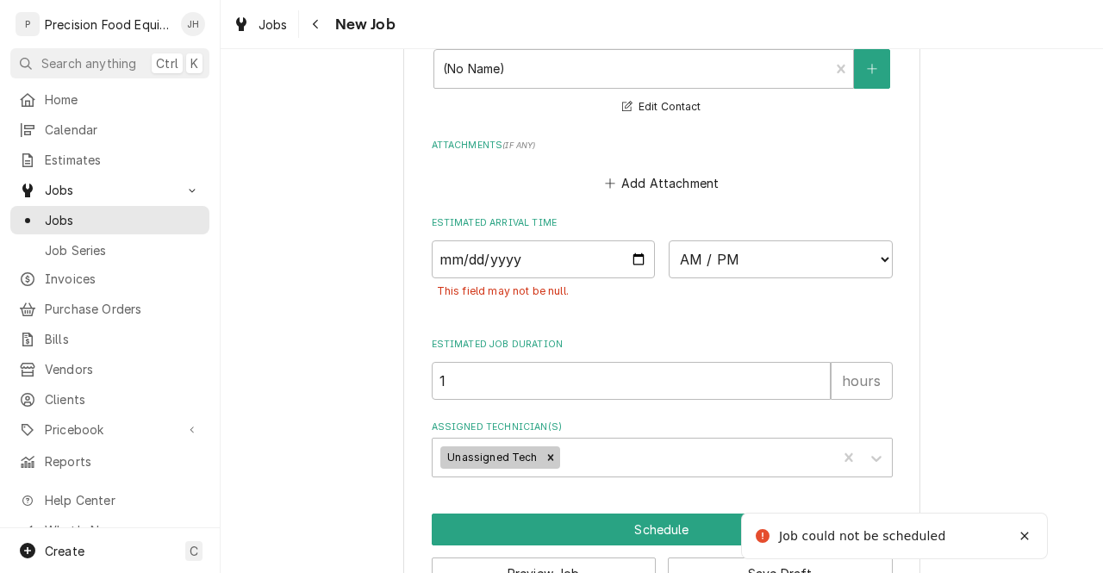
type textarea "x"
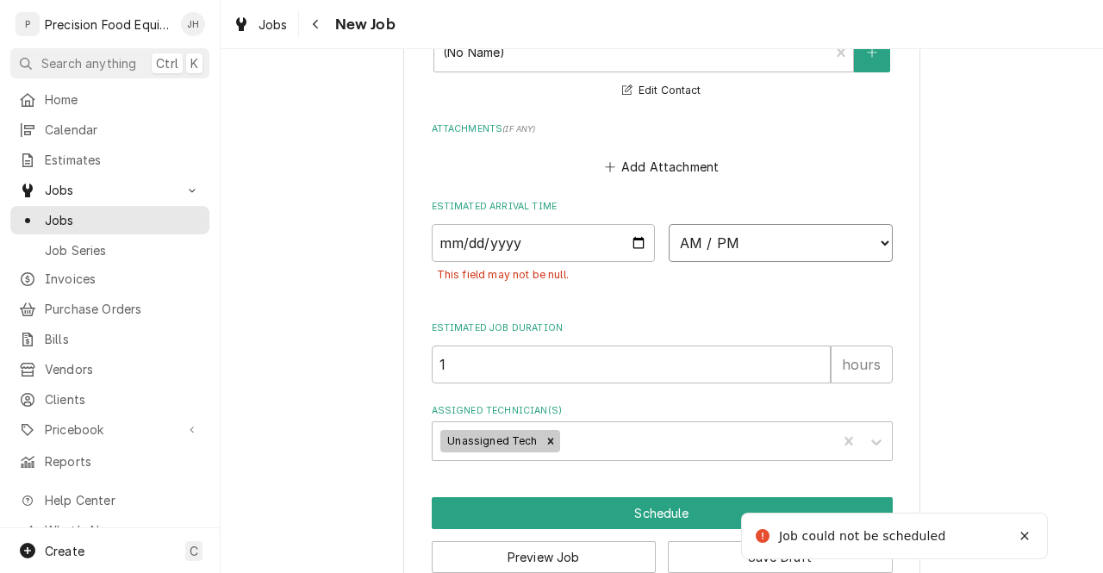
click at [719, 239] on select "AM / PM 6:00 AM 6:15 AM 6:30 AM 6:45 AM 7:00 AM 7:15 AM 7:30 AM 7:45 AM 8:00 AM…" at bounding box center [781, 243] width 224 height 38
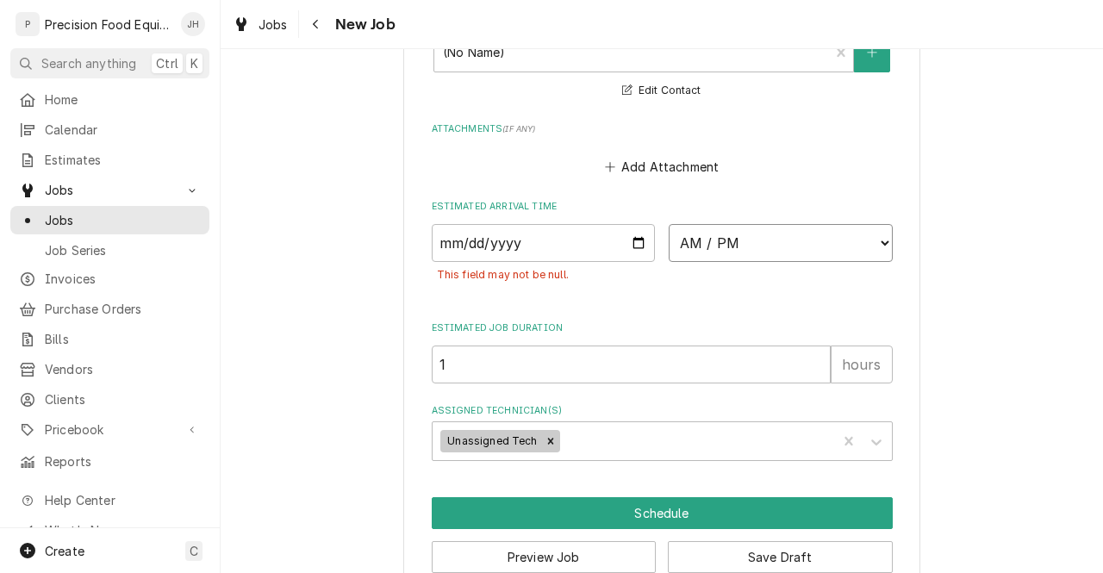
select select "08:00:00"
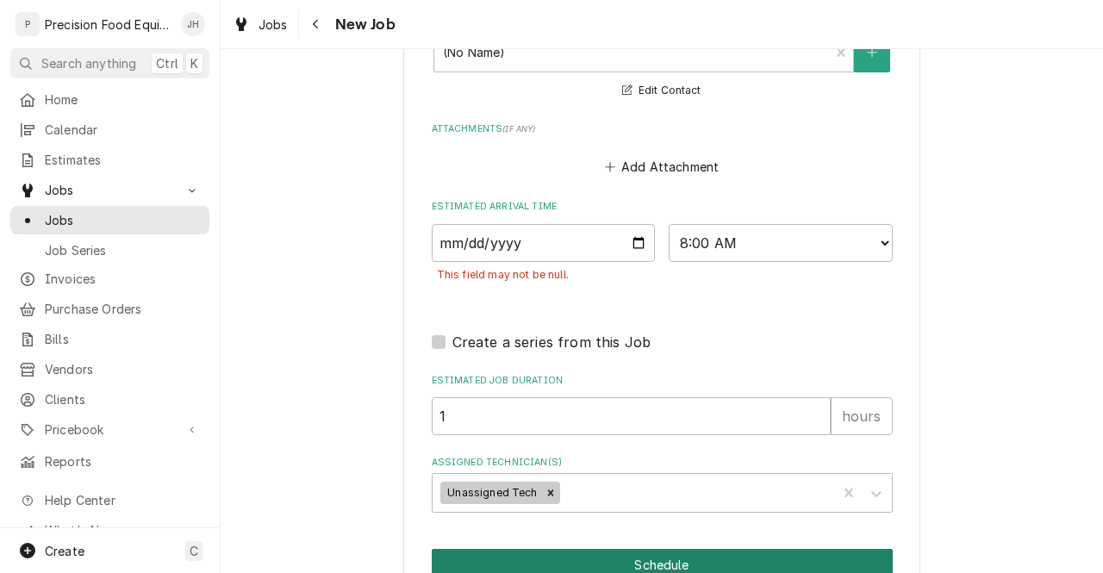
click at [665, 559] on button "Schedule" at bounding box center [662, 565] width 461 height 32
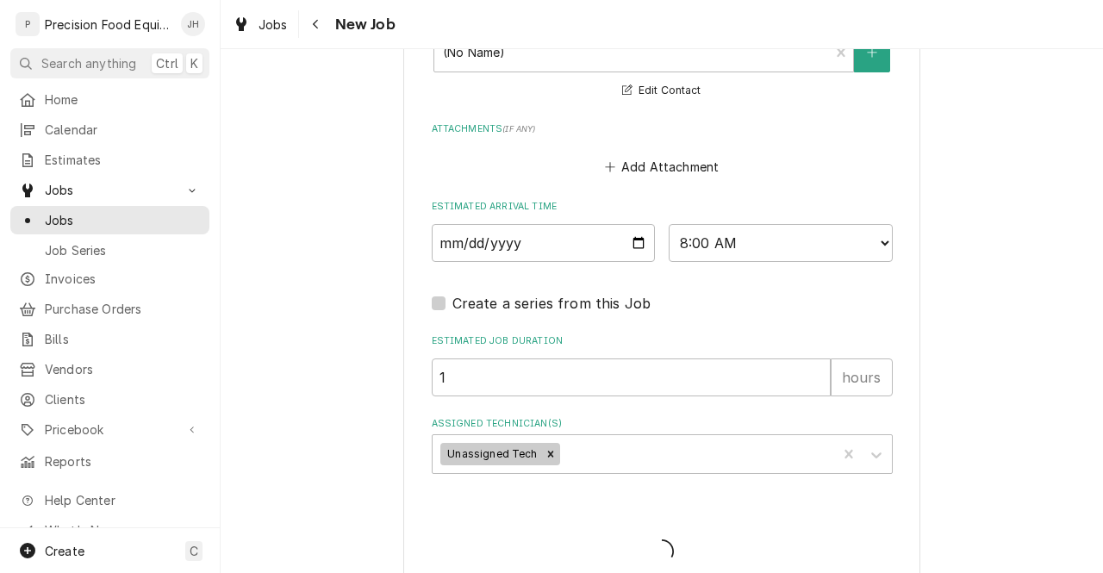
type textarea "x"
